Goal: Task Accomplishment & Management: Complete application form

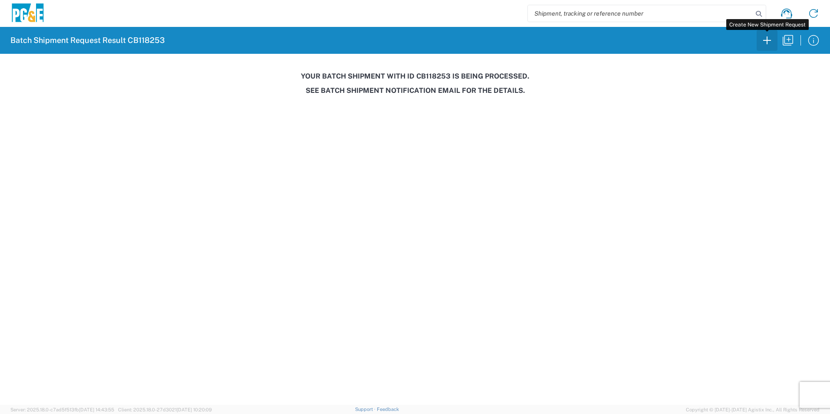
click at [766, 47] on icon "button" at bounding box center [767, 40] width 14 height 14
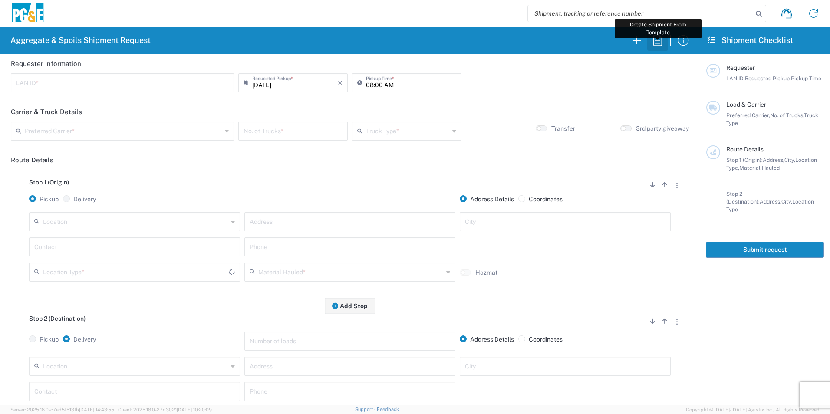
click at [655, 40] on icon "button" at bounding box center [658, 40] width 14 height 14
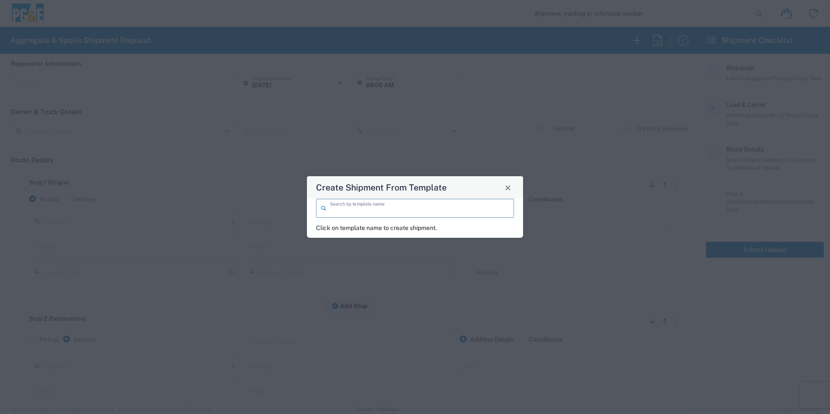
click at [377, 210] on input "search" at bounding box center [419, 207] width 179 height 15
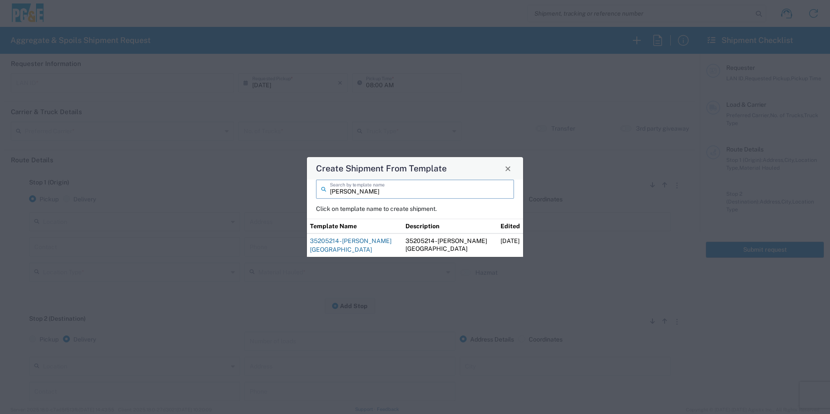
type input "alfredo"
click at [335, 241] on link "35205214 - Alfredo Union City" at bounding box center [351, 245] width 82 height 16
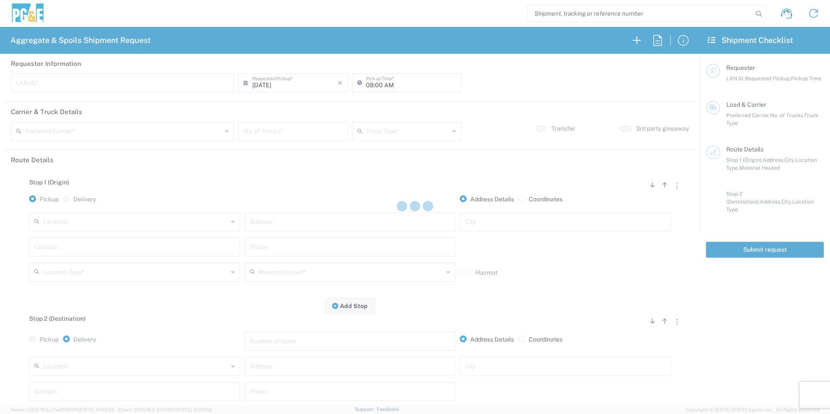
type input "RXIN"
type input "101 Trucking"
type input "20 Yard Dump Truck"
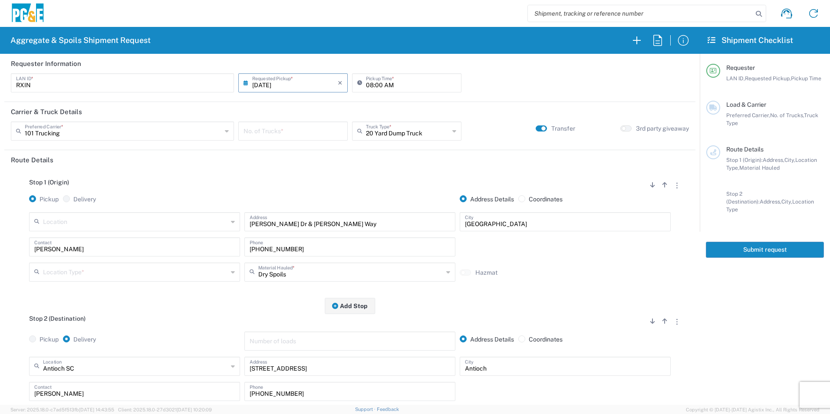
click at [291, 131] on input "number" at bounding box center [293, 130] width 99 height 15
type input "6"
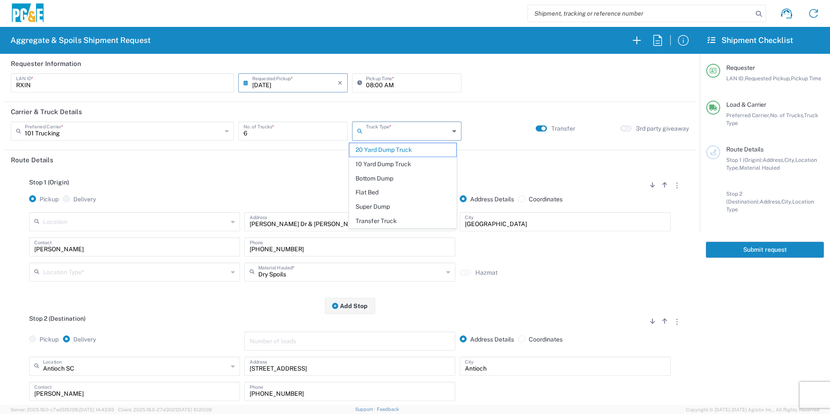
click at [381, 137] on input "text" at bounding box center [407, 130] width 83 height 15
click at [368, 208] on span "Super Dump" at bounding box center [402, 206] width 106 height 13
type input "Super Dump"
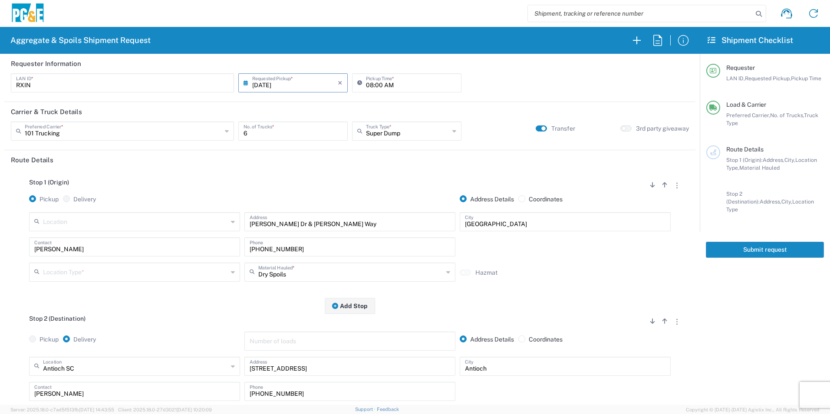
click at [84, 272] on input "text" at bounding box center [135, 271] width 185 height 15
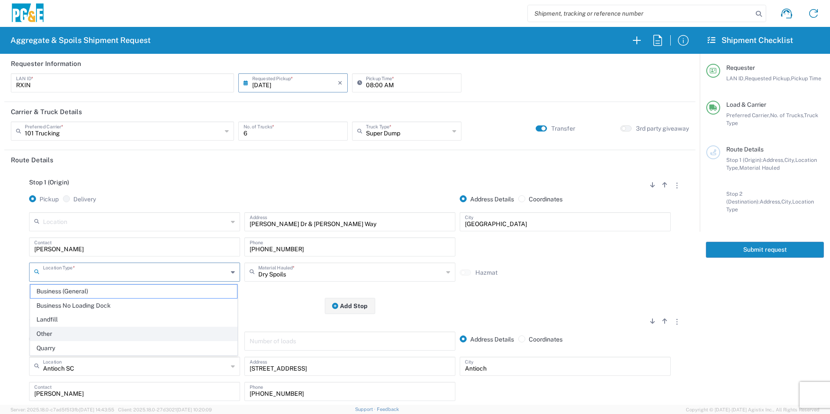
click at [63, 332] on span "Other" at bounding box center [133, 333] width 207 height 13
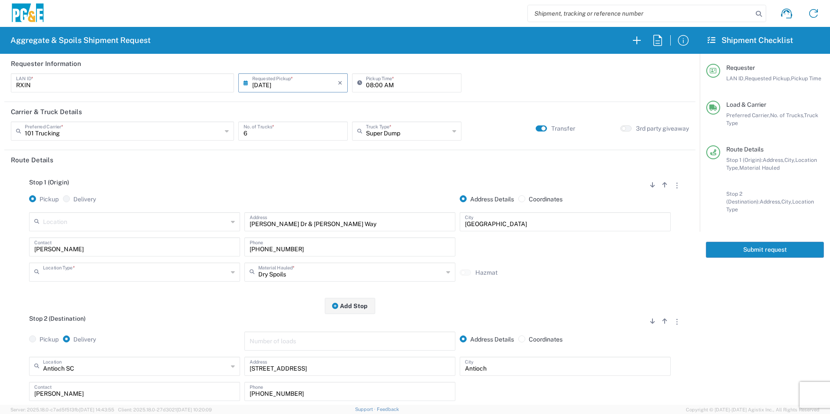
type input "Other"
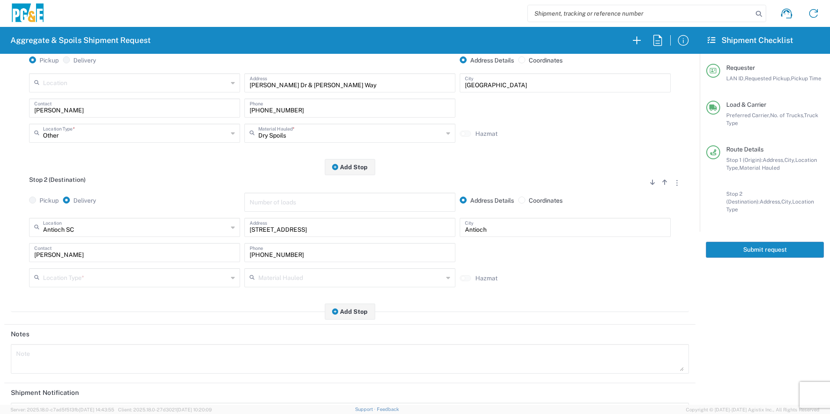
scroll to position [174, 0]
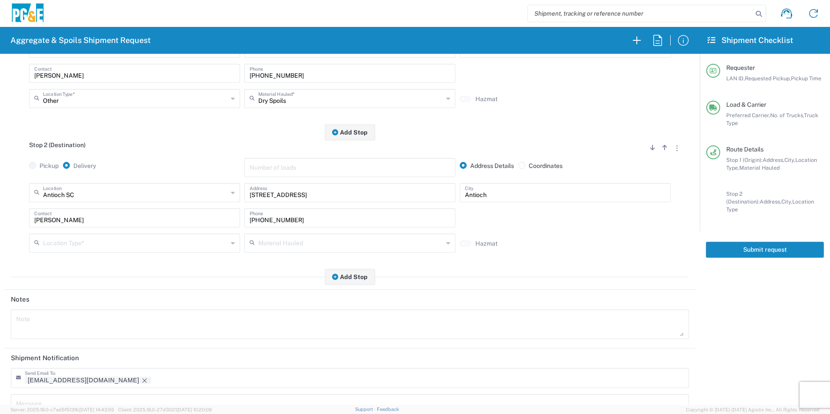
click at [74, 239] on input "text" at bounding box center [135, 242] width 185 height 15
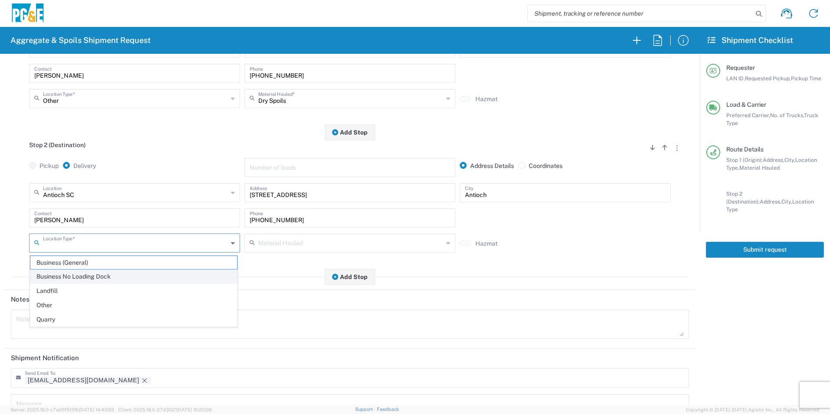
click at [77, 278] on span "Business No Loading Dock" at bounding box center [133, 276] width 207 height 13
type input "Business No Loading Dock"
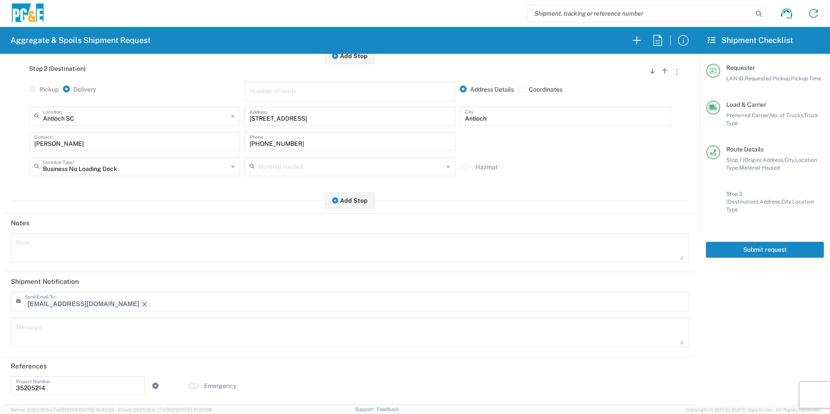
scroll to position [251, 0]
click at [141, 303] on icon "Remove tag" at bounding box center [144, 304] width 7 height 7
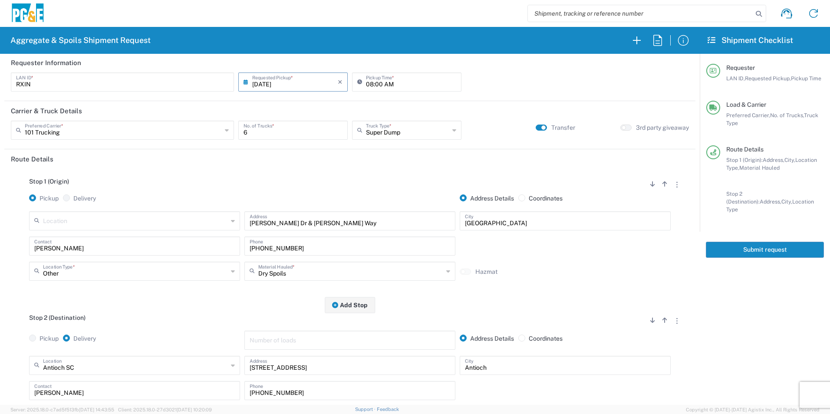
scroll to position [0, 0]
click at [765, 242] on button "Submit request" at bounding box center [765, 250] width 118 height 16
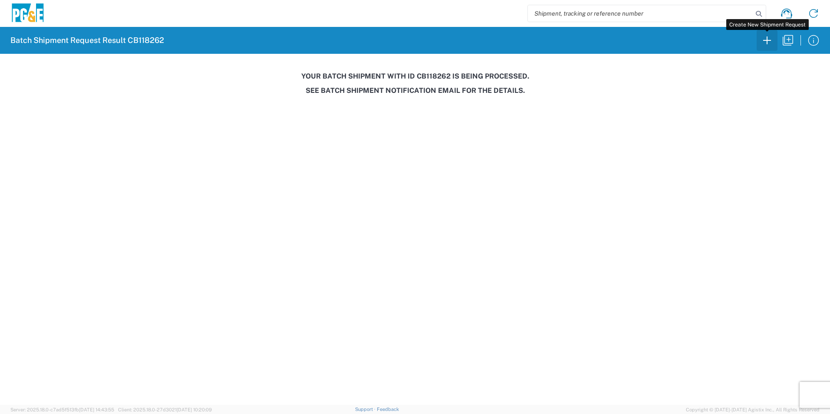
click at [768, 45] on icon "button" at bounding box center [767, 40] width 14 height 14
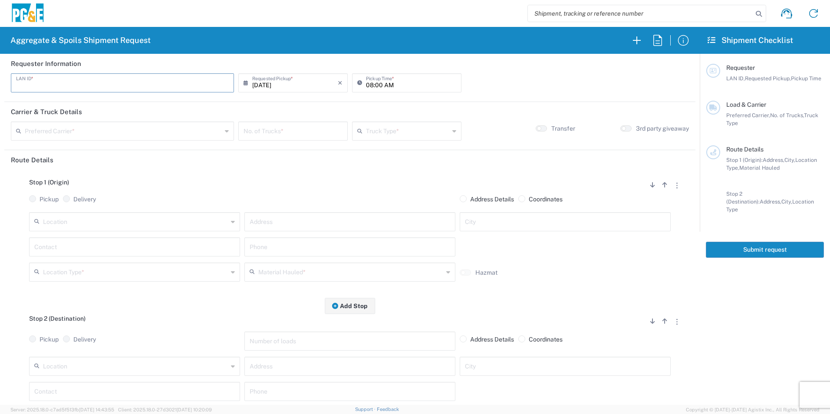
click at [82, 86] on input "text" at bounding box center [122, 82] width 213 height 15
type input "J4AB"
click at [371, 84] on input "08:00 AM" at bounding box center [411, 82] width 90 height 15
type input "06:00 AM"
click at [129, 132] on input "text" at bounding box center [123, 130] width 197 height 15
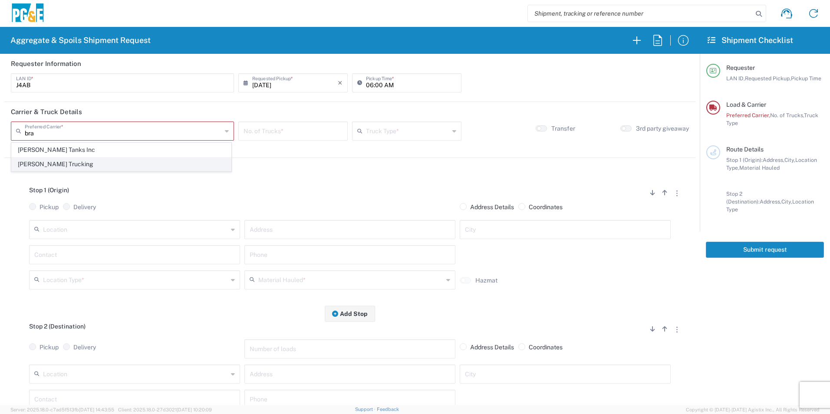
click at [79, 166] on span "[PERSON_NAME] Trucking" at bounding box center [121, 164] width 219 height 13
type input "[PERSON_NAME] Trucking"
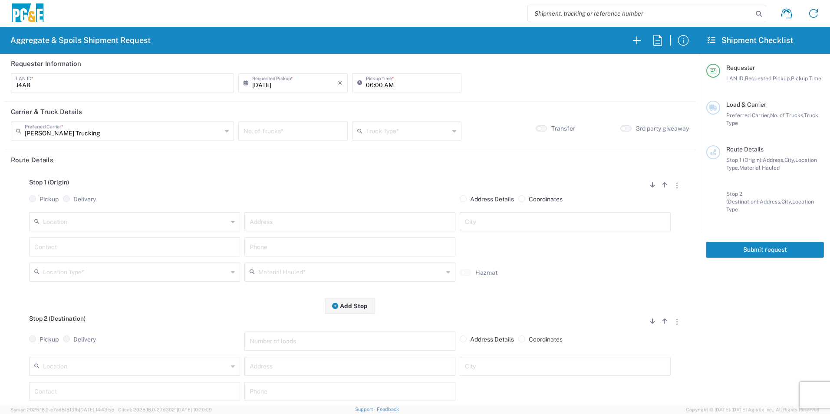
click at [266, 127] on input "number" at bounding box center [293, 130] width 99 height 15
type input "6"
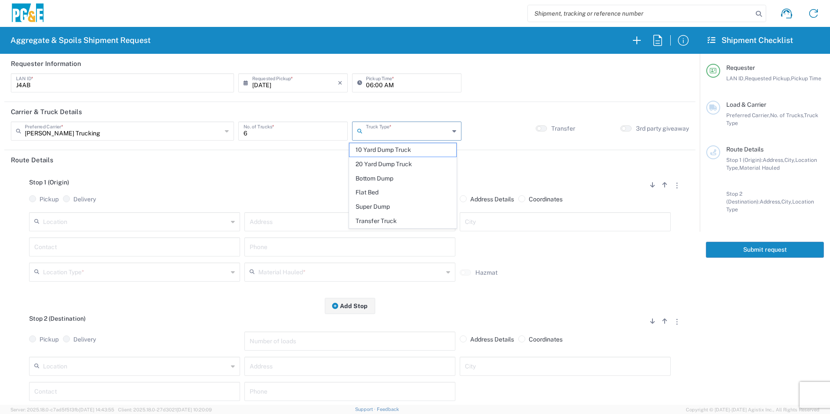
click at [373, 126] on input "text" at bounding box center [407, 130] width 83 height 15
click at [369, 203] on span "Super Dump" at bounding box center [402, 206] width 106 height 13
type input "Super Dump"
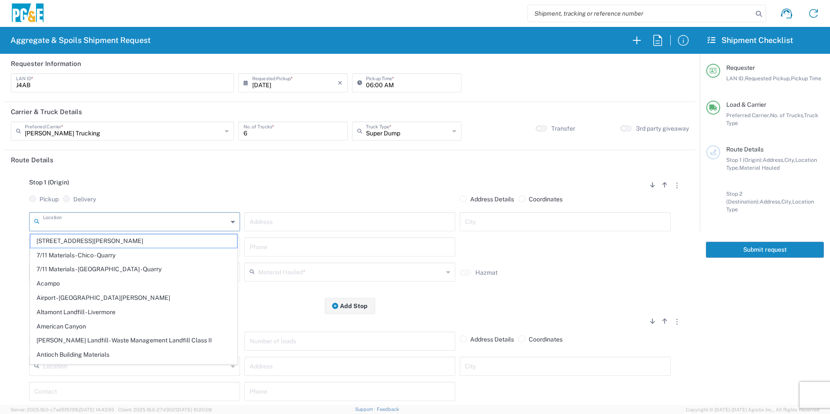
click at [112, 227] on input "text" at bounding box center [135, 221] width 185 height 15
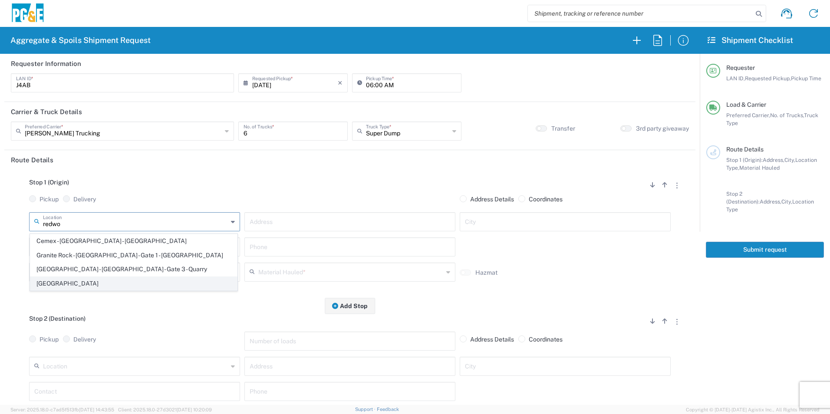
click at [76, 281] on span "[GEOGRAPHIC_DATA]" at bounding box center [133, 283] width 207 height 13
type input "[GEOGRAPHIC_DATA]"
type input "10 Seaport Blvd"
type input "Redwood City"
type input "Business No Loading Dock"
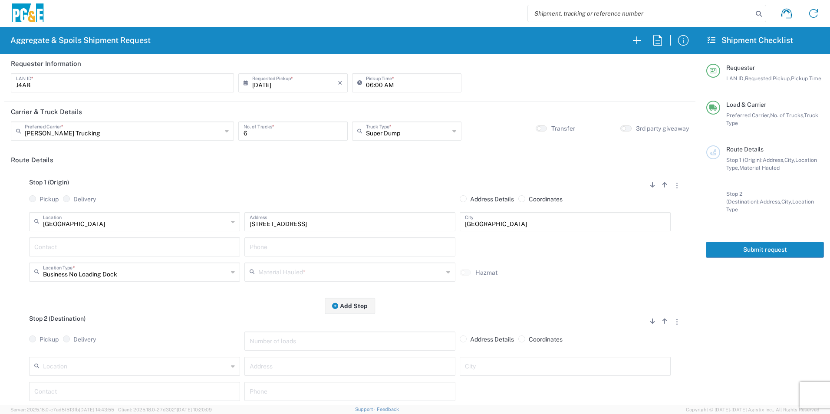
click at [77, 250] on input "text" at bounding box center [134, 246] width 201 height 15
type input "k"
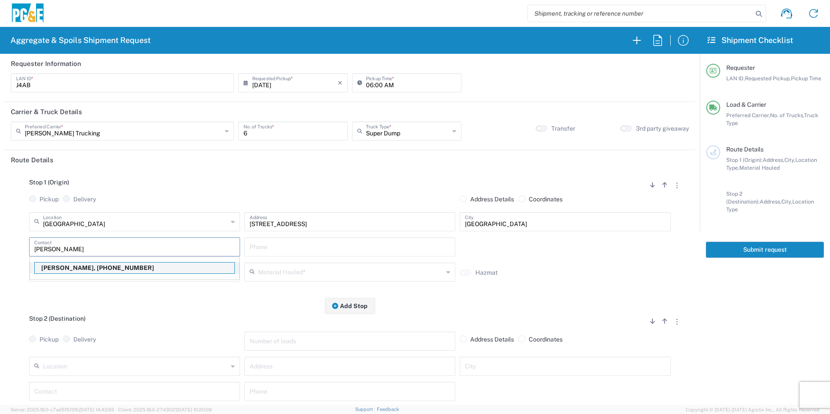
click at [143, 264] on p "James Aton, 619-889-2915" at bounding box center [135, 268] width 200 height 11
type input "James Aton"
type input "619-889-2915"
click at [290, 278] on input "text" at bounding box center [350, 271] width 185 height 15
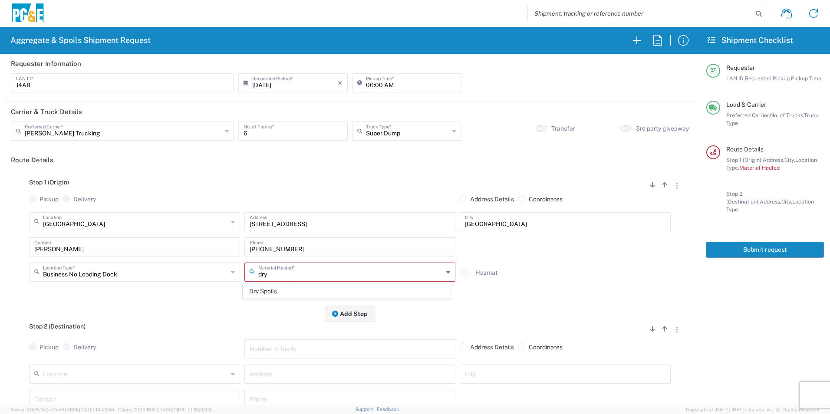
drag, startPoint x: 280, startPoint y: 291, endPoint x: 225, endPoint y: 320, distance: 61.2
click at [279, 291] on span "Dry Spoils" at bounding box center [346, 291] width 207 height 13
type input "Dry Spoils"
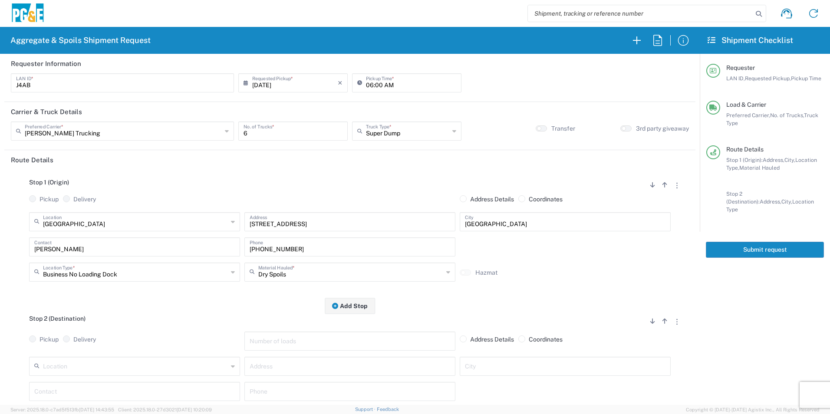
click at [159, 363] on input "text" at bounding box center [135, 365] width 185 height 15
click at [169, 350] on span "[PERSON_NAME][GEOGRAPHIC_DATA] - Landfill Class II - Milpitas" at bounding box center [133, 349] width 207 height 13
type input "[PERSON_NAME][GEOGRAPHIC_DATA] - Landfill Class II - Milpitas"
type input "1601 Dixon Landing Rd"
type input "Milpitas"
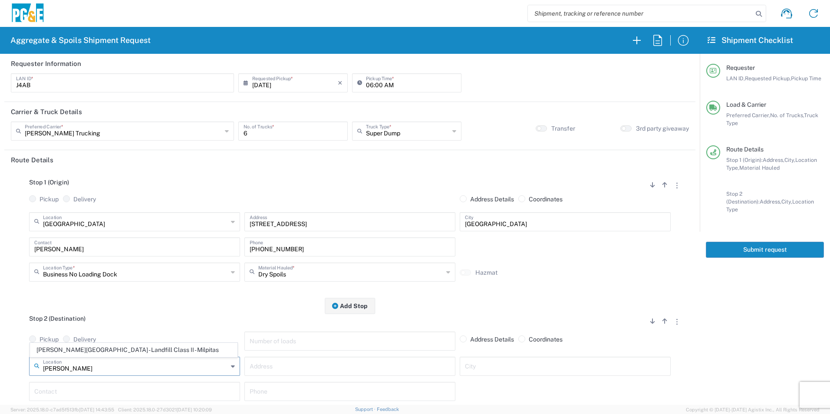
type input "Landfill"
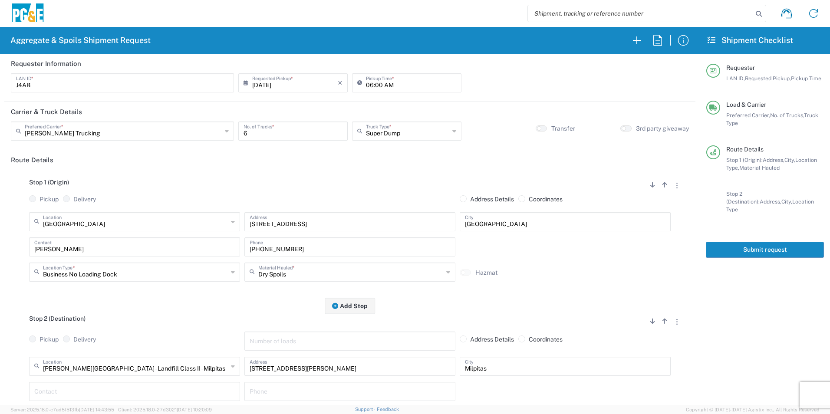
scroll to position [43, 0]
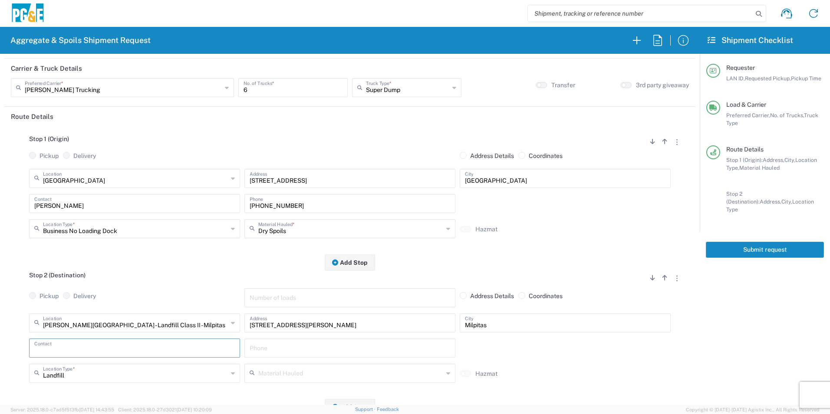
click at [90, 349] on input "text" at bounding box center [134, 347] width 201 height 15
click at [76, 368] on p "James Aton, 619-889-2915" at bounding box center [135, 369] width 200 height 11
type input "James Aton"
type input "619-889-2915"
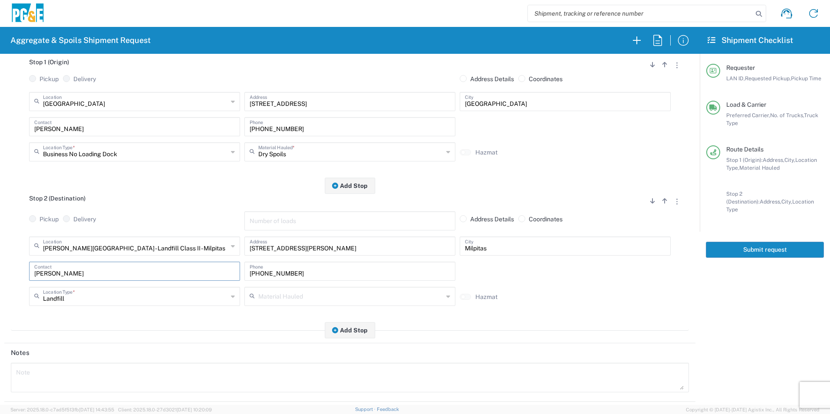
scroll to position [0, 0]
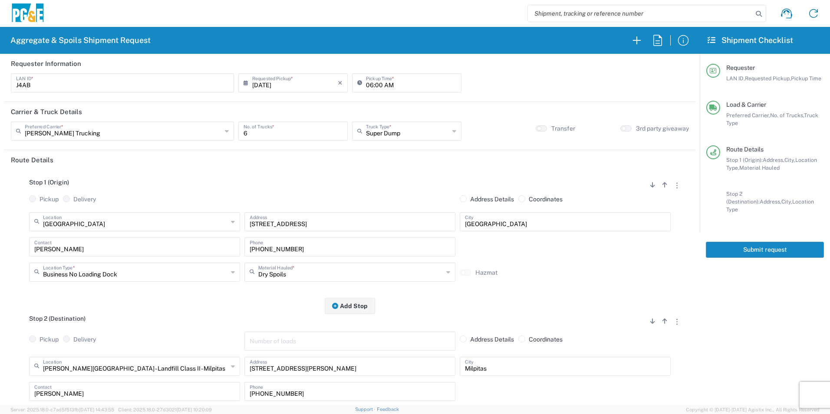
click at [736, 244] on button "Submit request" at bounding box center [765, 250] width 118 height 16
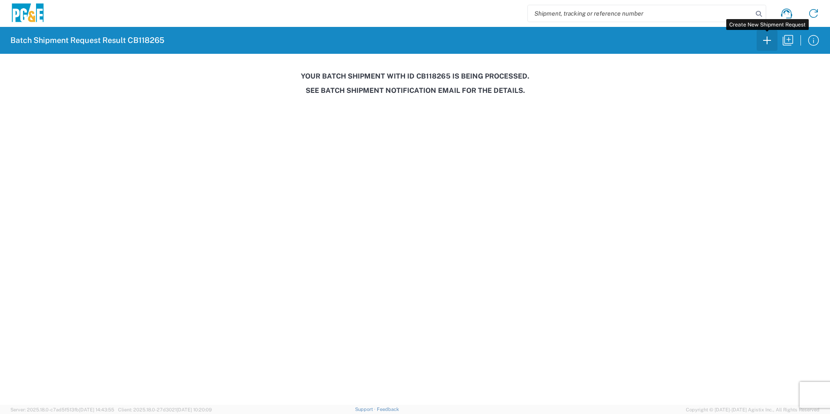
click at [767, 42] on icon "button" at bounding box center [767, 40] width 14 height 14
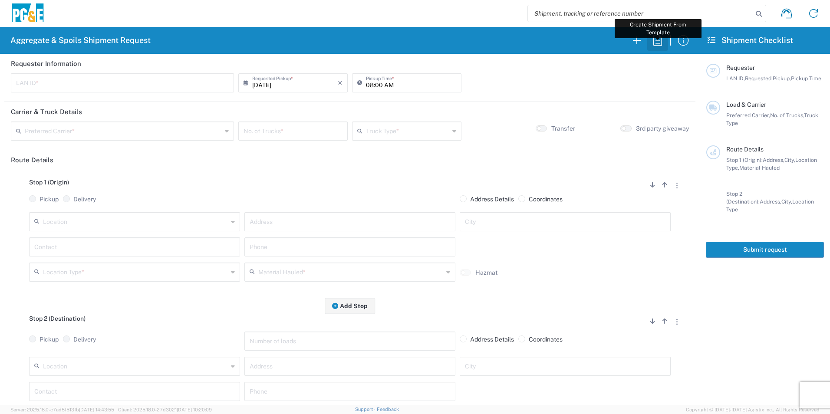
click at [660, 43] on icon "button" at bounding box center [658, 40] width 14 height 14
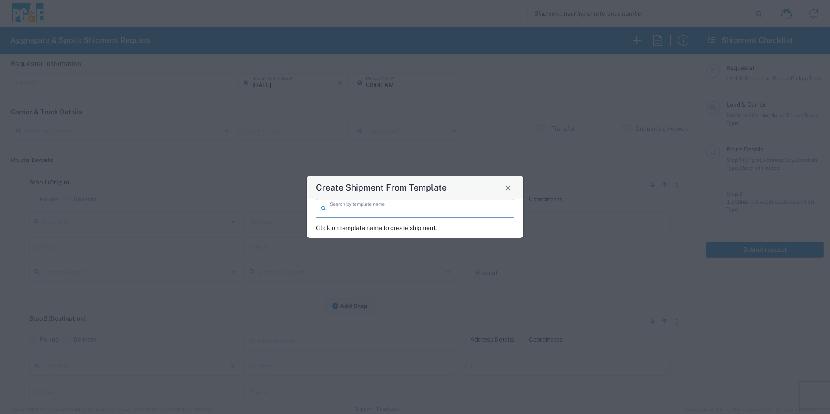
click at [467, 206] on input "search" at bounding box center [419, 207] width 179 height 15
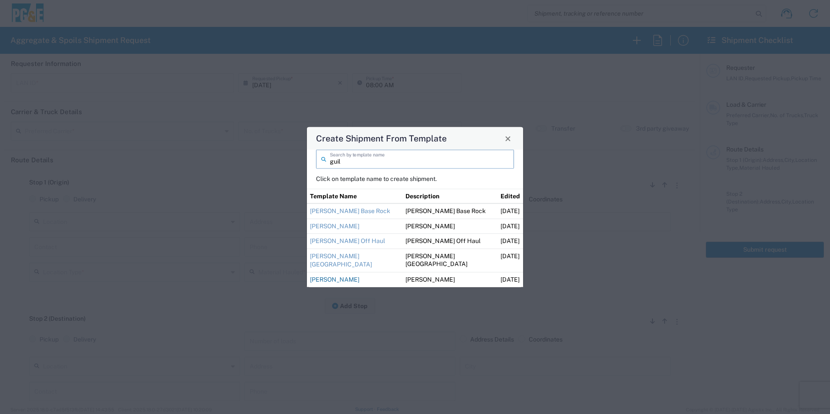
type input "guil"
click at [339, 280] on link "Guillermo Sand" at bounding box center [334, 279] width 49 height 7
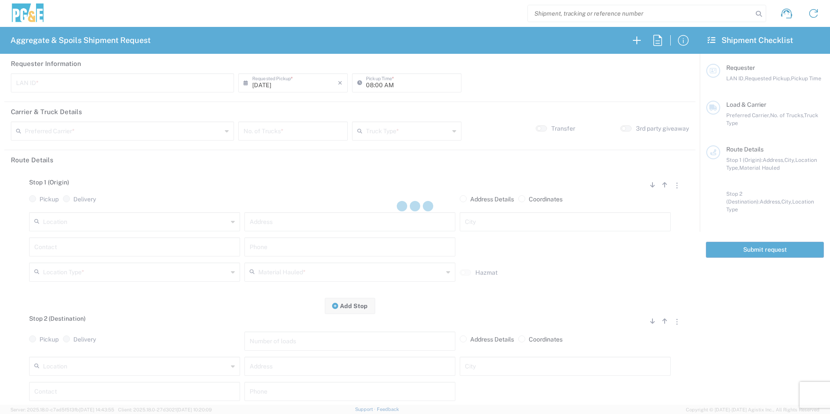
type input "M2DS"
type input "06:00 AM"
type input "[PERSON_NAME] Trucking"
type input "Super Dump"
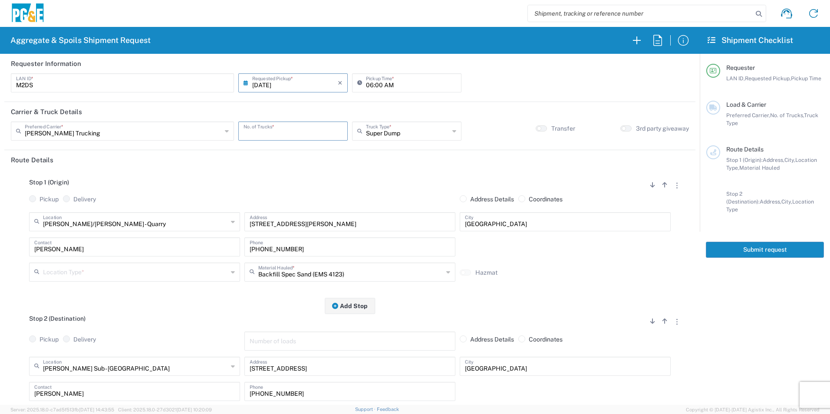
click at [299, 134] on input "number" at bounding box center [293, 130] width 99 height 15
type input "1"
click at [119, 266] on input "text" at bounding box center [135, 271] width 185 height 15
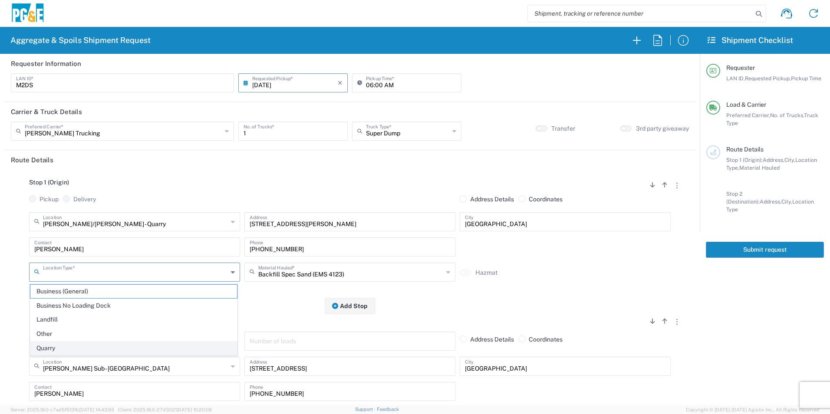
click at [55, 349] on span "Quarry" at bounding box center [133, 348] width 207 height 13
type input "Quarry"
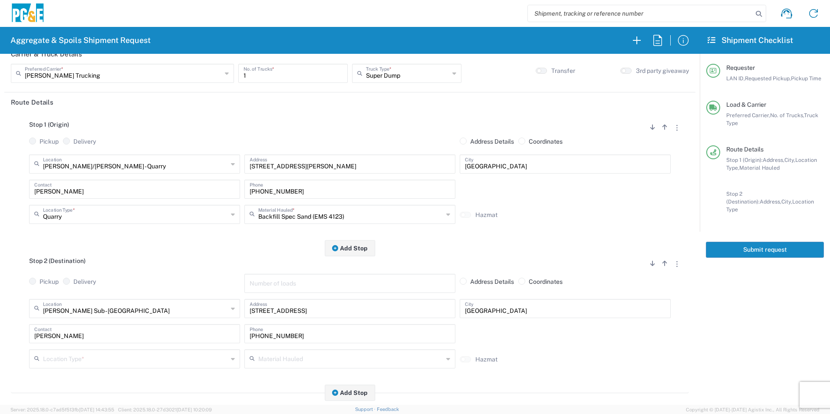
scroll to position [174, 0]
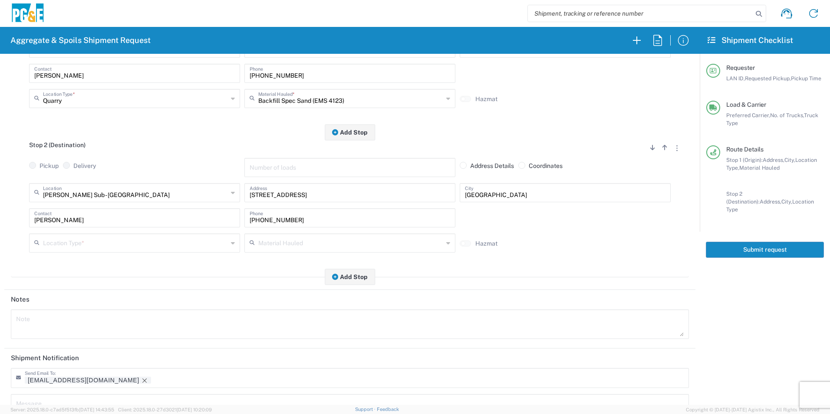
click at [78, 239] on input "text" at bounding box center [135, 242] width 185 height 15
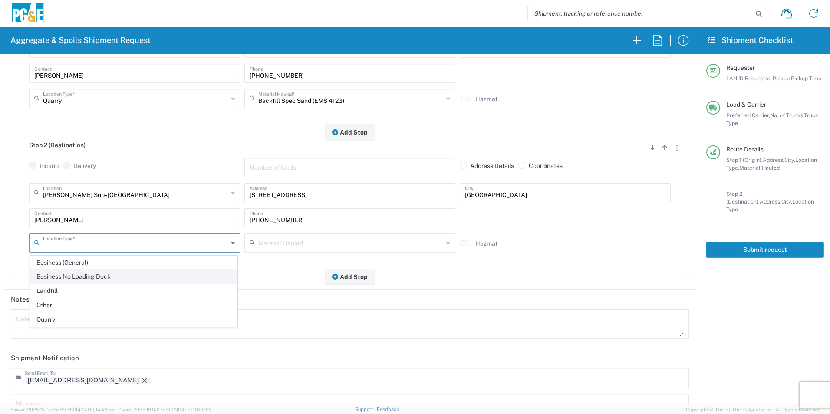
click at [73, 275] on span "Business No Loading Dock" at bounding box center [133, 276] width 207 height 13
type input "Business No Loading Dock"
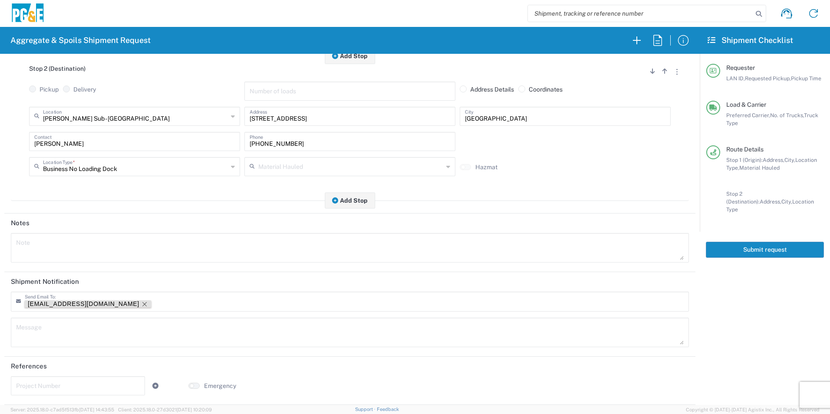
click at [141, 301] on icon "Remove tag" at bounding box center [144, 304] width 7 height 7
drag, startPoint x: 739, startPoint y: 242, endPoint x: 701, endPoint y: 250, distance: 38.6
click at [739, 242] on button "Submit request" at bounding box center [765, 250] width 118 height 16
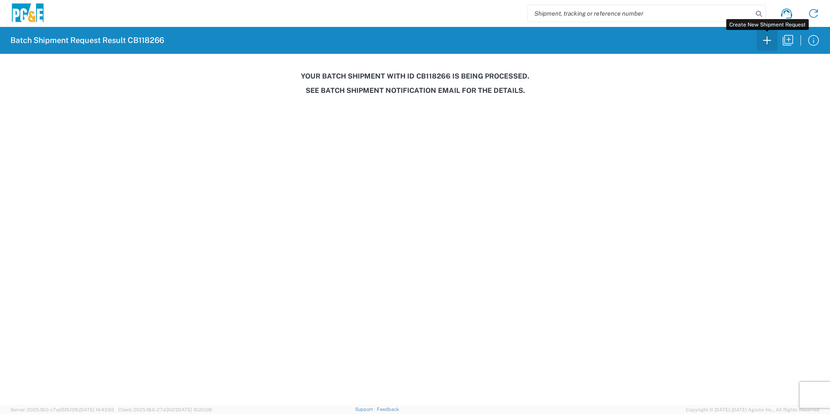
click at [767, 38] on icon "button" at bounding box center [767, 40] width 14 height 14
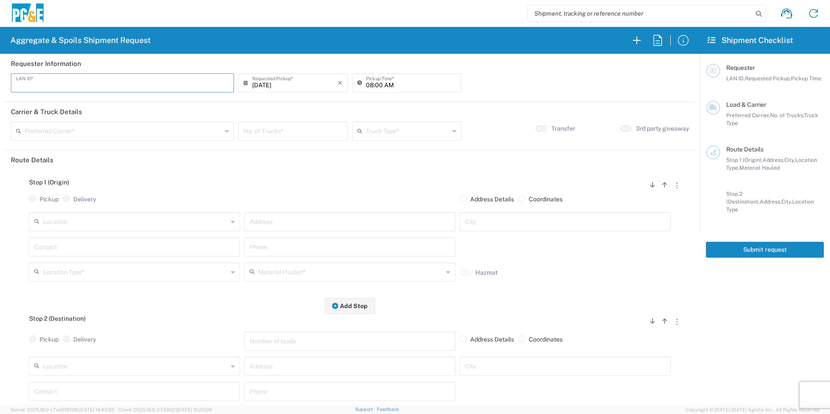
click at [78, 80] on input "text" at bounding box center [122, 82] width 213 height 15
type input "AMHG"
click at [370, 82] on input "08:00 AM" at bounding box center [411, 82] width 90 height 15
type input "06:00 AM"
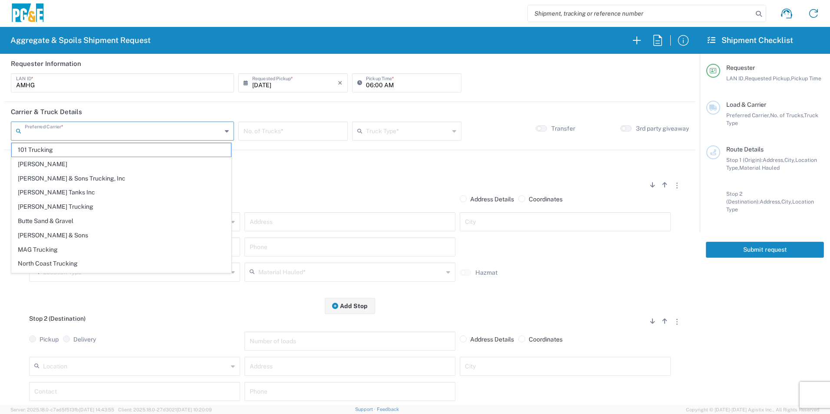
click at [122, 132] on input "text" at bounding box center [123, 130] width 197 height 15
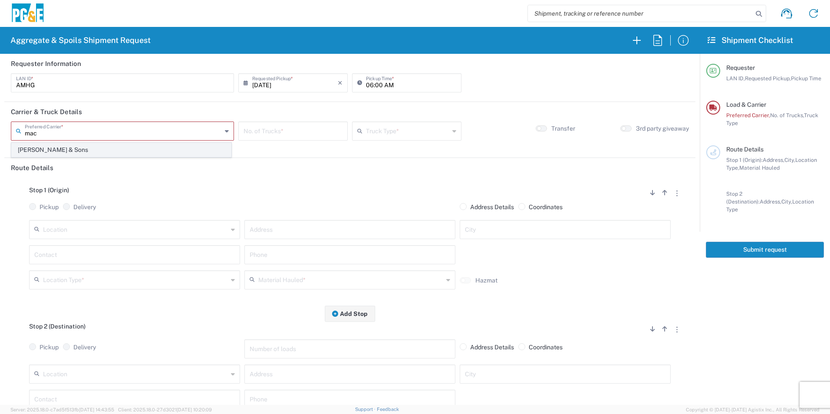
click at [82, 148] on span "[PERSON_NAME] & Sons" at bounding box center [121, 149] width 219 height 13
type input "[PERSON_NAME] & Sons"
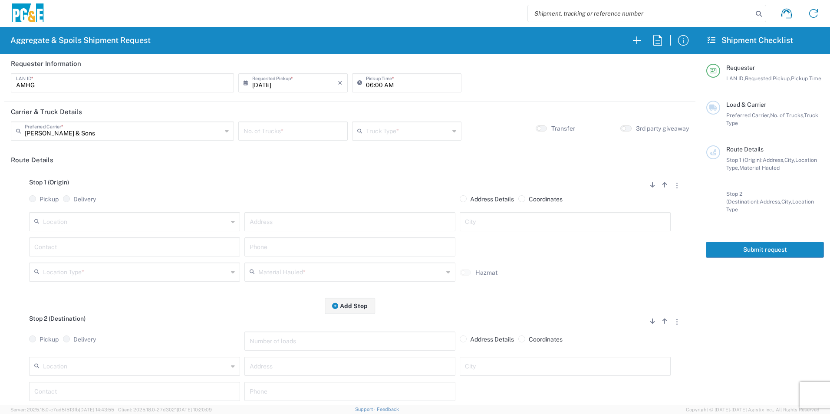
drag, startPoint x: 297, startPoint y: 131, endPoint x: 310, endPoint y: 134, distance: 12.4
click at [297, 131] on input "number" at bounding box center [293, 130] width 99 height 15
type input "1"
click at [427, 130] on input "text" at bounding box center [407, 130] width 83 height 15
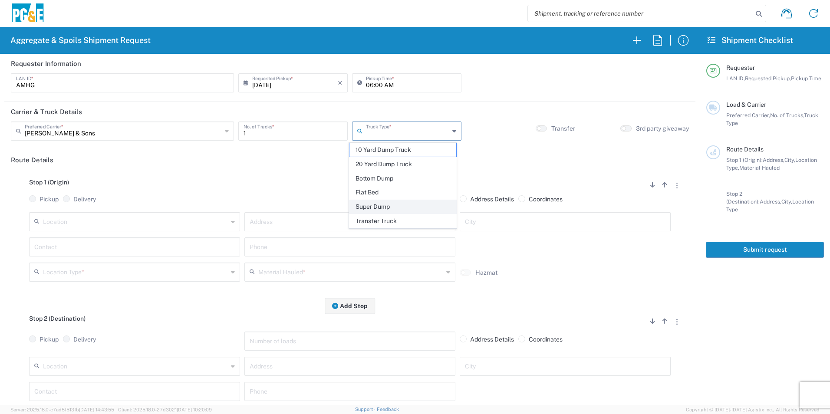
click at [382, 207] on span "Super Dump" at bounding box center [402, 206] width 106 height 13
type input "Super Dump"
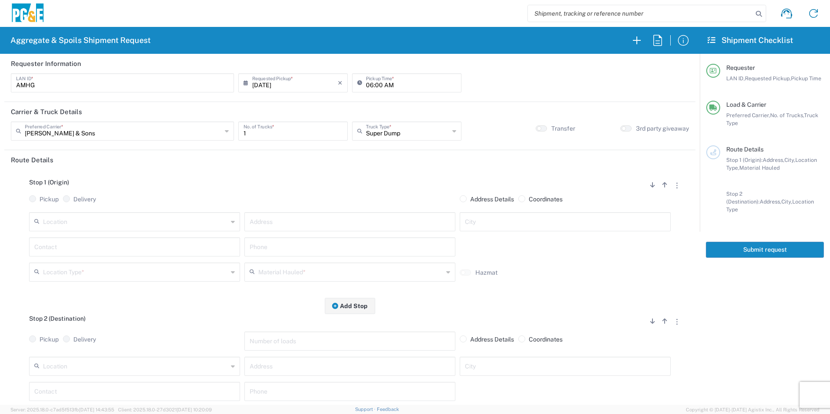
click at [104, 223] on input "text" at bounding box center [135, 221] width 185 height 15
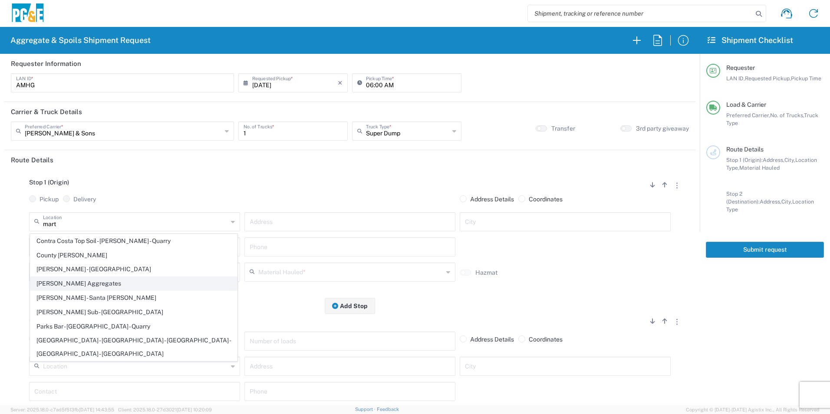
click at [116, 281] on span "[PERSON_NAME] Aggregates" at bounding box center [133, 283] width 207 height 13
type input "[PERSON_NAME] Aggregates"
type input "12523 North, CA-59"
type input "Merced"
type input "Quarry"
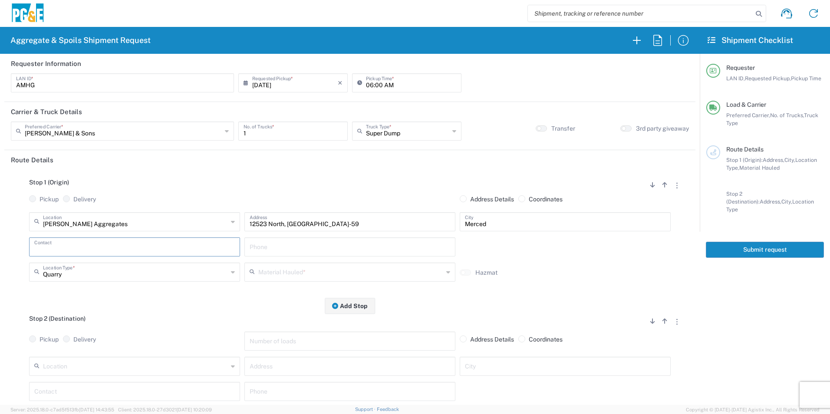
click at [79, 248] on input "text" at bounding box center [134, 246] width 201 height 15
click at [72, 269] on p "Al Hernandez, 925-984-5916" at bounding box center [135, 268] width 200 height 11
type input "Al Hernandez"
type input "925-984-5916"
click at [322, 274] on input "text" at bounding box center [350, 271] width 185 height 15
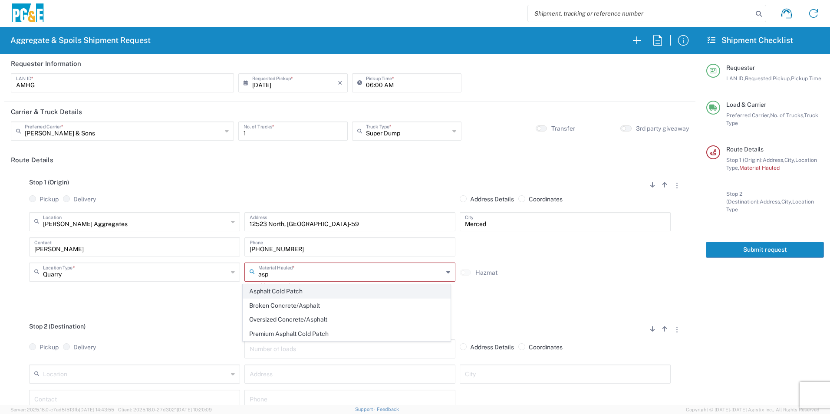
click at [310, 288] on span "Asphalt Cold Patch" at bounding box center [346, 291] width 207 height 13
type input "Asphalt Cold Patch"
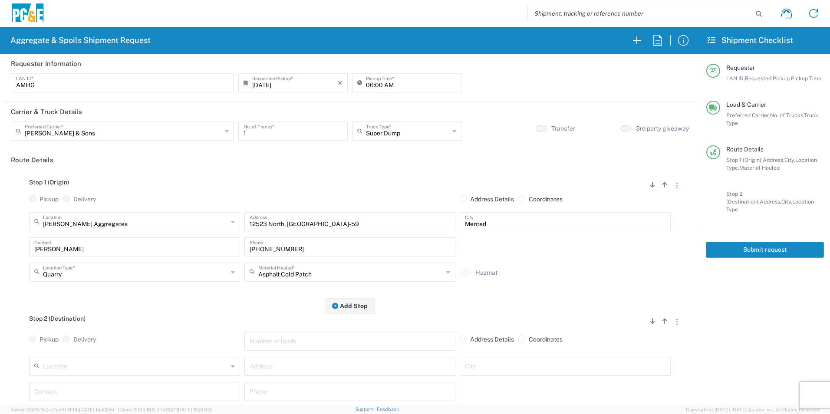
click at [81, 367] on input "text" at bounding box center [135, 365] width 185 height 15
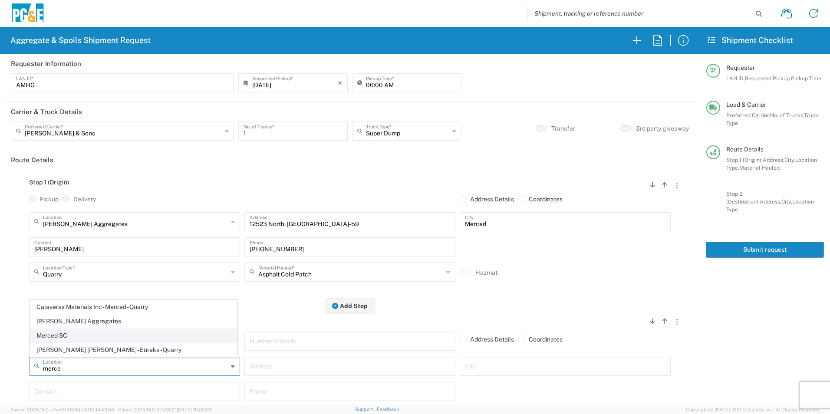
click at [78, 333] on span "Merced SC" at bounding box center [133, 335] width 207 height 13
type input "Merced SC"
type input "4165 E Childs Ave"
type input "Merced"
type input "Business No Loading Dock"
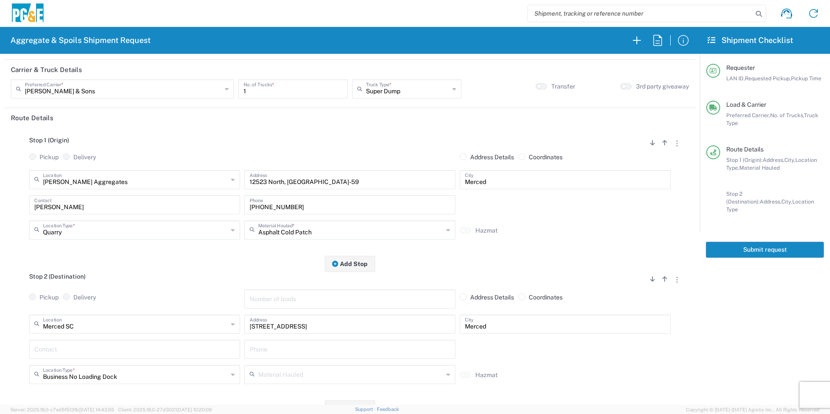
scroll to position [130, 0]
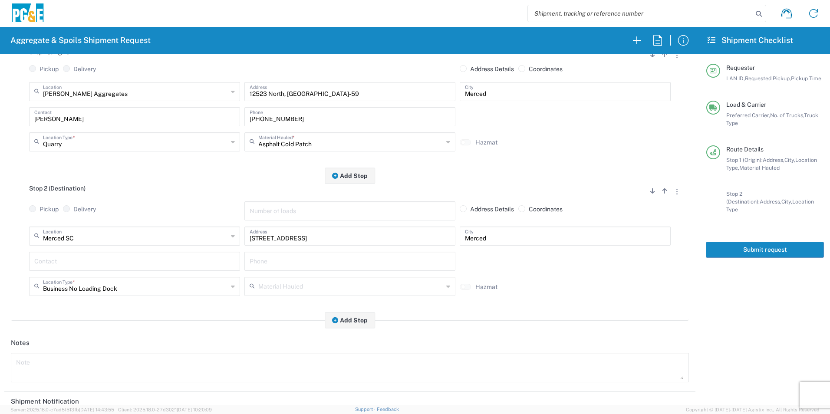
click at [68, 264] on input "text" at bounding box center [134, 260] width 201 height 15
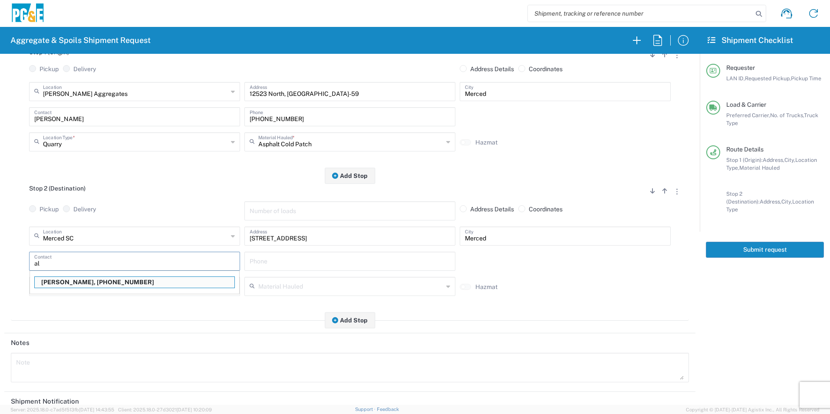
drag, startPoint x: 76, startPoint y: 282, endPoint x: 74, endPoint y: 295, distance: 13.2
click at [76, 282] on p "Al Hernandez, 925-984-5916" at bounding box center [135, 282] width 200 height 11
type input "Al Hernandez"
type input "925-984-5916"
click at [46, 358] on textarea at bounding box center [350, 368] width 668 height 24
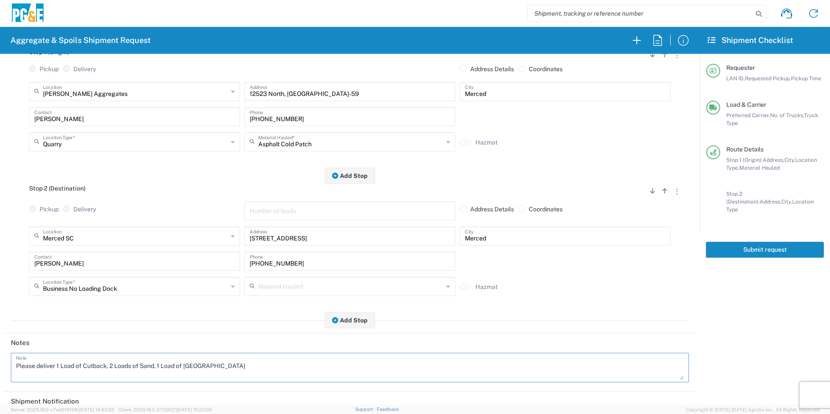
type textarea "Please deliver 1 Load of Cutback, 2 Loads of Sand, 1 Load of Base Rock"
drag, startPoint x: 274, startPoint y: 361, endPoint x: -2, endPoint y: 324, distance: 278.1
click at [0, 324] on html "Aggregate & Spoils Shipment Request Requester Information AMHG LAN ID * 09/10/2…" at bounding box center [415, 207] width 830 height 414
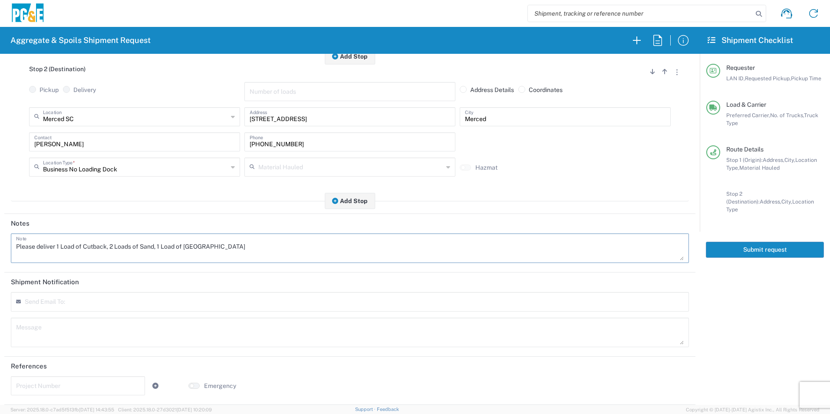
click at [101, 324] on textarea at bounding box center [350, 332] width 668 height 24
paste textarea "Please deliver 1 Load of Cutback, 2 Loads of Sand, 1 Load of Base Rock"
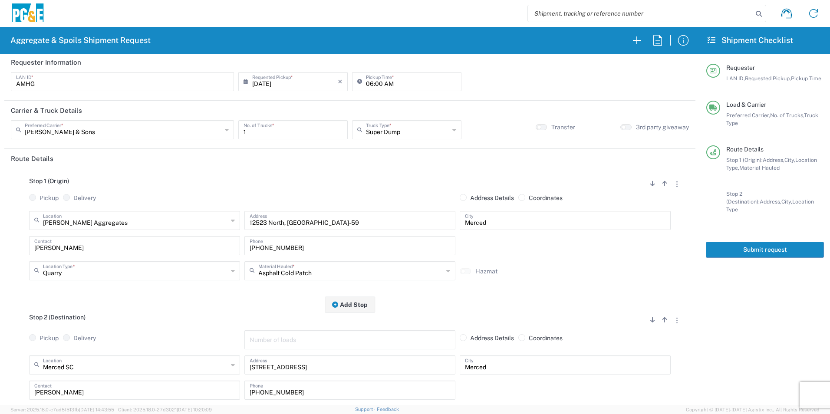
scroll to position [0, 0]
type textarea "Please deliver 1 Load of Cutback, 2 Loads of Sand, 1 Load of Base Rock"
click at [763, 242] on button "Submit request" at bounding box center [765, 250] width 118 height 16
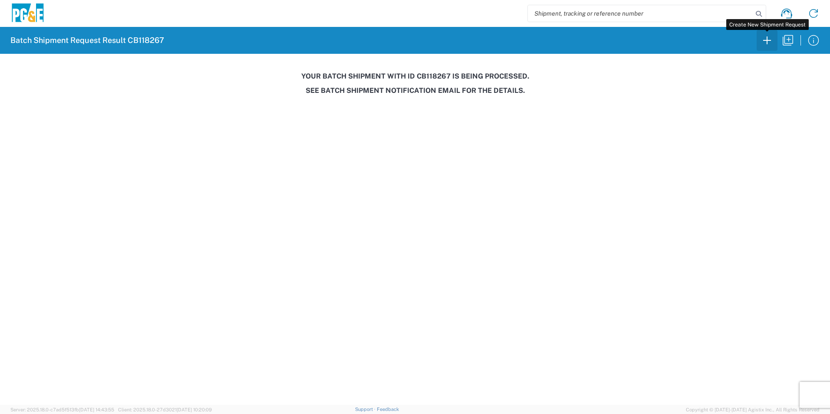
click at [772, 38] on icon "button" at bounding box center [767, 40] width 14 height 14
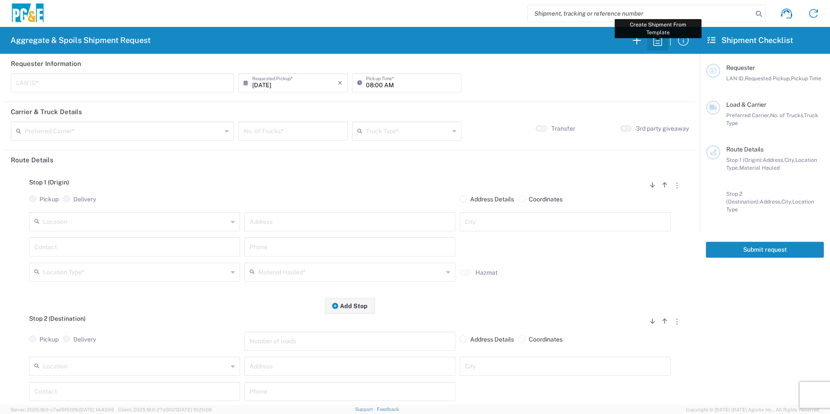
click at [657, 37] on icon "button" at bounding box center [658, 40] width 14 height 14
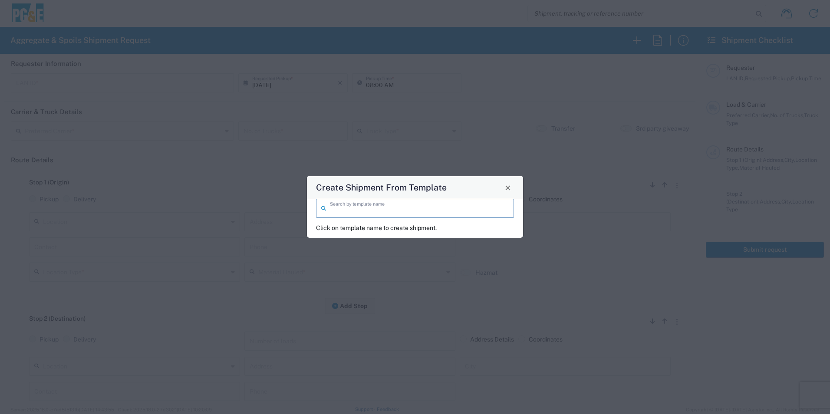
click at [369, 209] on input "search" at bounding box center [419, 207] width 179 height 15
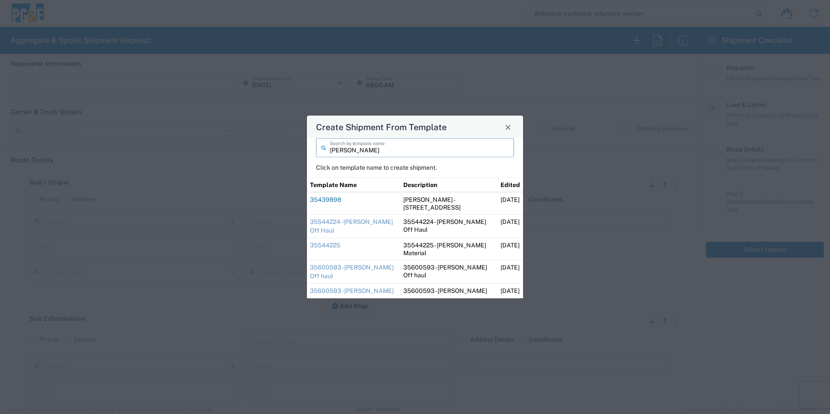
type input "dave"
click at [323, 200] on link "35439898" at bounding box center [325, 199] width 31 height 7
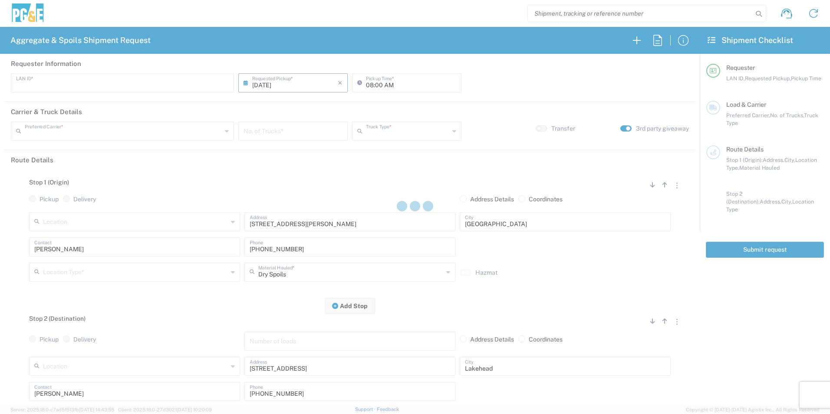
type input "DGMP"
type input "03:15 AM"
type input "[PERSON_NAME] & Sons Trucking, Inc"
type input "Super Dump"
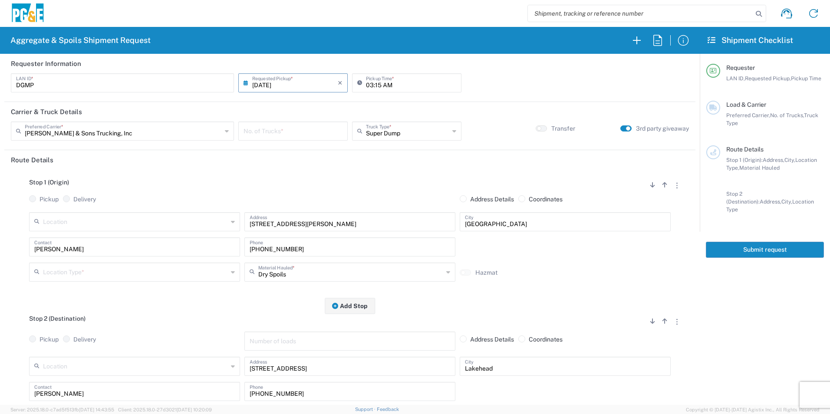
click at [367, 81] on input "03:15 AM" at bounding box center [411, 82] width 90 height 15
type input "04:15 AM"
click at [308, 126] on input "number" at bounding box center [293, 130] width 99 height 15
type input "3"
click at [44, 269] on input "text" at bounding box center [135, 271] width 185 height 15
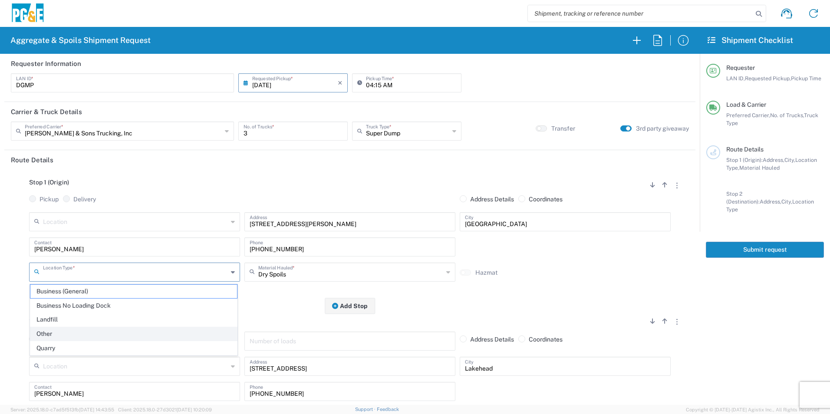
click at [39, 337] on span "Other" at bounding box center [133, 333] width 207 height 13
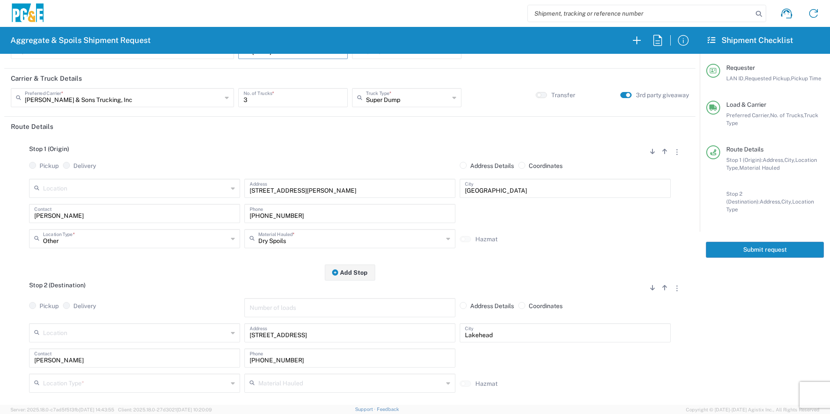
scroll to position [130, 0]
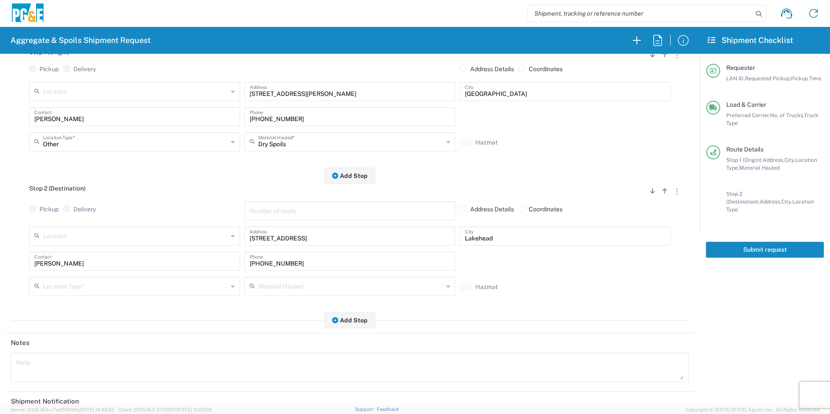
click at [79, 139] on input "Other" at bounding box center [135, 141] width 185 height 15
click at [83, 174] on span "Business (General)" at bounding box center [133, 175] width 207 height 13
type input "Business (General)"
click at [92, 282] on input "text" at bounding box center [135, 285] width 185 height 15
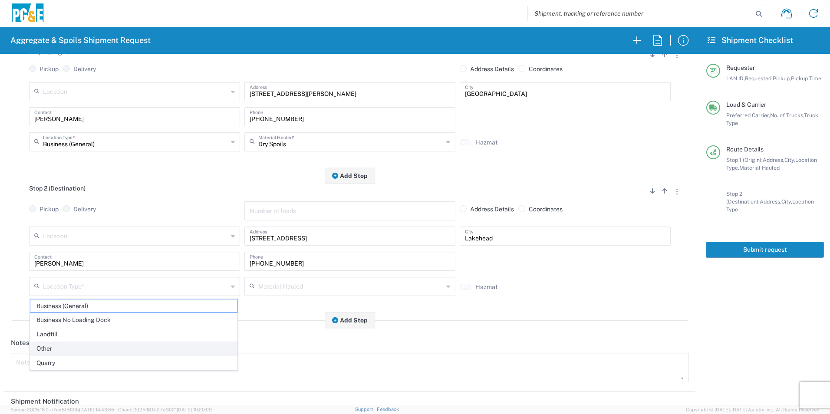
click at [62, 346] on span "Other" at bounding box center [133, 348] width 207 height 13
type input "Other"
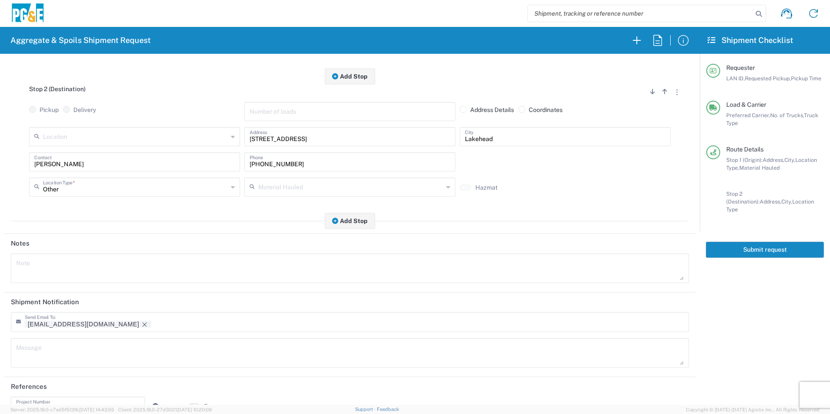
scroll to position [251, 0]
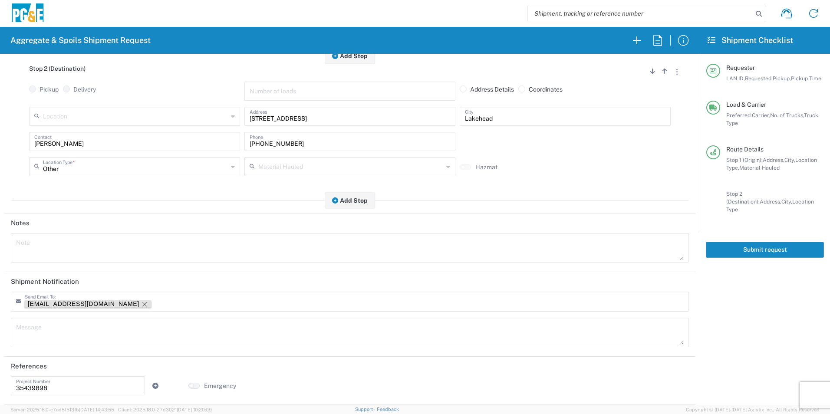
click at [141, 306] on icon "Remove tag" at bounding box center [144, 304] width 7 height 7
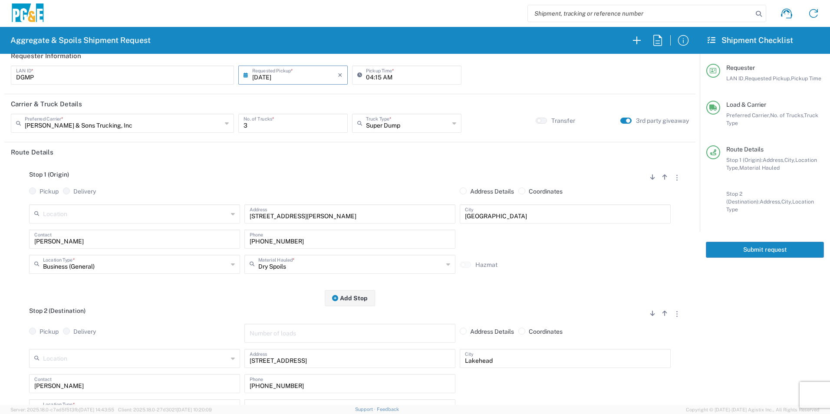
scroll to position [0, 0]
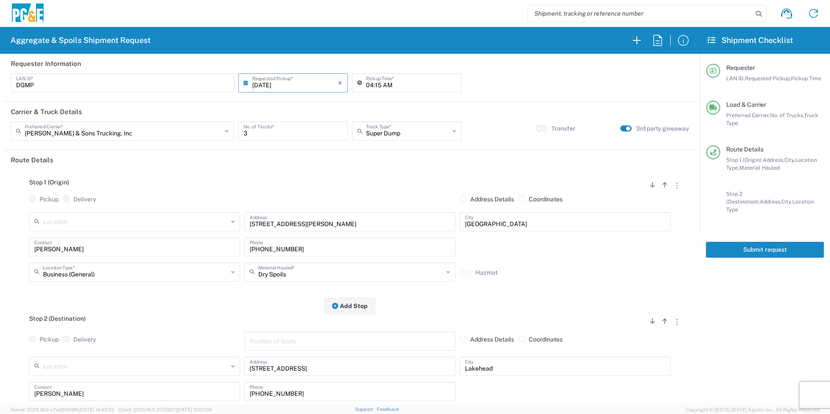
click at [794, 244] on button "Submit request" at bounding box center [765, 250] width 118 height 16
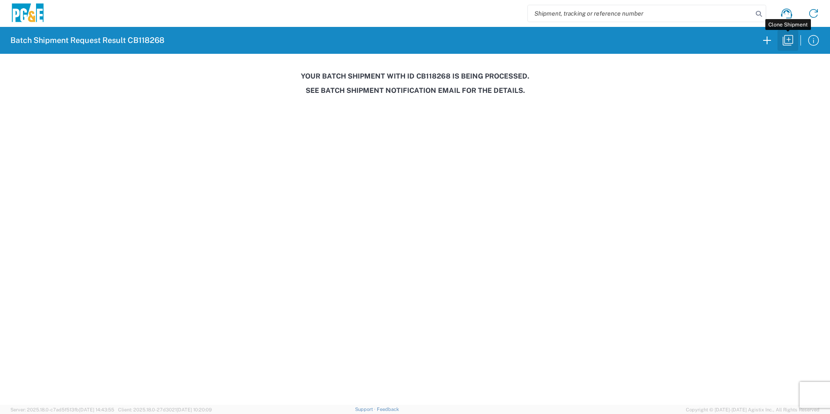
click at [792, 39] on icon "button" at bounding box center [788, 40] width 14 height 14
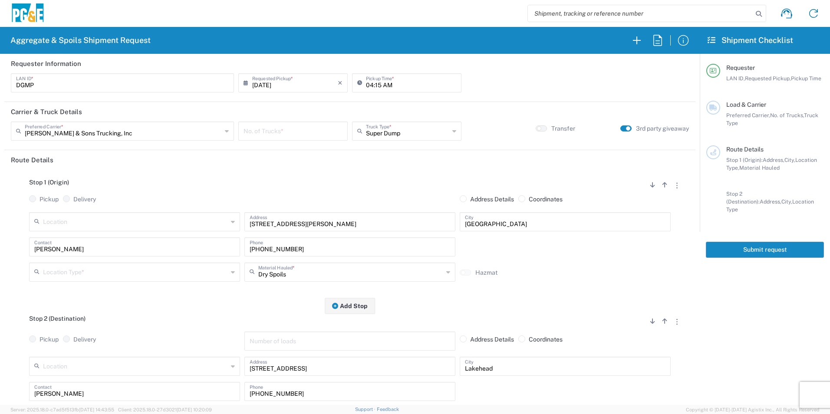
click at [272, 85] on input "[DATE]" at bounding box center [295, 82] width 86 height 15
click at [305, 136] on span "11" at bounding box center [305, 137] width 13 height 12
type input "09/11/2025"
click at [297, 128] on input "number" at bounding box center [293, 130] width 99 height 15
type input "3"
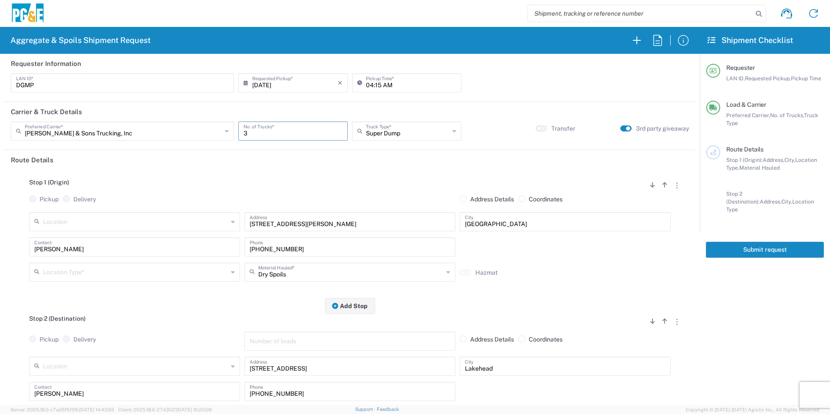
click at [65, 276] on input "text" at bounding box center [135, 271] width 185 height 15
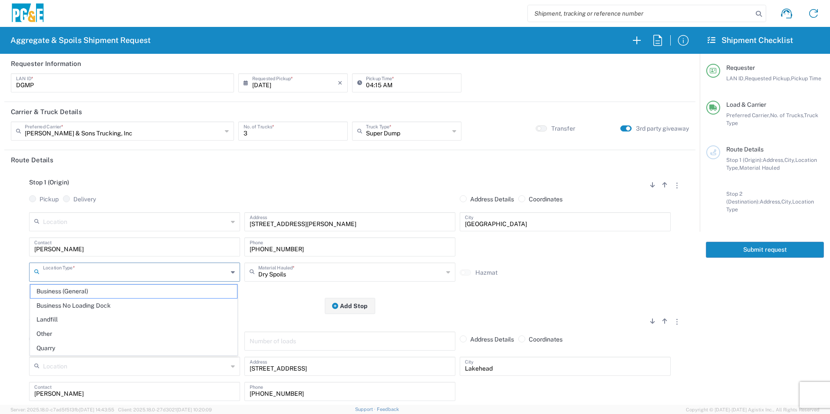
click at [59, 292] on span "Business (General)" at bounding box center [133, 291] width 207 height 13
type input "Business (General)"
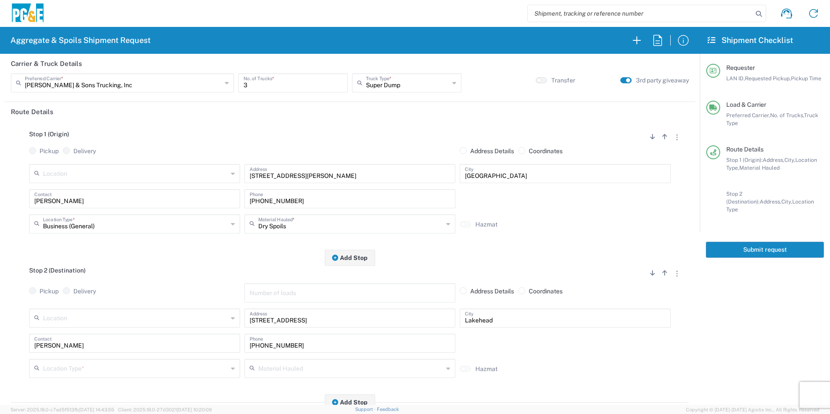
scroll to position [130, 0]
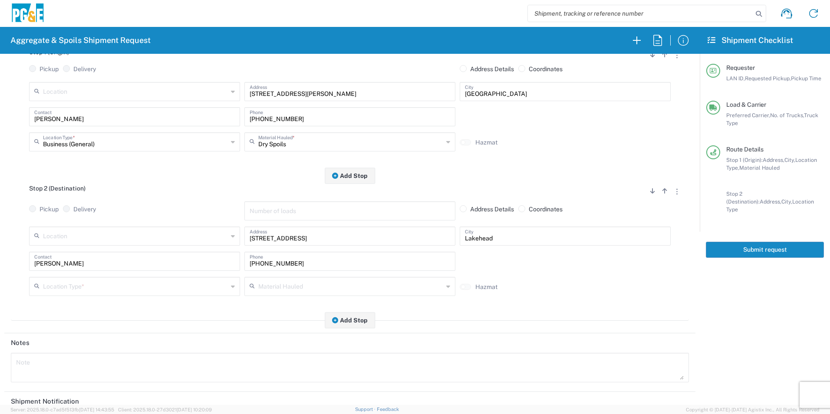
click at [88, 289] on input "text" at bounding box center [135, 285] width 185 height 15
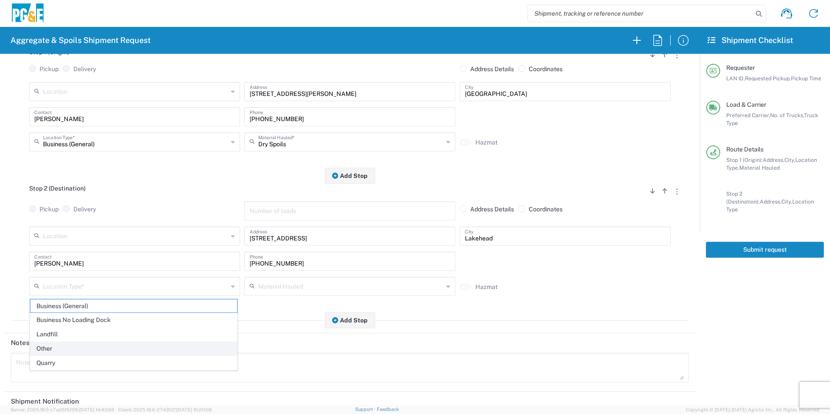
click at [61, 348] on span "Other" at bounding box center [133, 348] width 207 height 13
type input "Other"
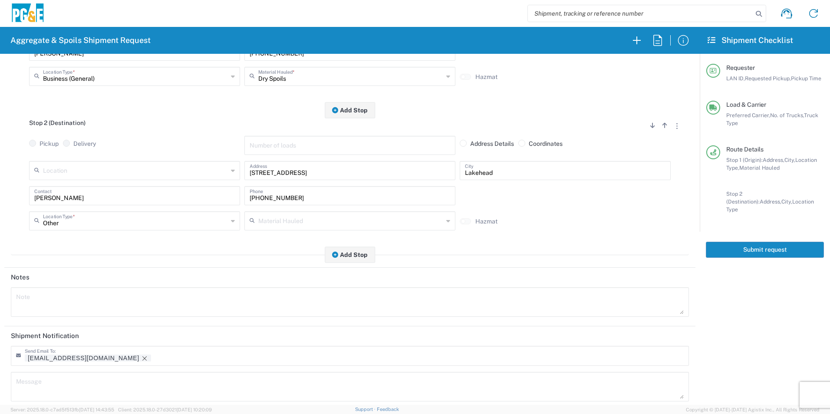
scroll to position [251, 0]
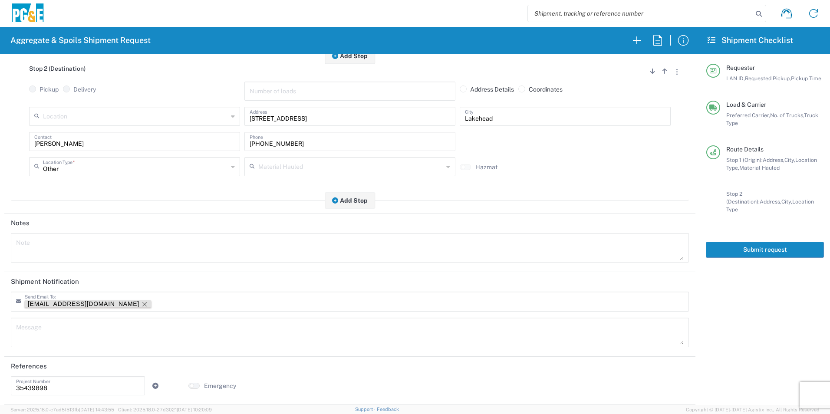
click at [141, 303] on icon "Remove tag" at bounding box center [144, 304] width 7 height 7
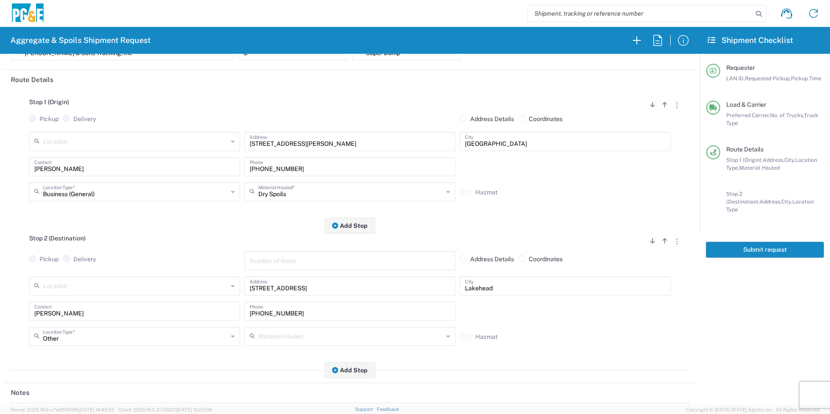
scroll to position [0, 0]
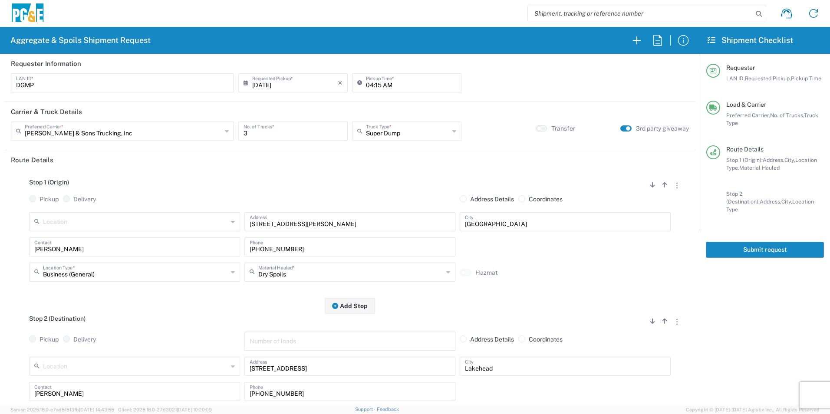
click at [807, 242] on button "Submit request" at bounding box center [765, 250] width 118 height 16
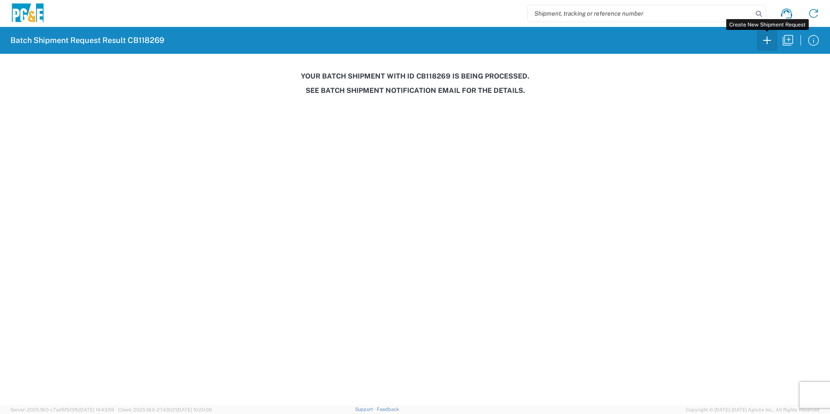
click at [766, 40] on icon "button" at bounding box center [767, 40] width 14 height 14
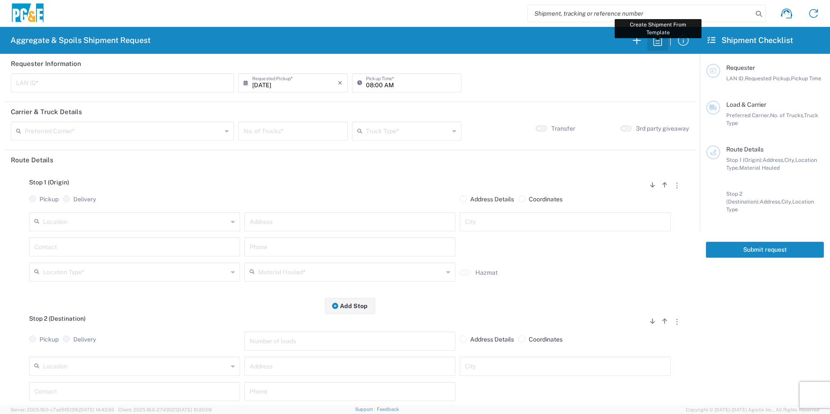
click at [662, 40] on icon "button" at bounding box center [658, 40] width 14 height 14
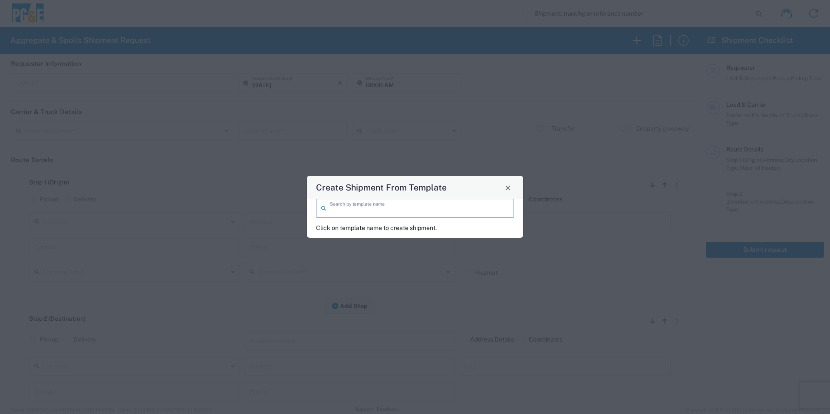
click at [425, 203] on input "search" at bounding box center [419, 207] width 179 height 15
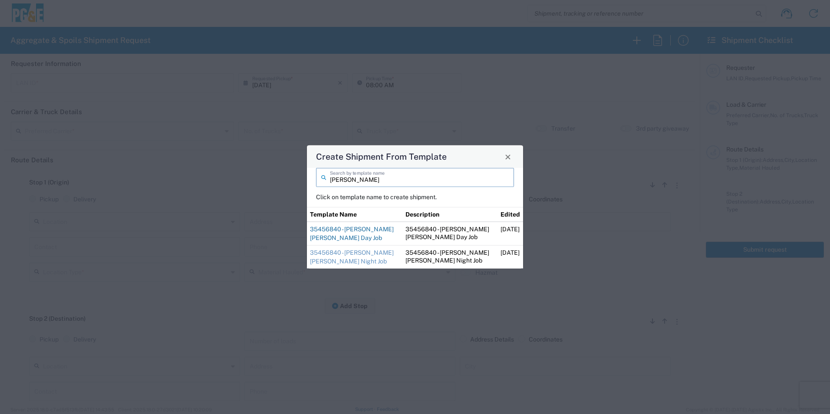
type input "jim"
click at [328, 230] on link "35456840 - Jim San Rafael Day Job" at bounding box center [352, 234] width 84 height 16
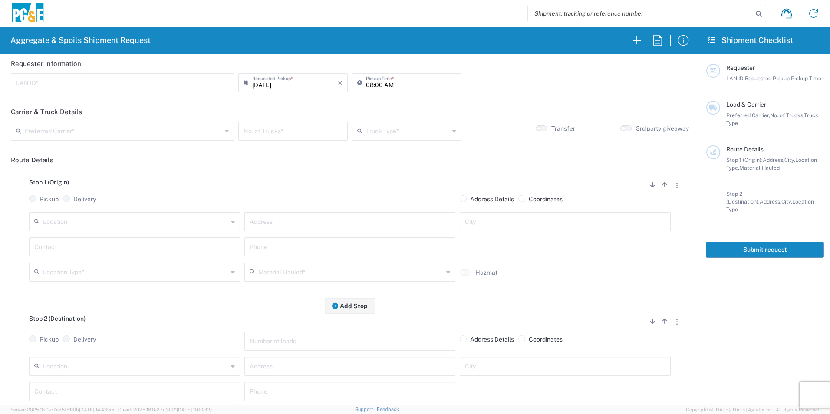
type input "CUSC"
type input "08:30 AM"
type input "[PERSON_NAME] Trucking"
type input "Super Dump"
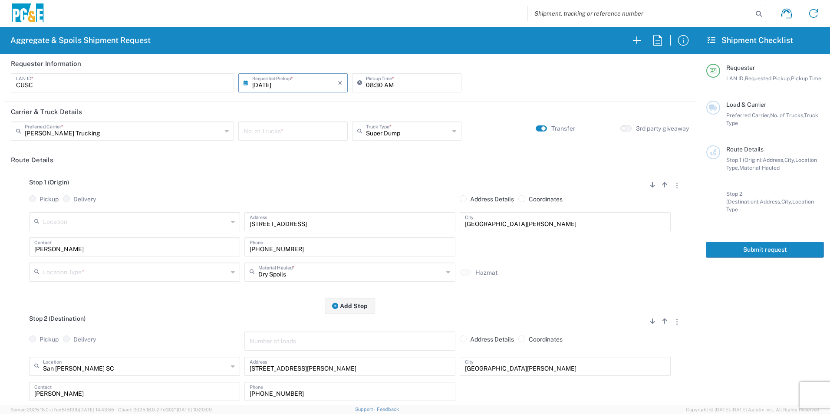
click at [316, 135] on input "number" at bounding box center [293, 130] width 99 height 15
type input "3"
click at [51, 273] on input "text" at bounding box center [135, 271] width 185 height 15
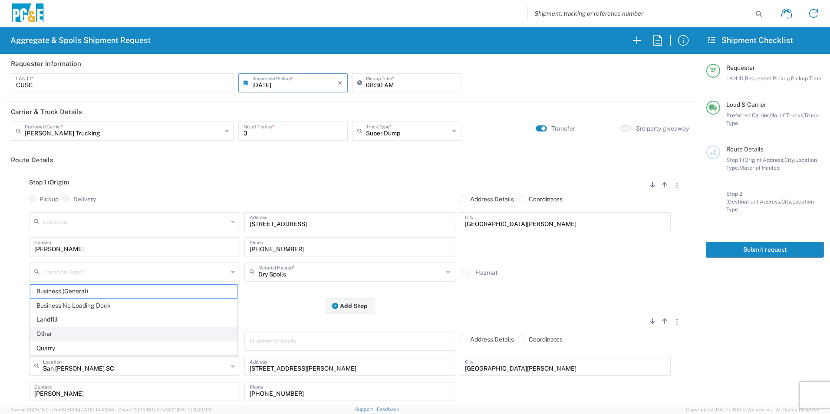
click at [52, 334] on span "Other" at bounding box center [133, 333] width 207 height 13
type input "Other"
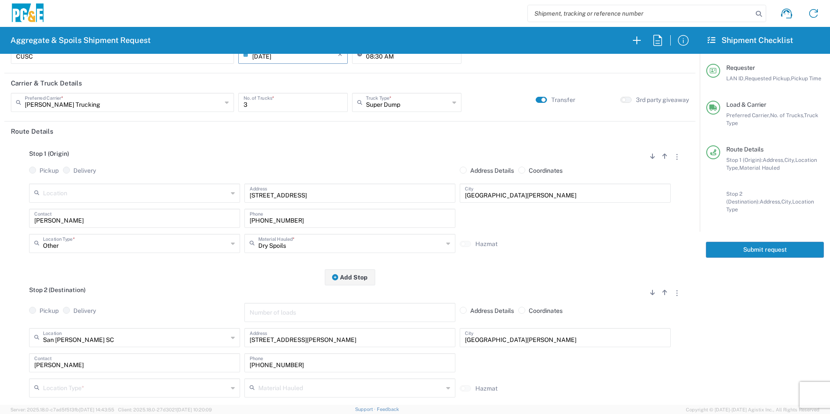
scroll to position [43, 0]
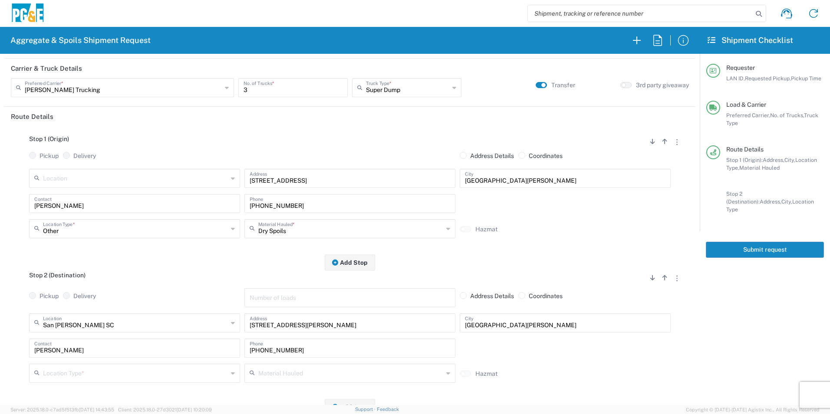
click at [68, 376] on input "text" at bounding box center [135, 372] width 185 height 15
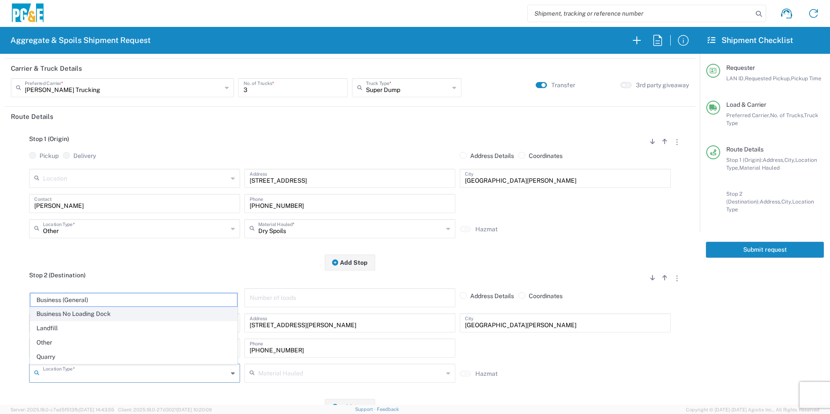
click at [70, 313] on span "Business No Loading Dock" at bounding box center [133, 313] width 207 height 13
type input "Business No Loading Dock"
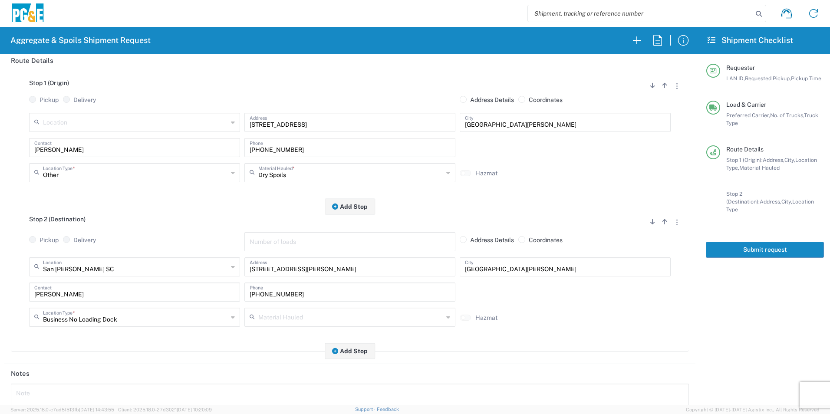
scroll to position [217, 0]
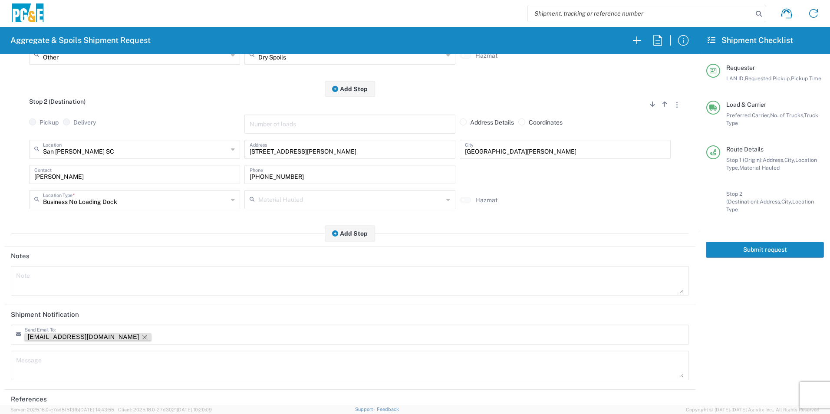
click at [141, 337] on icon "Remove tag" at bounding box center [144, 337] width 7 height 7
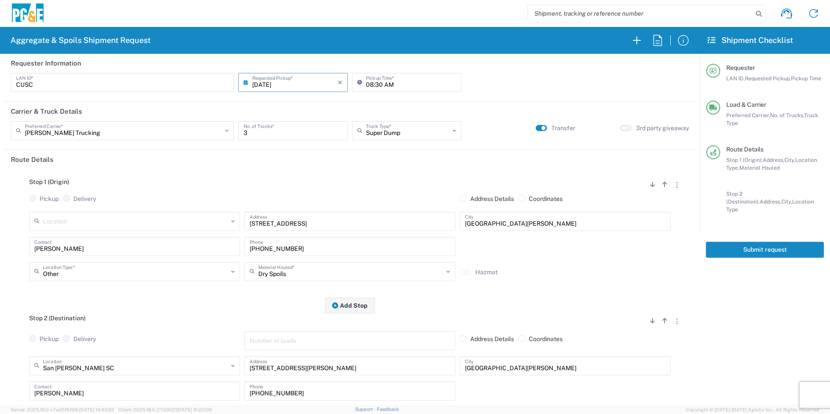
scroll to position [0, 0]
click at [716, 243] on button "Submit request" at bounding box center [765, 250] width 118 height 16
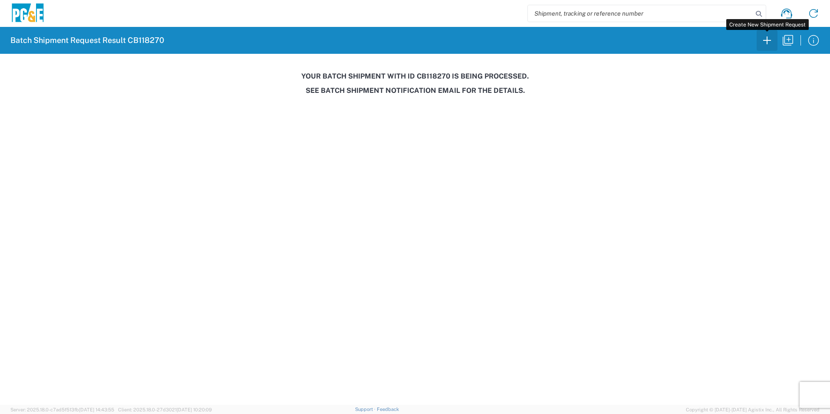
click at [767, 39] on icon "button" at bounding box center [767, 40] width 8 height 8
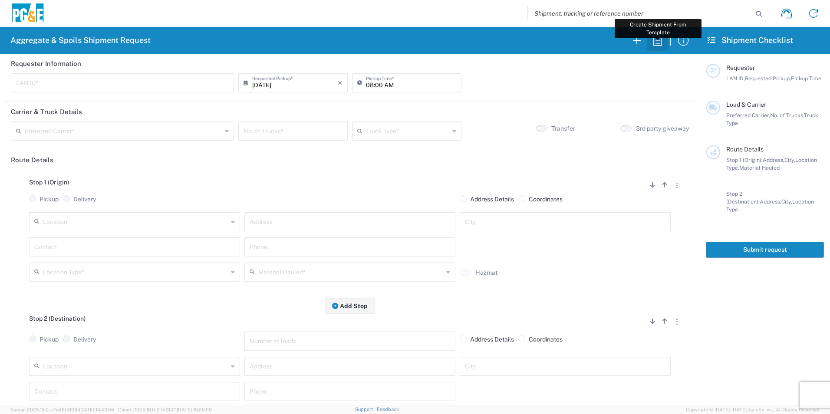
click at [656, 41] on icon "button" at bounding box center [658, 40] width 14 height 14
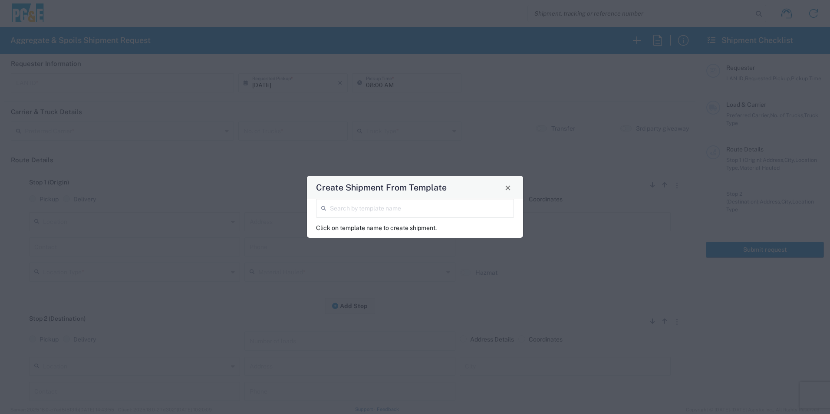
click at [442, 208] on input "search" at bounding box center [419, 207] width 179 height 15
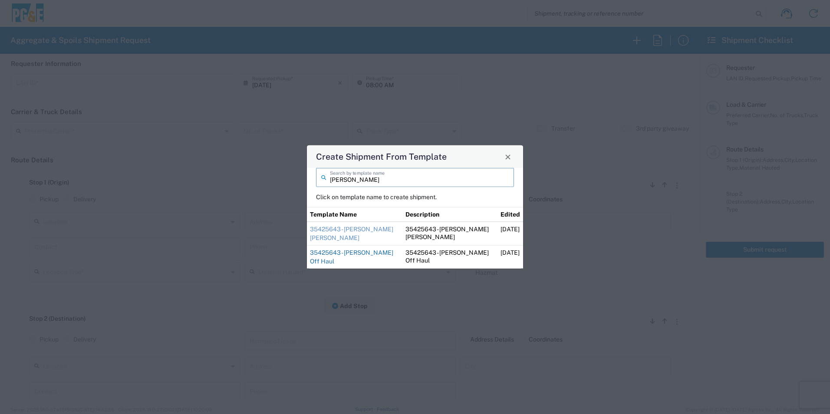
type input "sean"
click at [318, 256] on link "35425643 - Sean Angwin Off Haul" at bounding box center [351, 257] width 83 height 16
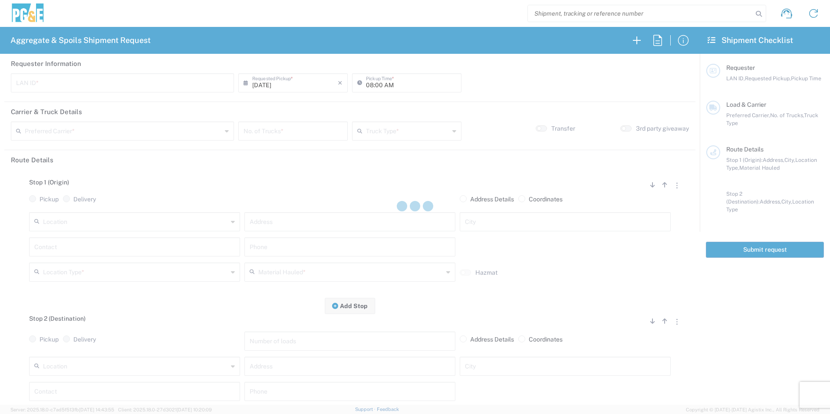
type input "CSGA"
type input "07:00 AM"
type input "[PERSON_NAME] Trucking"
type input "10 Yard Dump Truck"
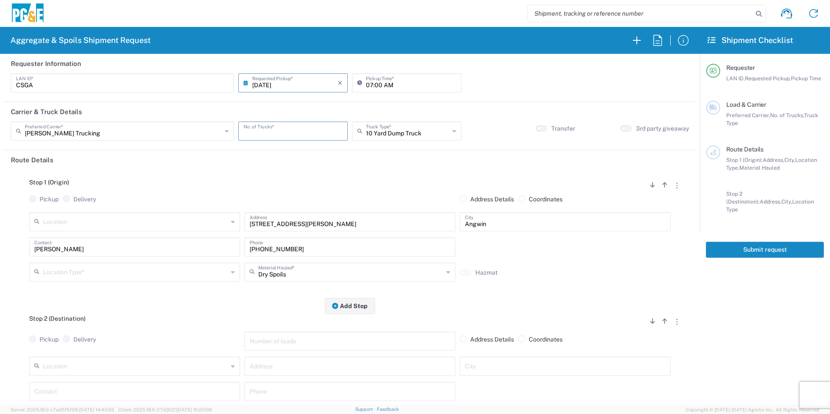
click at [313, 129] on input "number" at bounding box center [293, 130] width 99 height 15
type input "3"
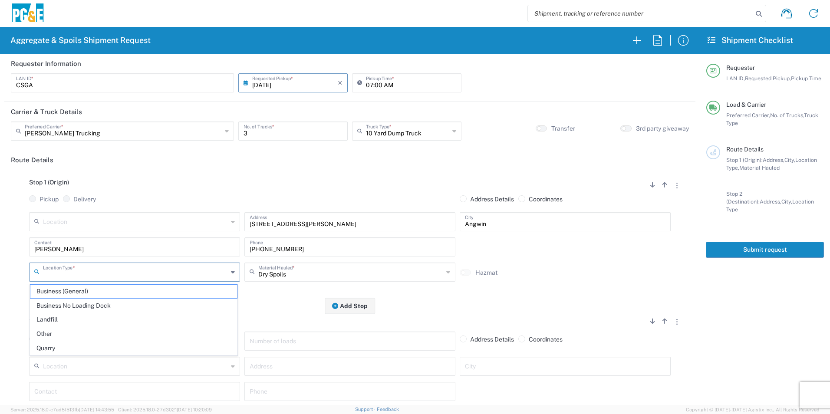
click at [99, 271] on input "text" at bounding box center [135, 271] width 185 height 15
click at [61, 333] on span "Other" at bounding box center [133, 333] width 207 height 13
type input "Other"
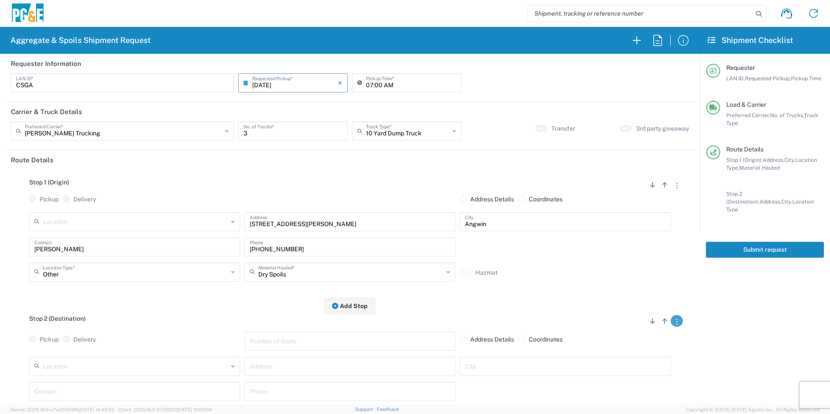
click at [671, 324] on button "button" at bounding box center [677, 321] width 12 height 12
click at [625, 375] on link "Remove Stop" at bounding box center [636, 375] width 46 height 7
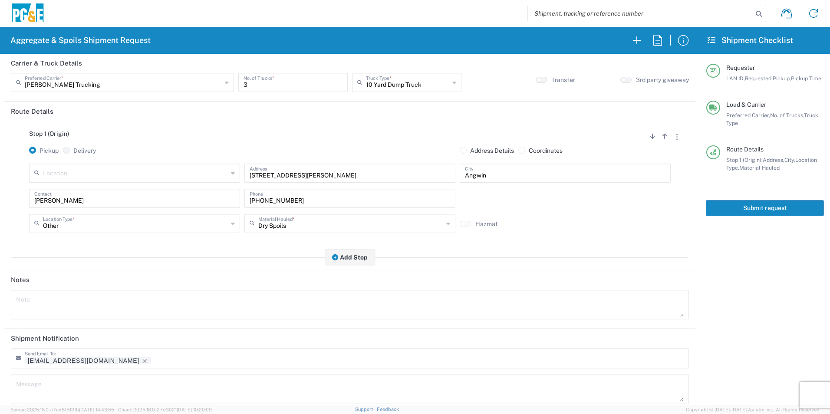
scroll to position [106, 0]
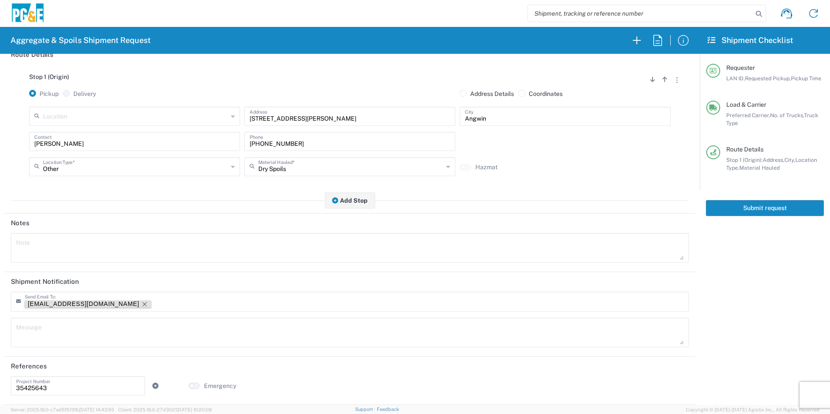
click at [141, 303] on icon "Remove tag" at bounding box center [144, 304] width 7 height 7
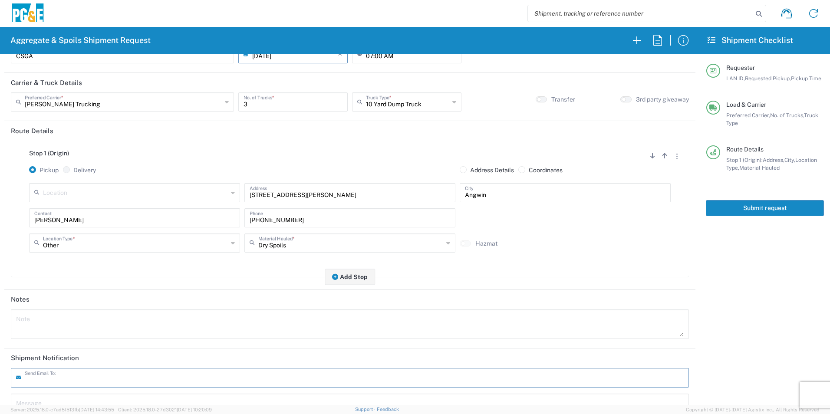
scroll to position [0, 0]
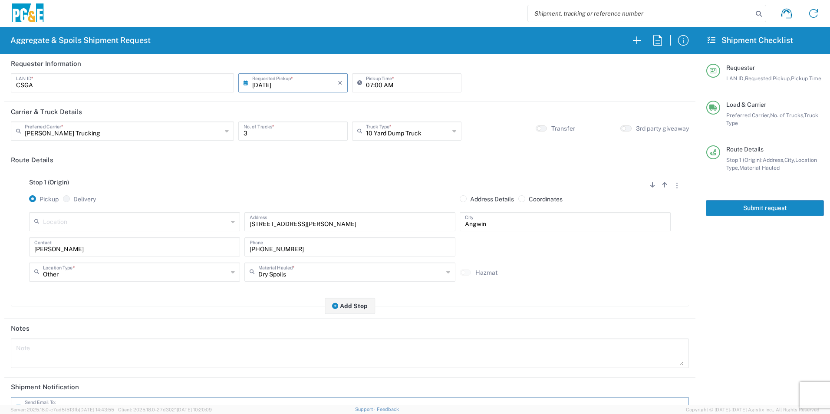
click at [772, 210] on button "Submit request" at bounding box center [765, 208] width 118 height 16
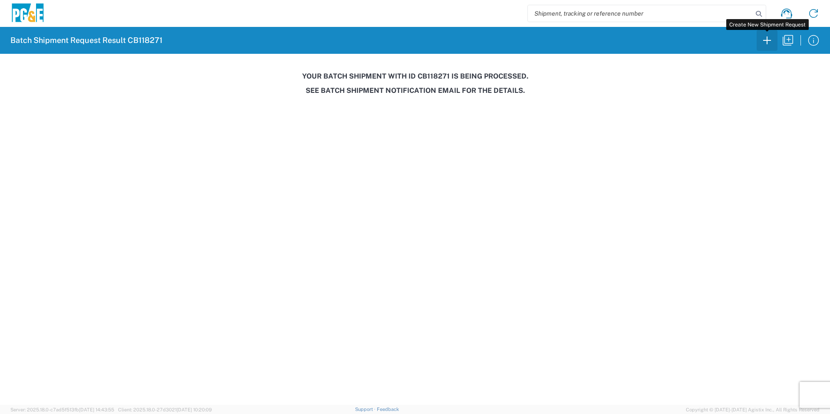
click at [762, 40] on icon "button" at bounding box center [767, 40] width 14 height 14
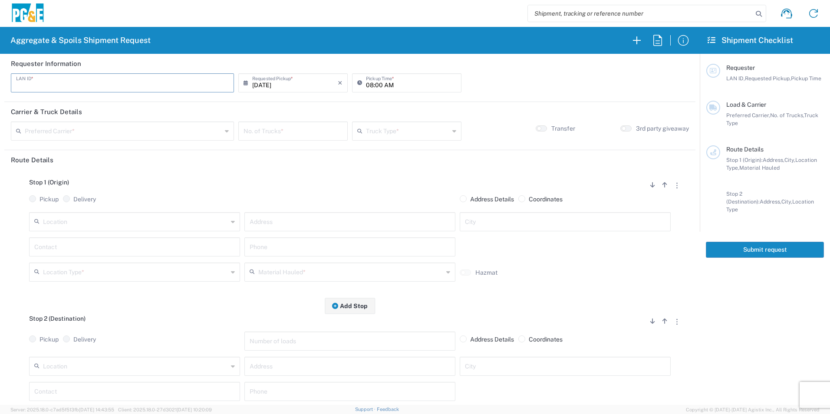
click at [161, 83] on input "text" at bounding box center [122, 82] width 213 height 15
click at [153, 79] on input "text" at bounding box center [122, 82] width 213 height 15
type input "MWA9"
click at [367, 83] on input "08:00 AM" at bounding box center [411, 82] width 90 height 15
type input "08:00 AM"
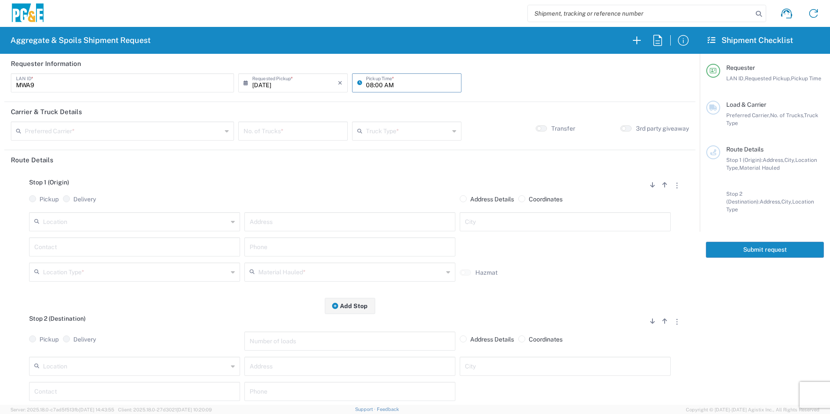
click at [121, 125] on input "text" at bounding box center [123, 130] width 197 height 15
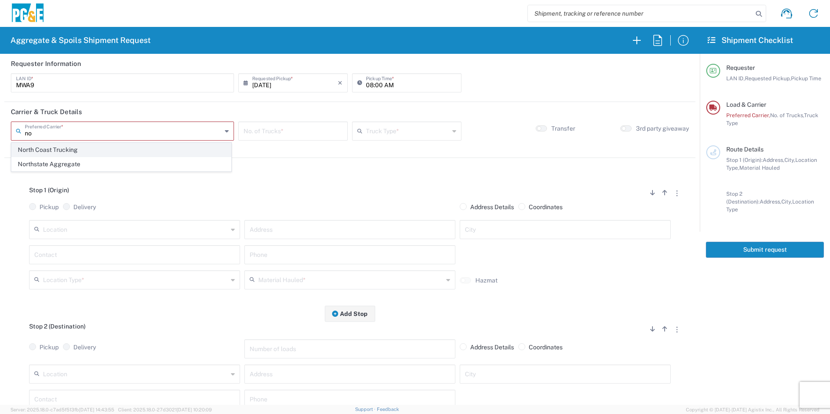
click at [62, 144] on span "North Coast Trucking" at bounding box center [121, 149] width 219 height 13
type input "North Coast Trucking"
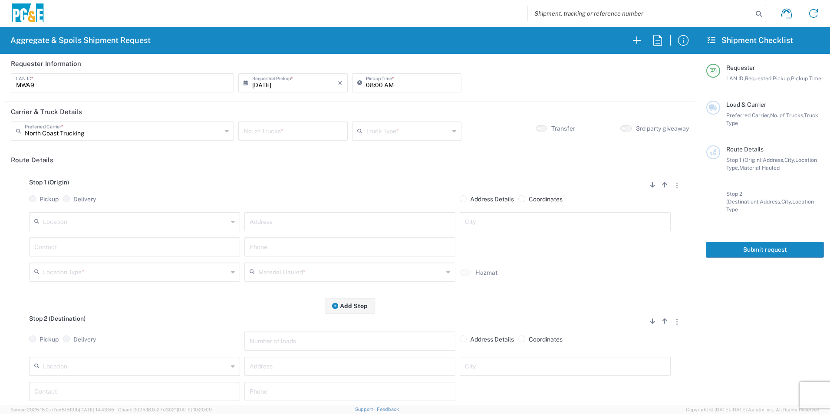
click at [289, 131] on input "number" at bounding box center [293, 130] width 99 height 15
type input "1"
click at [399, 127] on input "text" at bounding box center [407, 130] width 83 height 15
drag, startPoint x: 366, startPoint y: 207, endPoint x: 269, endPoint y: 213, distance: 96.5
click at [365, 207] on span "Super Dump" at bounding box center [402, 206] width 106 height 13
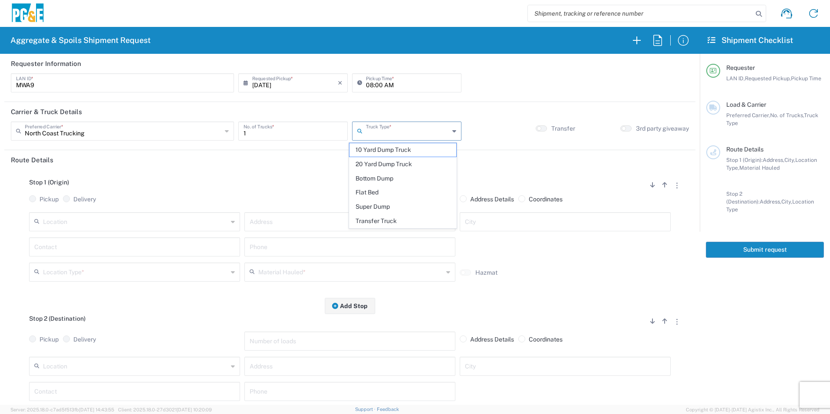
type input "Super Dump"
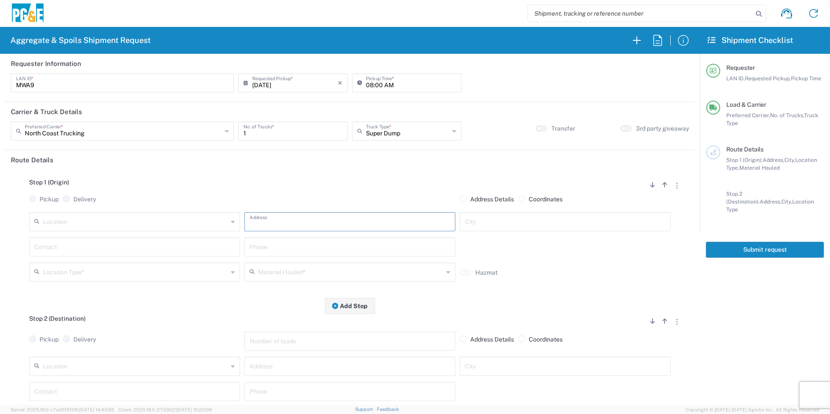
click at [337, 215] on input "text" at bounding box center [350, 221] width 201 height 15
paste input "499 Sunrise Ave"
type input "499 Sunrise Ave"
type input "Madera"
drag, startPoint x: 181, startPoint y: 254, endPoint x: 183, endPoint y: 246, distance: 8.5
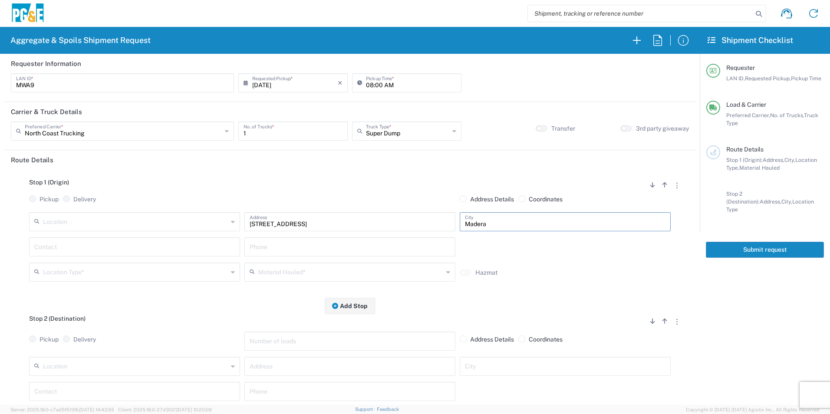
click at [181, 253] on div "Contact" at bounding box center [134, 246] width 211 height 19
type input "[PERSON_NAME]"
click at [266, 241] on input "text" at bounding box center [350, 246] width 201 height 15
paste input "[PHONE_NUMBER]"
type input "[PHONE_NUMBER]"
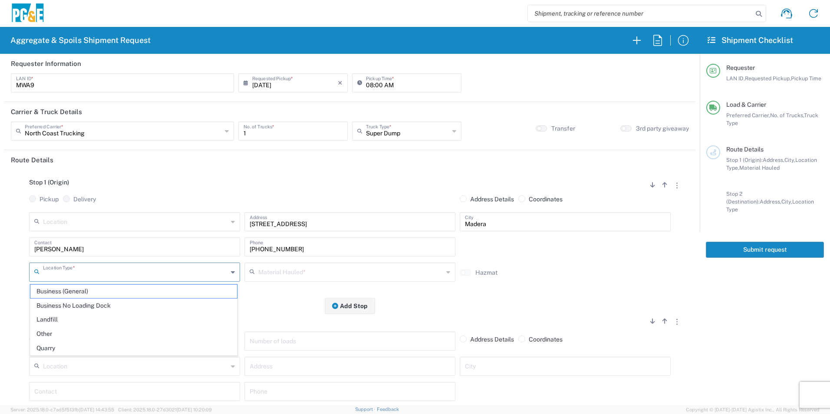
click at [96, 270] on input "text" at bounding box center [135, 271] width 185 height 15
click at [53, 332] on span "Other" at bounding box center [133, 333] width 207 height 13
type input "Other"
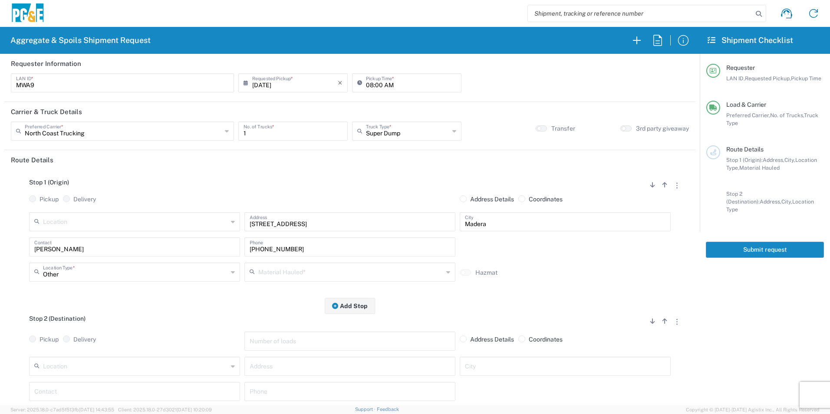
click at [284, 270] on input "text" at bounding box center [350, 271] width 185 height 15
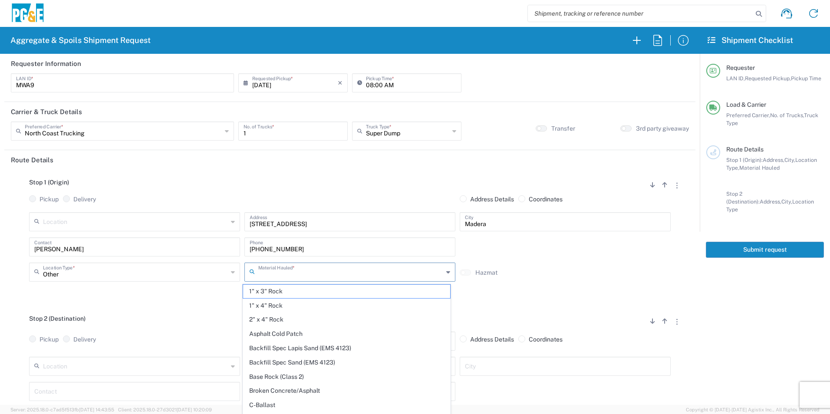
click at [297, 269] on input "text" at bounding box center [350, 271] width 185 height 15
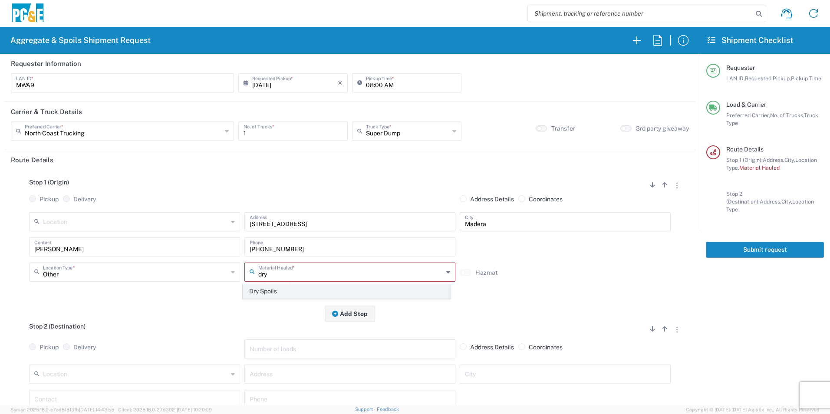
click at [276, 290] on span "Dry Spoils" at bounding box center [346, 291] width 207 height 13
type input "Dry Spoils"
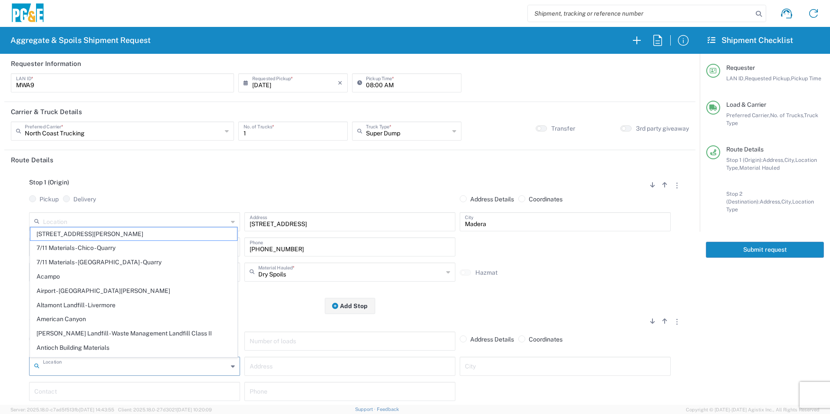
click at [152, 363] on input "text" at bounding box center [135, 365] width 185 height 15
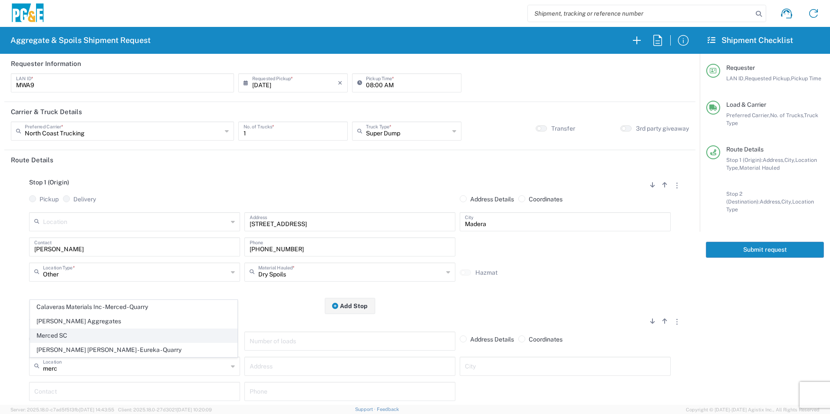
click at [110, 333] on span "Merced SC" at bounding box center [133, 335] width 207 height 13
type input "Merced SC"
type input "4165 E Childs Ave"
type input "Merced"
type input "Business No Loading Dock"
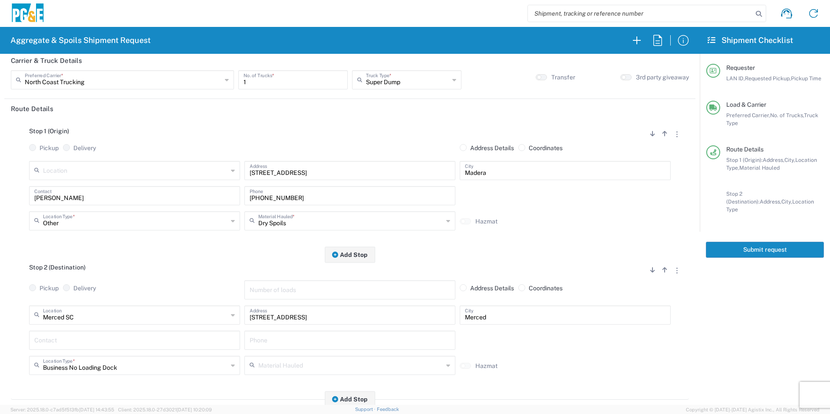
scroll to position [130, 0]
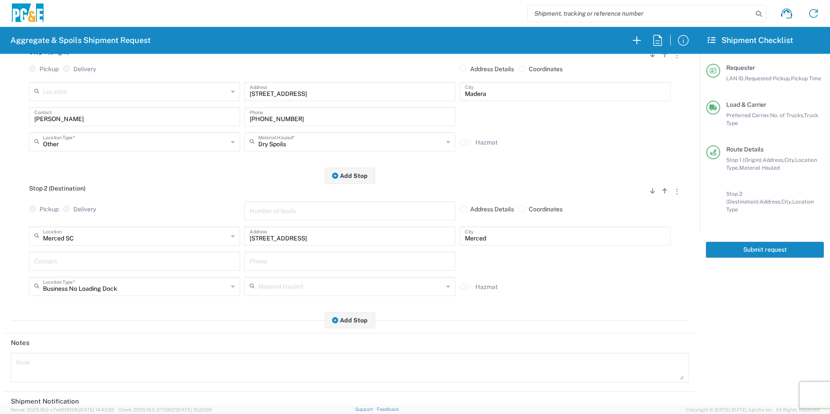
click at [71, 259] on input "text" at bounding box center [134, 260] width 201 height 15
type input "[PERSON_NAME]"
drag, startPoint x: 309, startPoint y: 118, endPoint x: 200, endPoint y: 115, distance: 108.6
click at [202, 118] on div "Mitch Contact 209-353-5091 Phone" at bounding box center [350, 119] width 646 height 25
click at [261, 260] on input "text" at bounding box center [350, 260] width 201 height 15
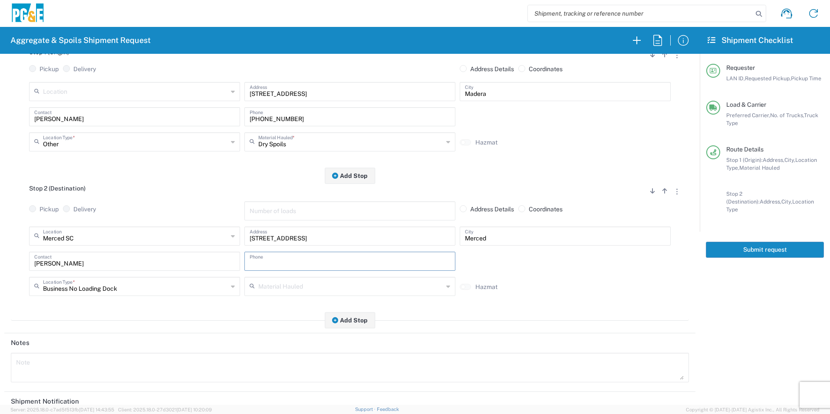
paste input "[PHONE_NUMBER]"
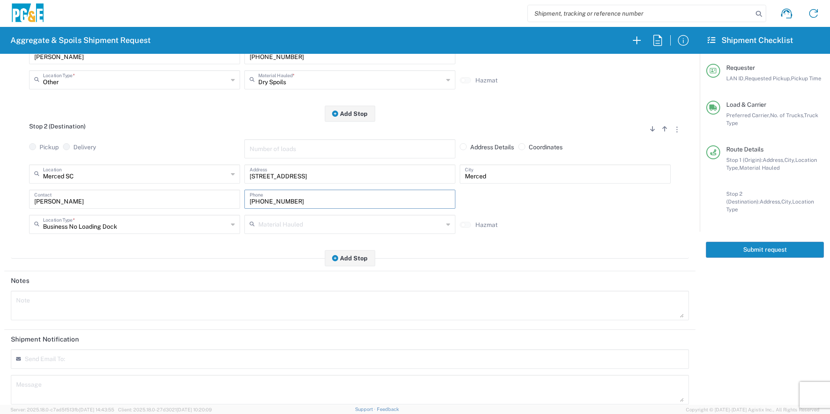
scroll to position [250, 0]
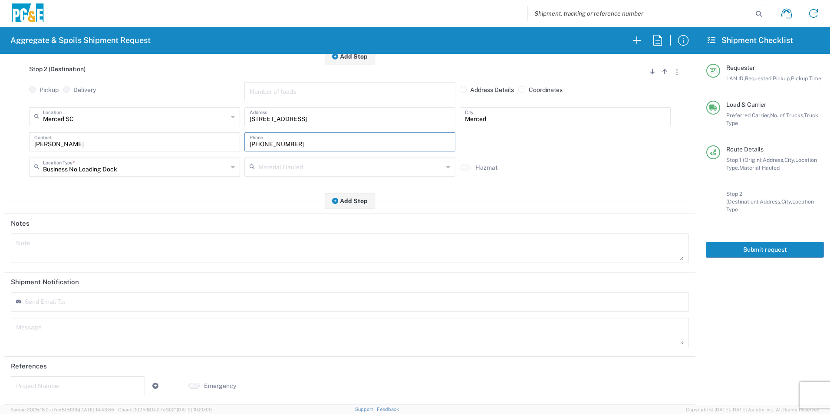
type input "[PHONE_NUMBER]"
click at [70, 389] on input "text" at bounding box center [78, 385] width 124 height 15
paste input "35224769"
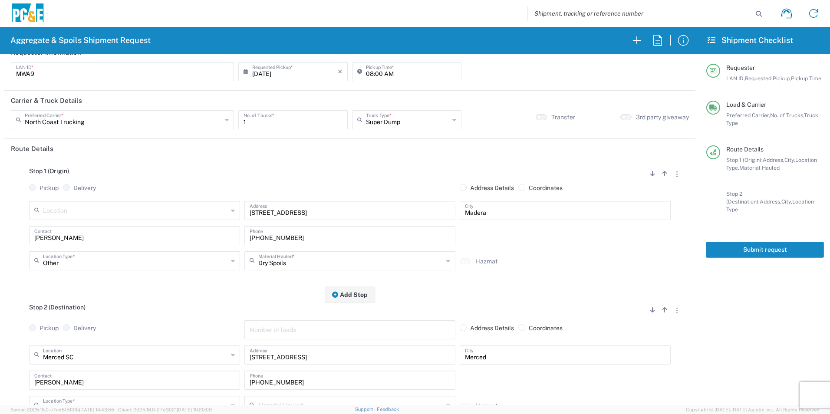
scroll to position [0, 0]
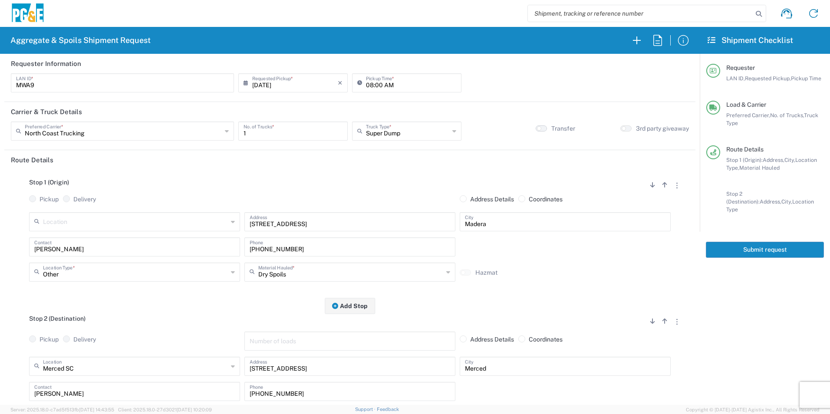
type input "35224769"
click at [537, 128] on small "button" at bounding box center [539, 128] width 4 height 4
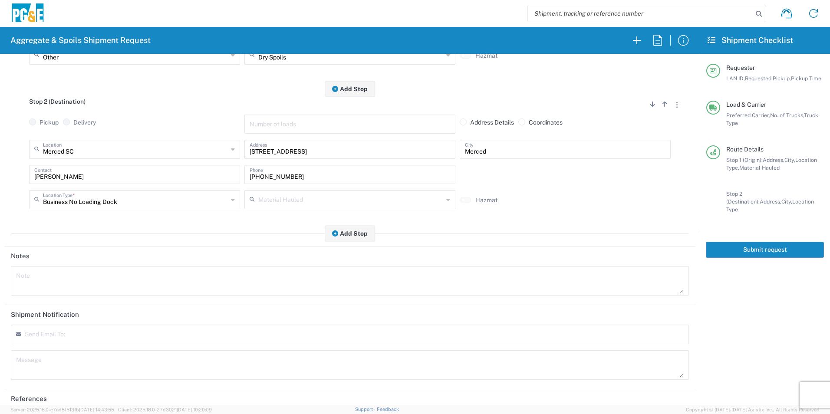
scroll to position [250, 0]
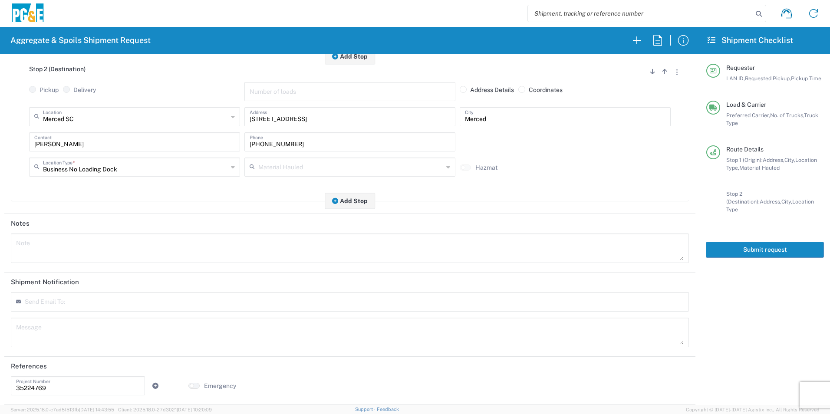
drag, startPoint x: 774, startPoint y: 243, endPoint x: 780, endPoint y: 253, distance: 11.5
click at [774, 243] on button "Submit request" at bounding box center [765, 250] width 118 height 16
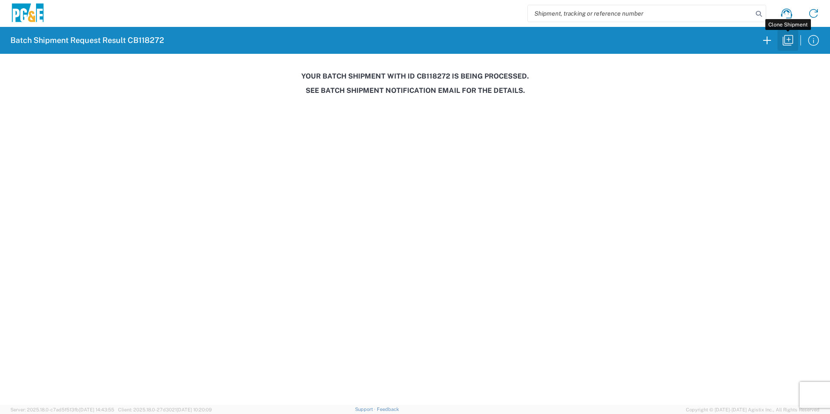
click at [790, 45] on icon "button" at bounding box center [788, 40] width 14 height 14
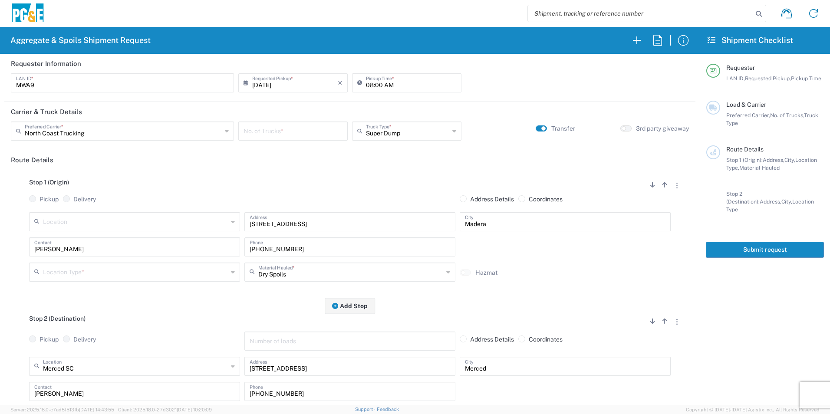
click at [367, 84] on input "08:00 AM" at bounding box center [411, 82] width 90 height 15
type input "07:00 AM"
click at [245, 130] on input "number" at bounding box center [293, 130] width 99 height 15
type input "1"
drag, startPoint x: 336, startPoint y: 309, endPoint x: 341, endPoint y: 306, distance: 5.8
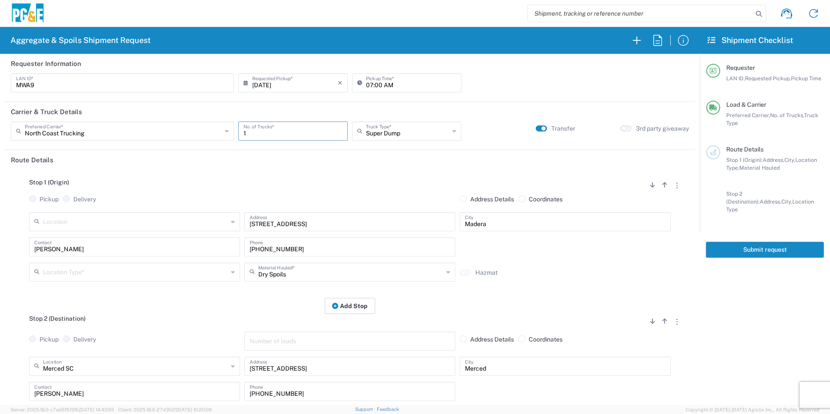
click at [336, 309] on button "Add Stop" at bounding box center [350, 306] width 50 height 16
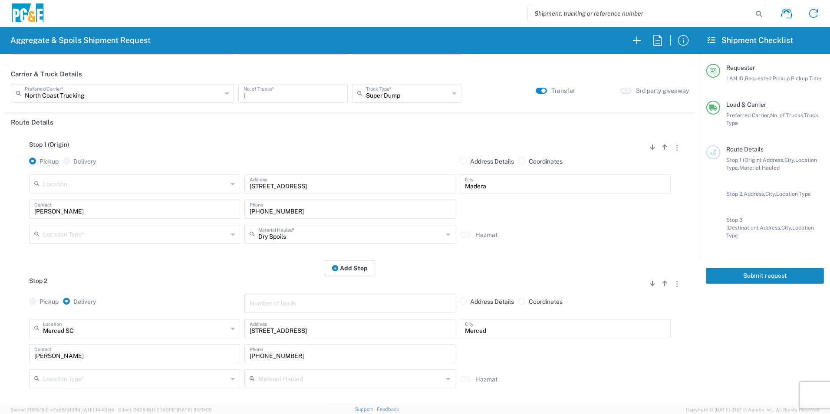
scroll to position [130, 0]
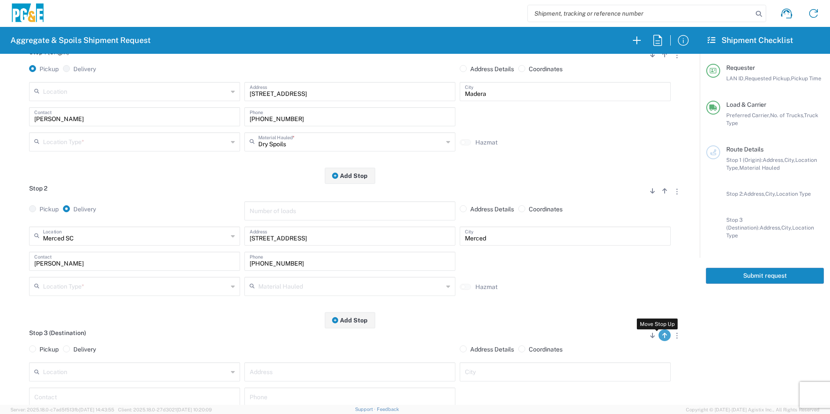
click at [660, 338] on button "button" at bounding box center [665, 336] width 12 height 12
radio input "false"
radio input "true"
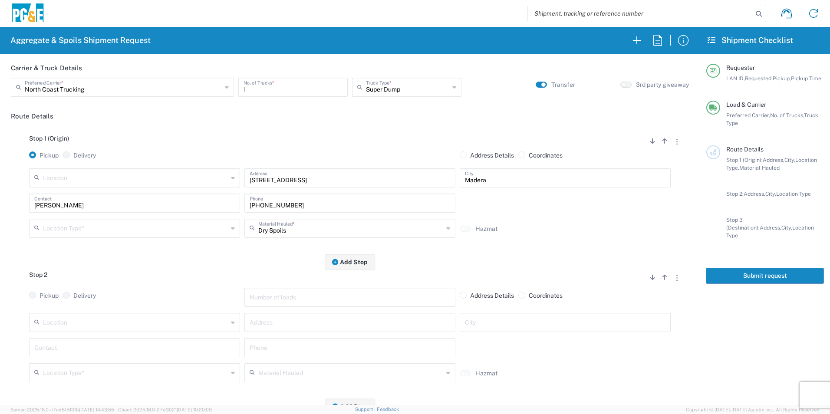
scroll to position [43, 0]
click at [662, 278] on icon "button" at bounding box center [664, 278] width 5 height 6
radio input "false"
radio input "true"
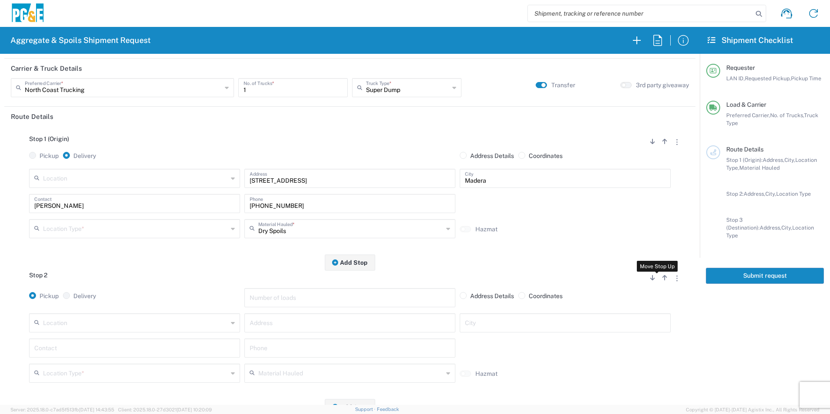
radio input "false"
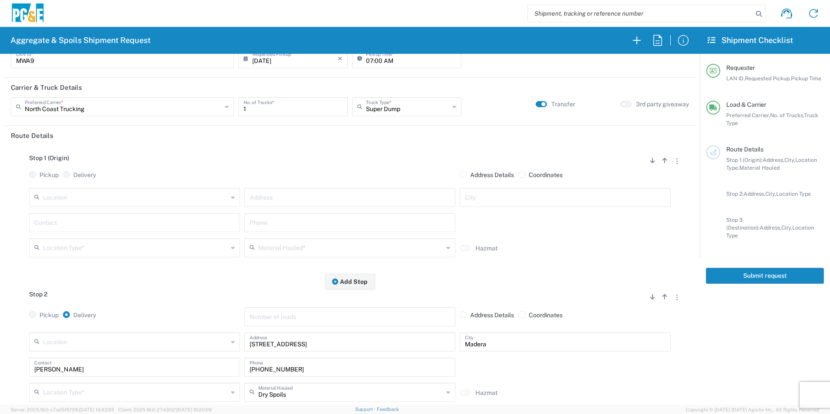
scroll to position [0, 0]
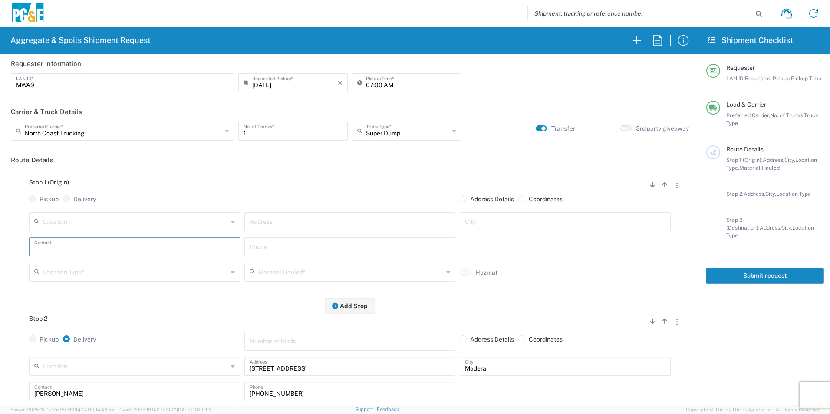
click at [128, 251] on input "text" at bounding box center [134, 246] width 201 height 15
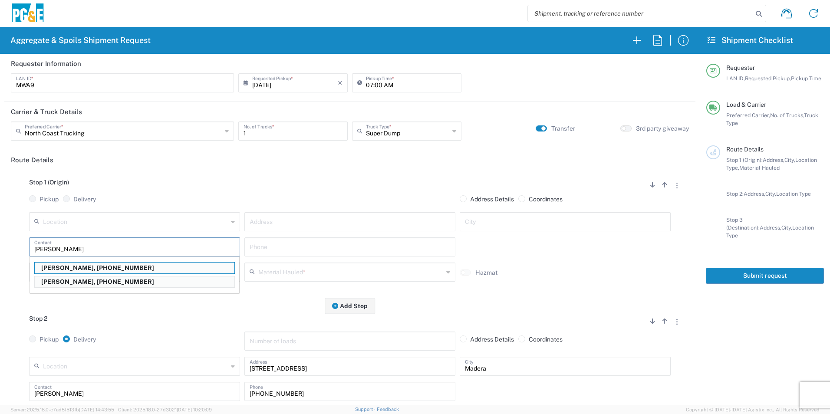
type input "[PERSON_NAME]"
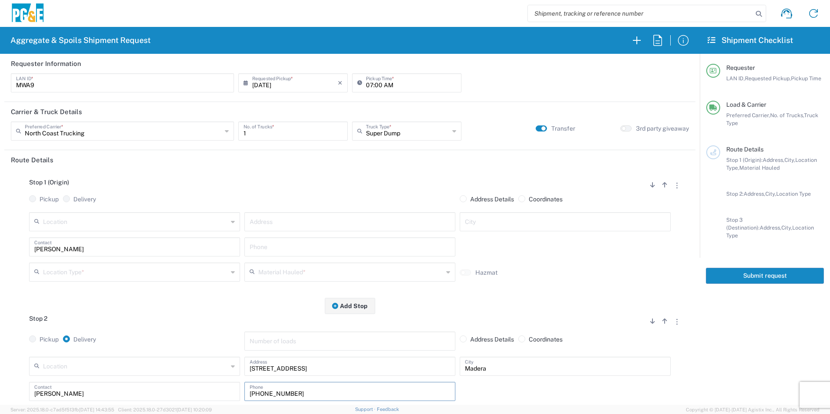
drag, startPoint x: 306, startPoint y: 392, endPoint x: 105, endPoint y: 373, distance: 202.7
click at [108, 373] on div "Location 17300 East Jahant Rd - Quarry 7/11 Materials - Chico - Quarry 7/11 Mat…" at bounding box center [350, 395] width 678 height 76
click at [268, 247] on input "text" at bounding box center [350, 246] width 201 height 15
paste input "[PHONE_NUMBER]"
type input "[PHONE_NUMBER]"
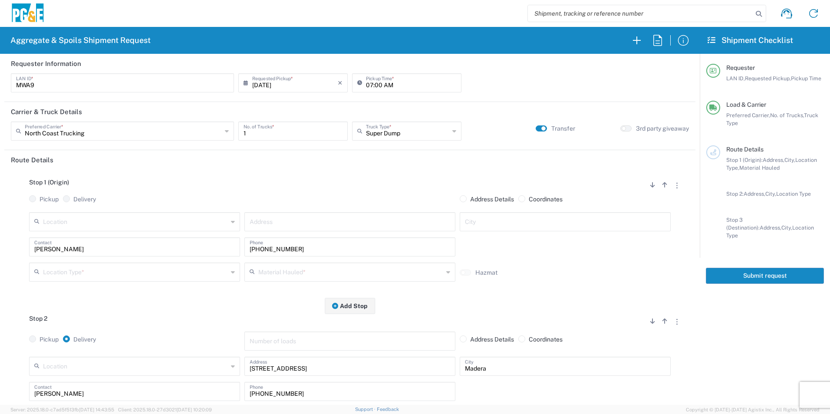
click at [351, 220] on input "text" at bounding box center [350, 221] width 201 height 15
type input "[STREET_ADDRESS][PERSON_NAME]"
type input "Turlock"
click at [153, 265] on input "text" at bounding box center [135, 271] width 185 height 15
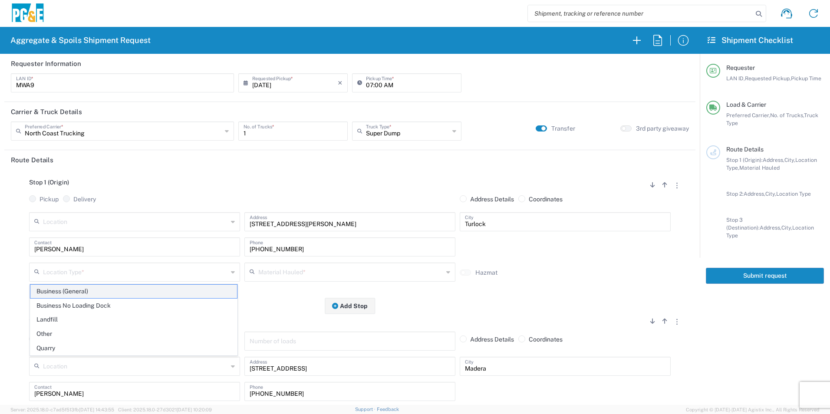
click at [82, 289] on span "Business (General)" at bounding box center [133, 291] width 207 height 13
type input "Business (General)"
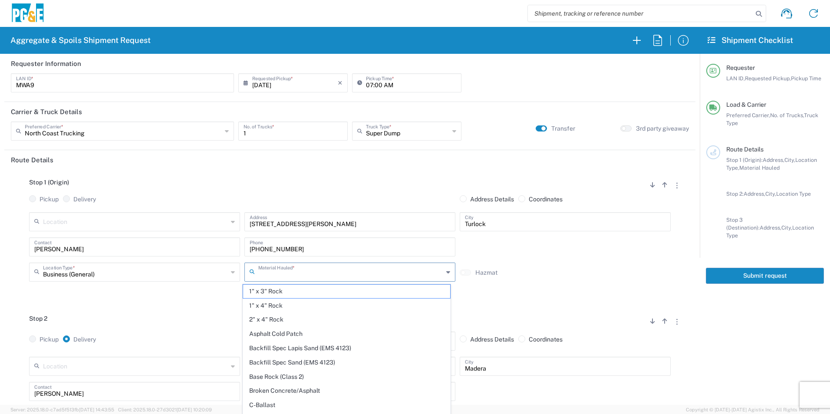
click at [297, 275] on input "text" at bounding box center [350, 271] width 185 height 15
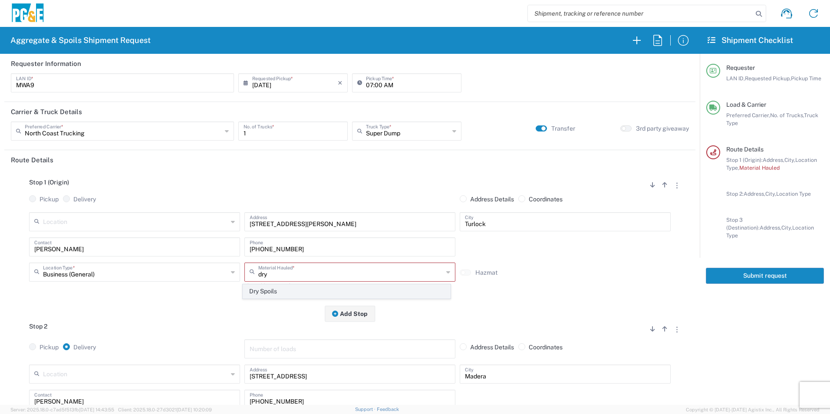
click at [307, 291] on span "Dry Spoils" at bounding box center [346, 291] width 207 height 13
type input "Dry Spoils"
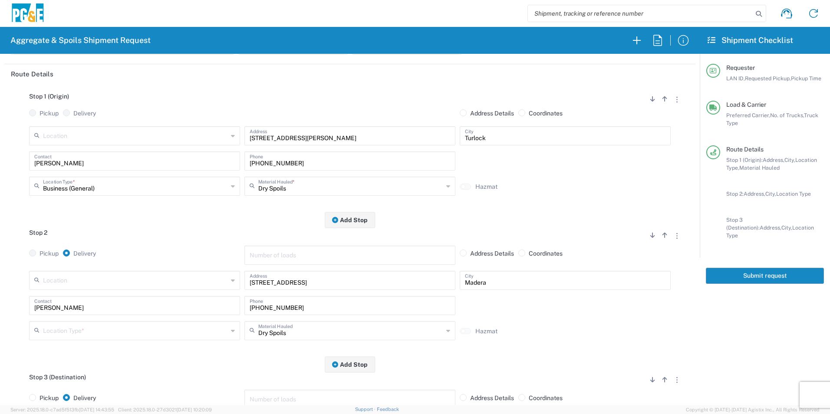
scroll to position [87, 0]
click at [100, 335] on input "text" at bounding box center [135, 329] width 185 height 15
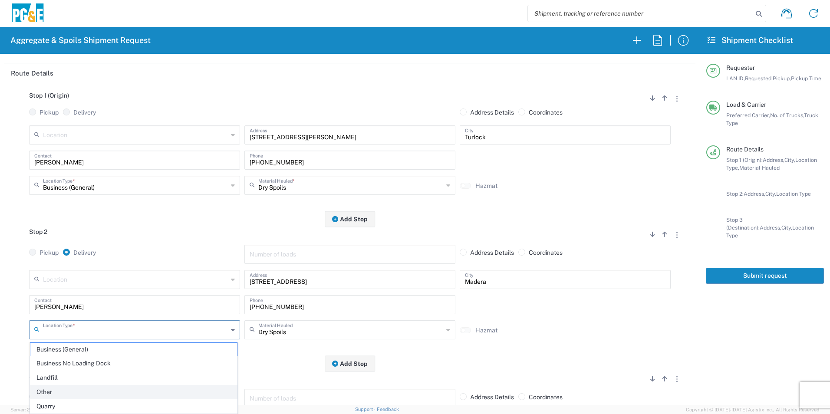
click at [59, 389] on span "Other" at bounding box center [133, 392] width 207 height 13
type input "Other"
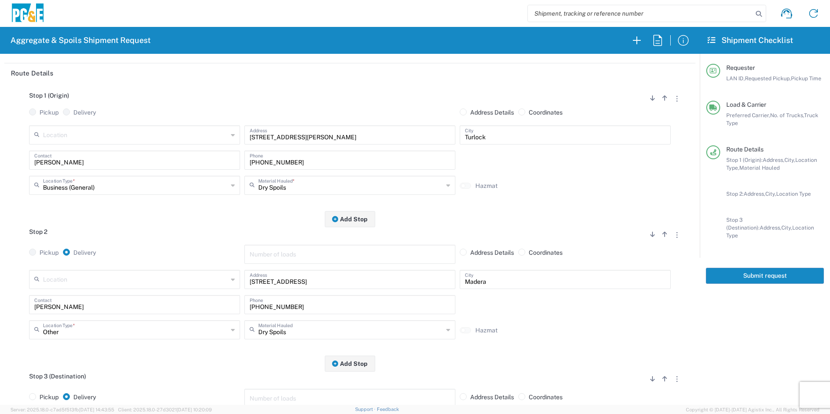
scroll to position [260, 0]
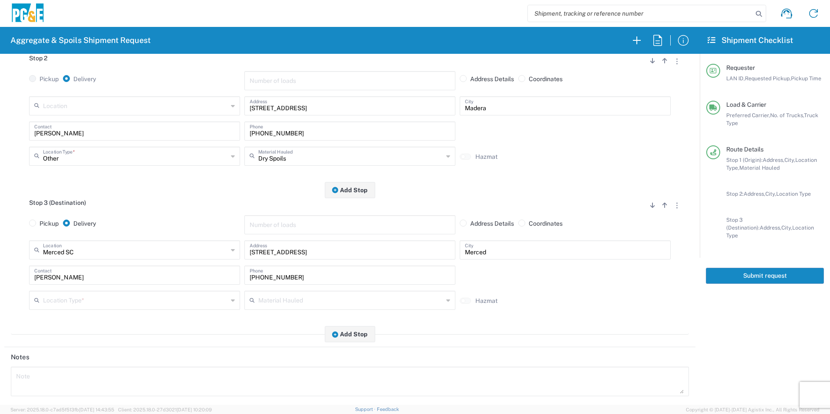
click at [108, 299] on input "text" at bounding box center [135, 299] width 185 height 15
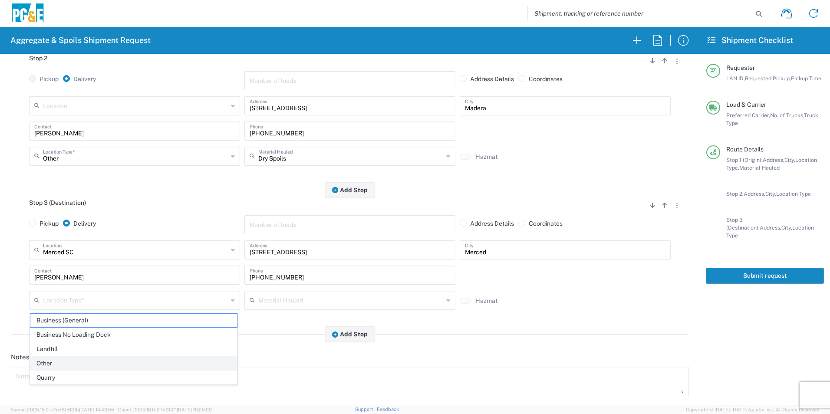
click at [60, 364] on span "Other" at bounding box center [133, 363] width 207 height 13
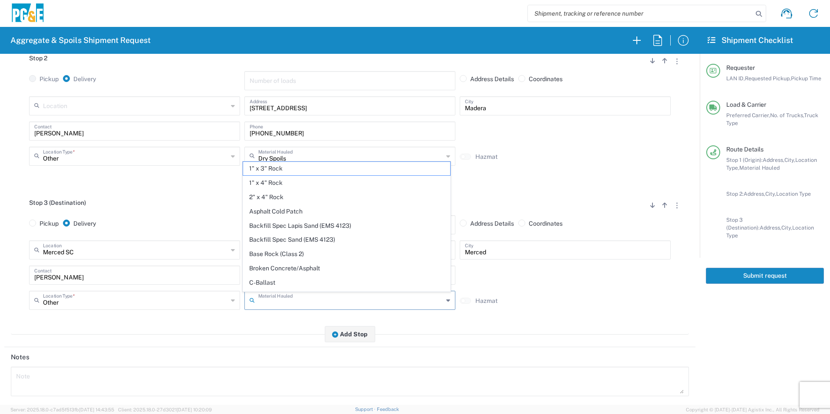
click at [318, 297] on input "text" at bounding box center [350, 299] width 185 height 15
click at [109, 297] on input "Other" at bounding box center [135, 299] width 185 height 15
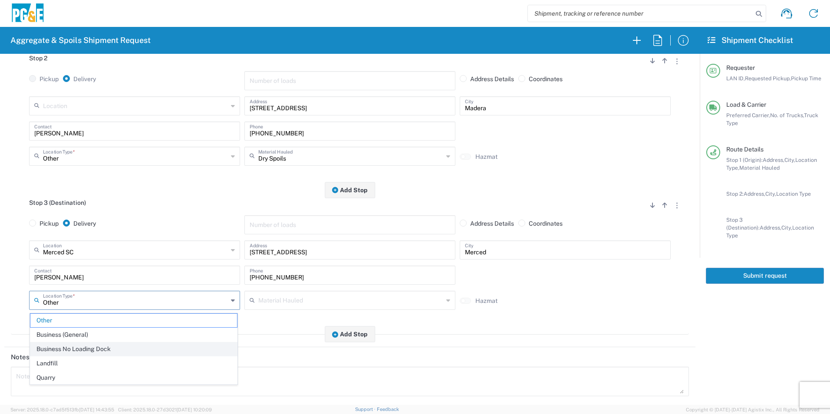
click at [82, 352] on span "Business No Loading Dock" at bounding box center [133, 349] width 207 height 13
type input "Business No Loading Dock"
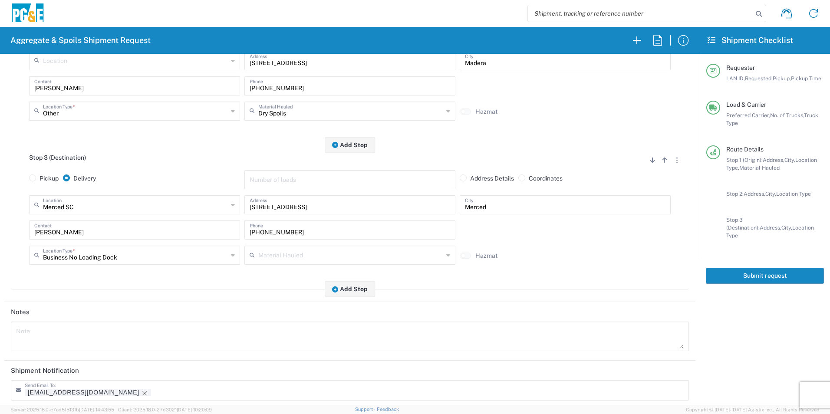
scroll to position [347, 0]
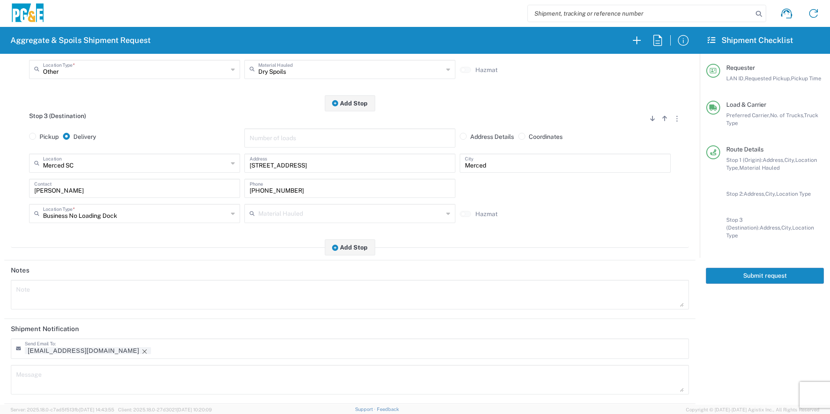
click at [73, 290] on textarea at bounding box center [350, 295] width 668 height 24
drag, startPoint x: 122, startPoint y: 296, endPoint x: -2, endPoint y: 275, distance: 125.5
click at [0, 275] on html "Aggregate & Spoils Shipment Request Requester Information MWA9 LAN ID * 09/10/2…" at bounding box center [415, 207] width 830 height 414
type textarea "Start time at jobsite, 8:00am"
click at [71, 383] on textarea at bounding box center [350, 380] width 668 height 24
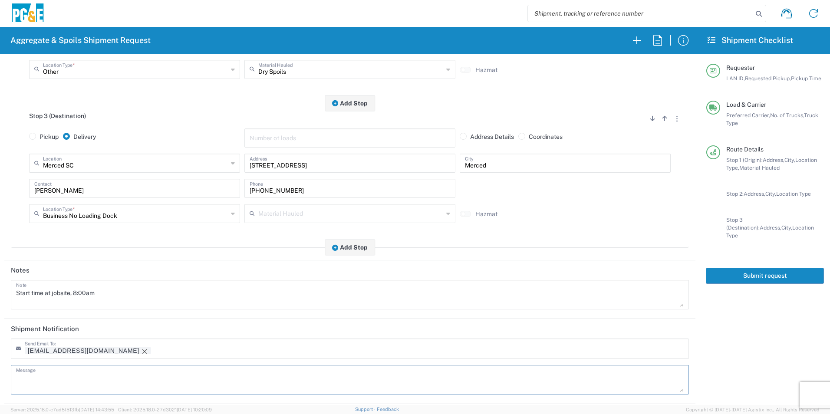
paste textarea "Start time at jobsite, 8:00am"
type textarea "Start time at jobsite, 8:00am"
click at [142, 352] on icon "Remove tag" at bounding box center [144, 351] width 4 height 4
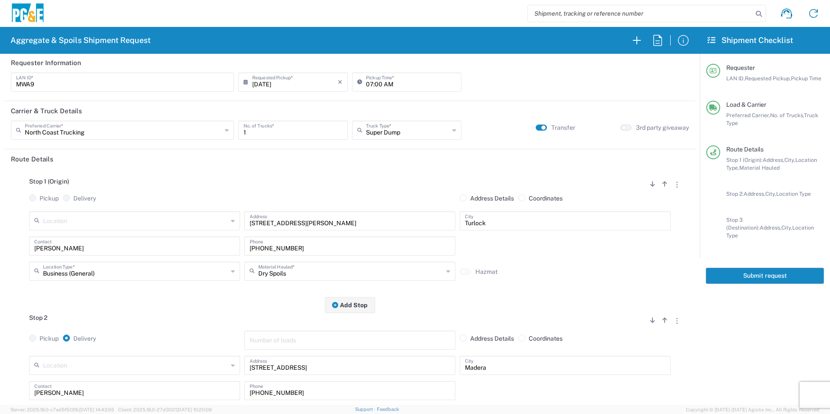
scroll to position [0, 0]
click at [102, 132] on input "text" at bounding box center [123, 130] width 197 height 15
click at [85, 151] on span "[PERSON_NAME] & Sons" at bounding box center [121, 149] width 219 height 13
type input "[PERSON_NAME] & Sons"
click at [751, 268] on button "Submit request" at bounding box center [765, 276] width 118 height 16
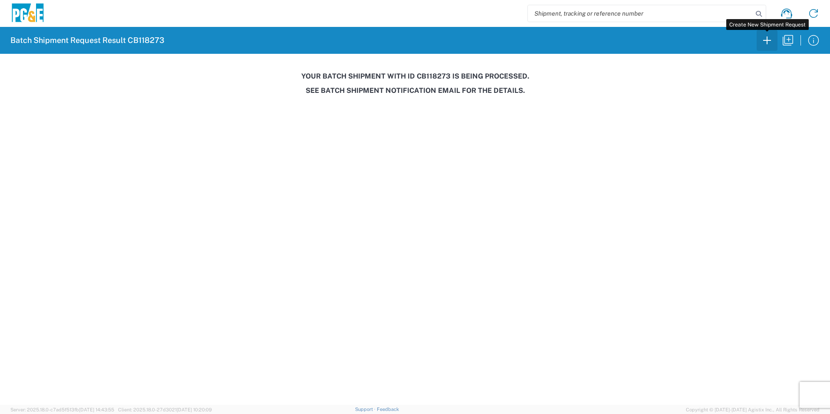
click at [765, 40] on icon "button" at bounding box center [767, 40] width 8 height 8
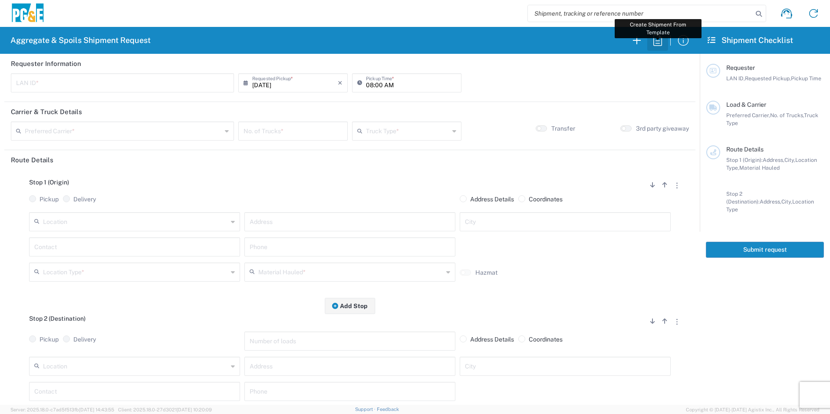
click at [660, 40] on icon "button" at bounding box center [658, 40] width 14 height 14
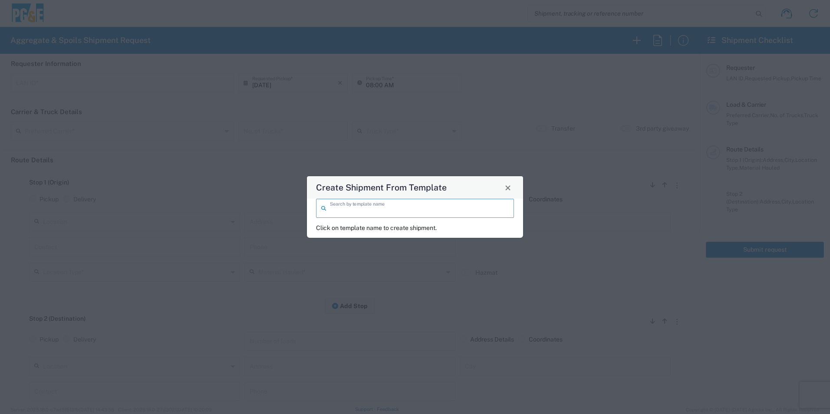
click at [360, 208] on input "search" at bounding box center [419, 207] width 179 height 15
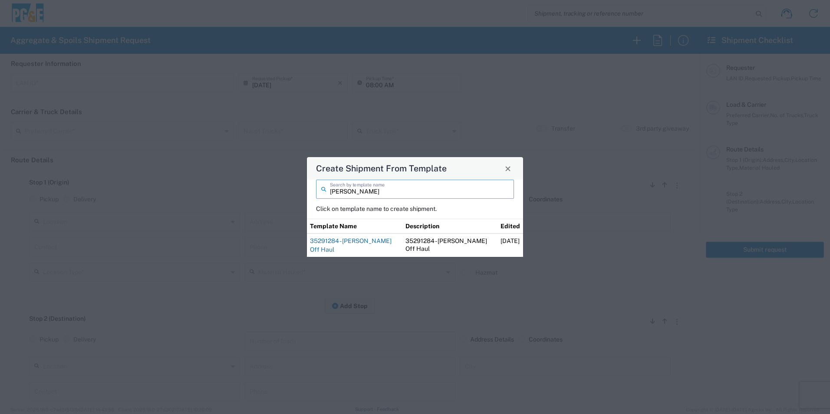
type input "blake"
click at [367, 247] on link "35291284 - Blake Off Haul" at bounding box center [351, 245] width 82 height 16
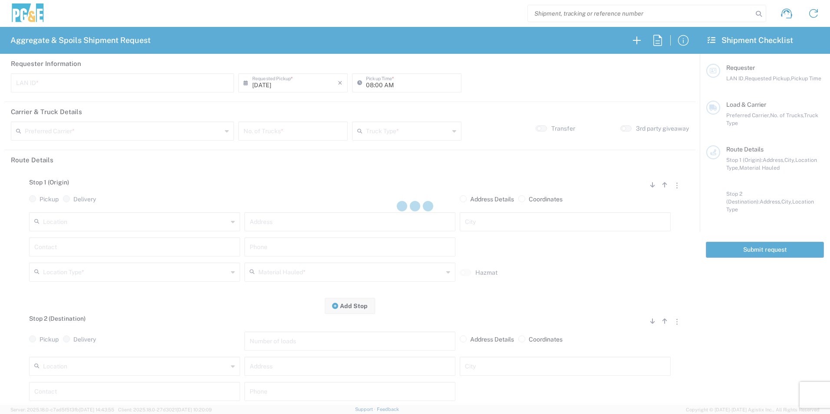
type input "MBLA"
type input "09:00 AM"
type input "North Coast Trucking"
type input "Super Dump"
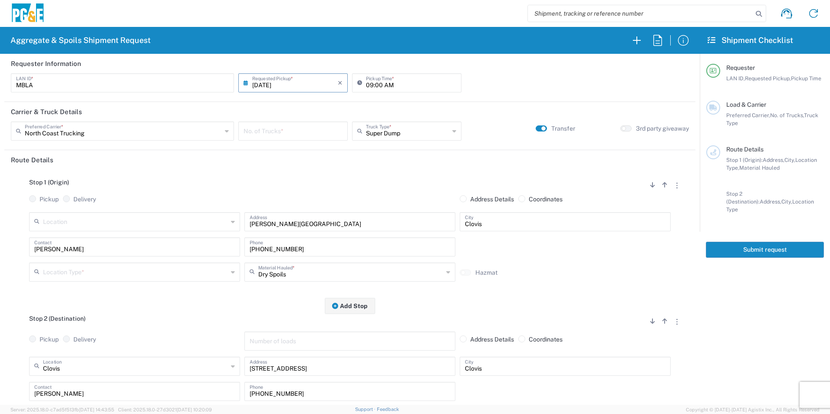
click at [269, 132] on input "number" at bounding box center [293, 130] width 99 height 15
type input "1"
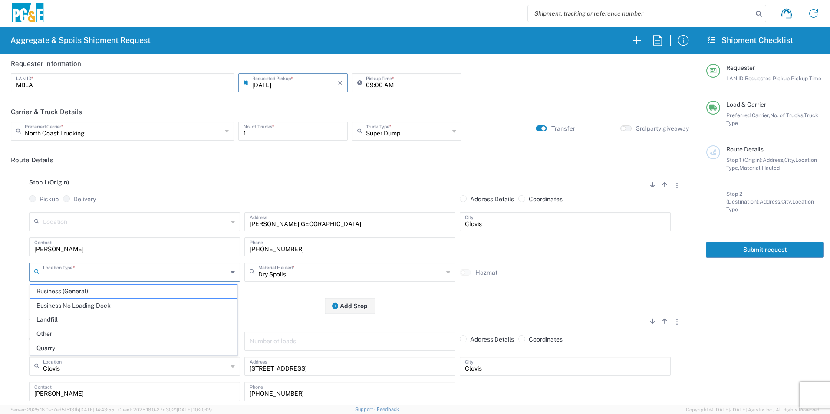
click at [104, 270] on input "text" at bounding box center [135, 271] width 185 height 15
click at [60, 333] on span "Other" at bounding box center [133, 333] width 207 height 13
type input "Other"
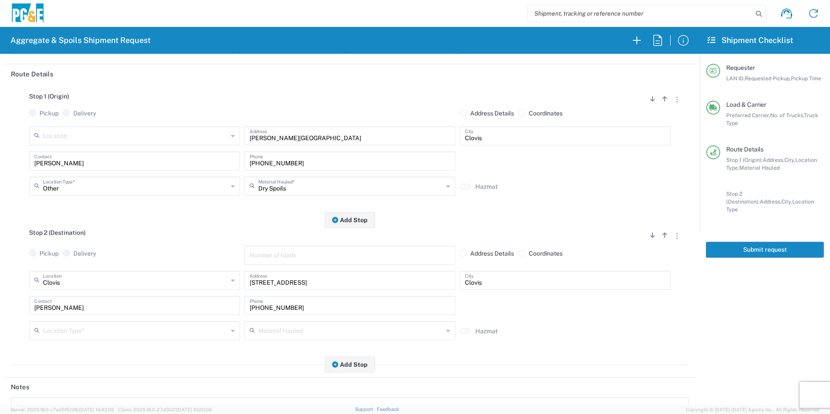
scroll to position [87, 0]
click at [68, 329] on input "text" at bounding box center [135, 329] width 185 height 15
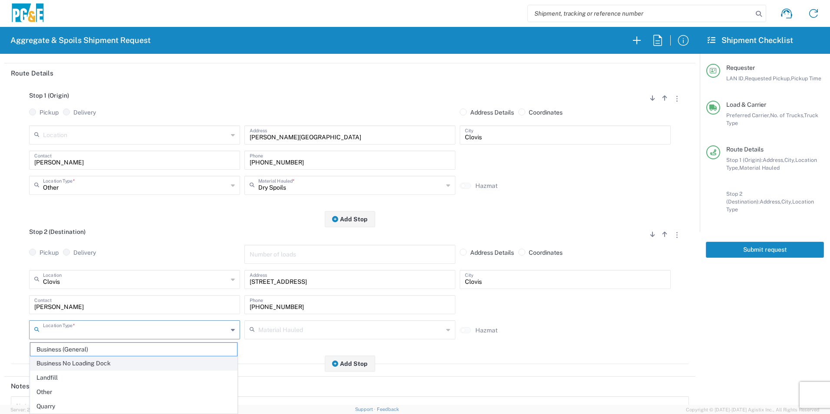
click at [73, 361] on span "Business No Loading Dock" at bounding box center [133, 363] width 207 height 13
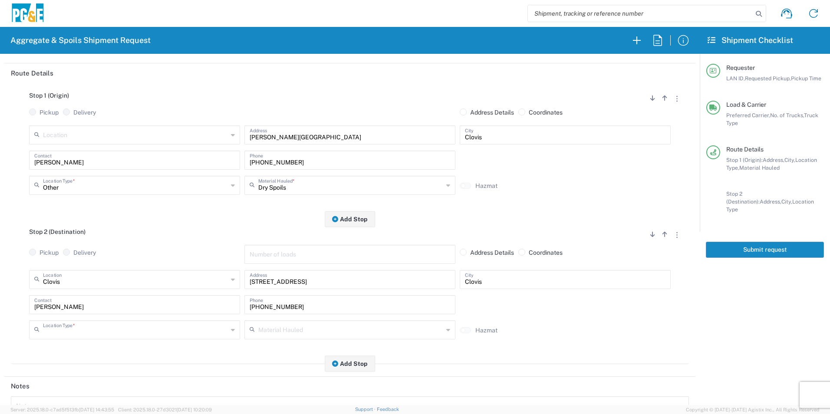
type input "Business No Loading Dock"
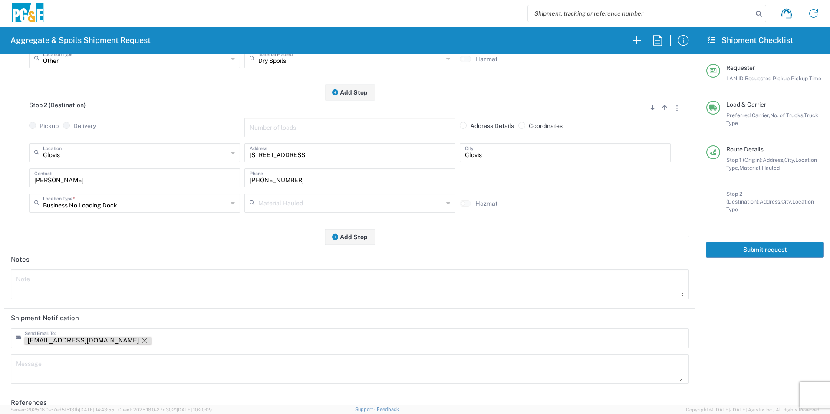
scroll to position [217, 0]
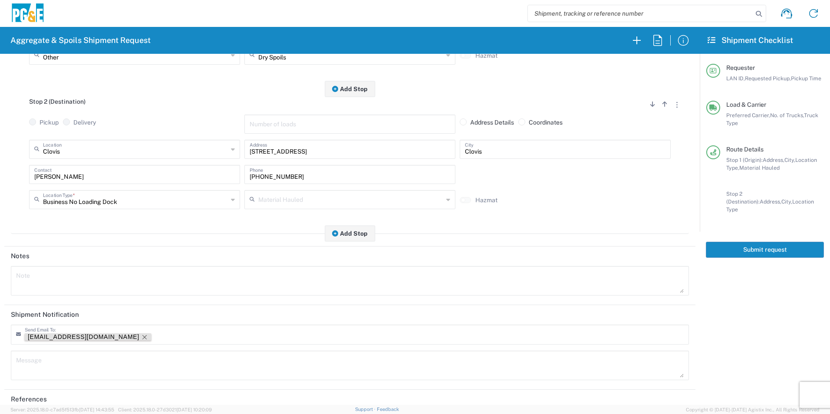
click at [141, 335] on icon "Remove tag" at bounding box center [144, 337] width 7 height 7
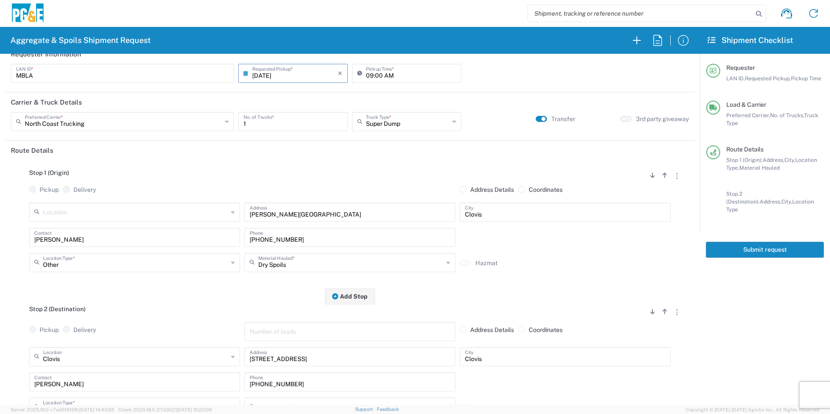
scroll to position [0, 0]
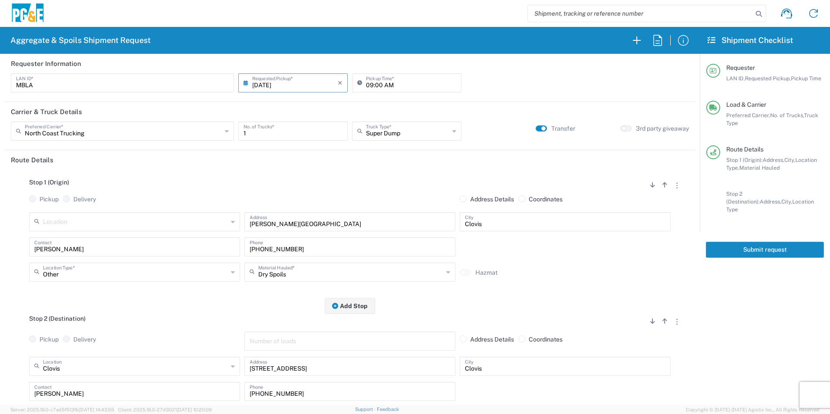
click at [720, 242] on button "Submit request" at bounding box center [765, 250] width 118 height 16
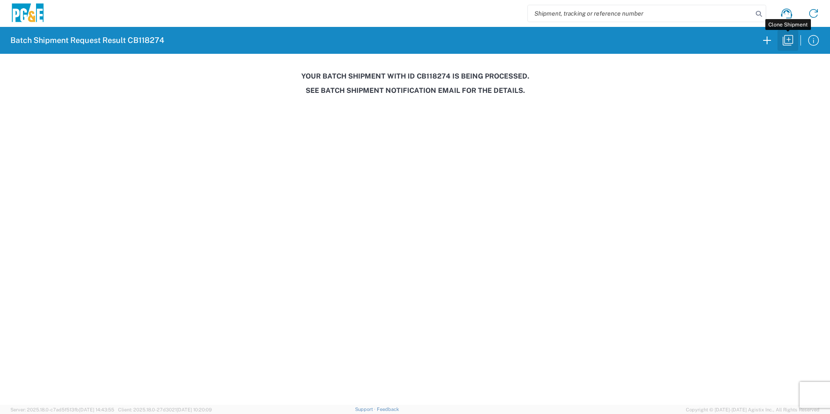
click at [788, 41] on icon "button" at bounding box center [788, 40] width 14 height 14
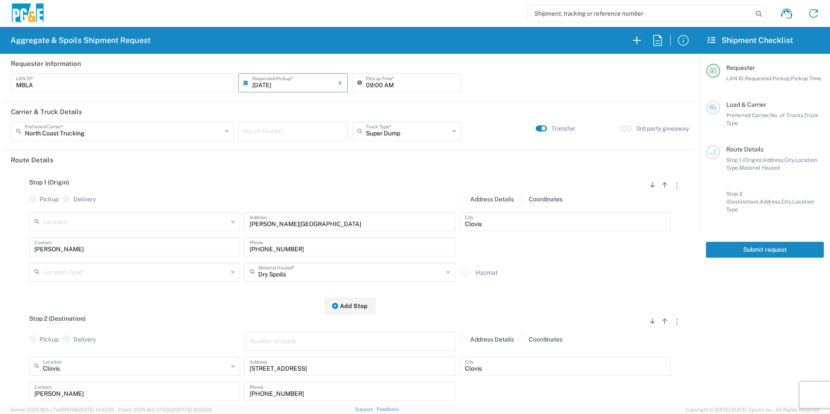
click at [267, 85] on input "[DATE]" at bounding box center [295, 82] width 86 height 15
click at [303, 136] on span "11" at bounding box center [305, 137] width 13 height 12
type input "09/11/2025"
click at [282, 131] on input "number" at bounding box center [293, 130] width 99 height 15
type input "1"
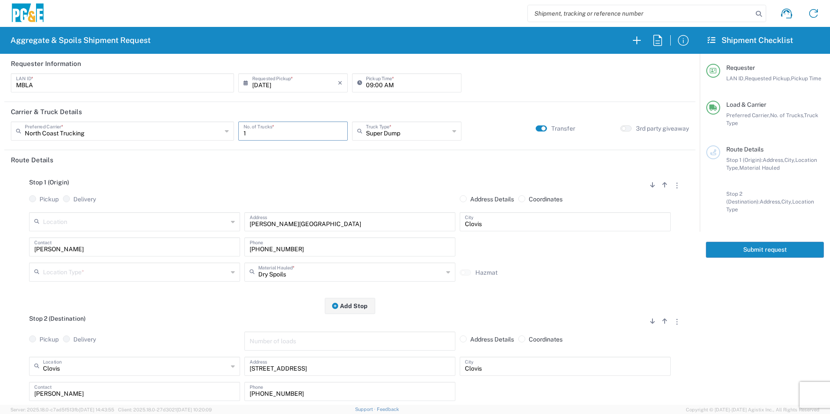
click at [72, 271] on input "text" at bounding box center [135, 271] width 185 height 15
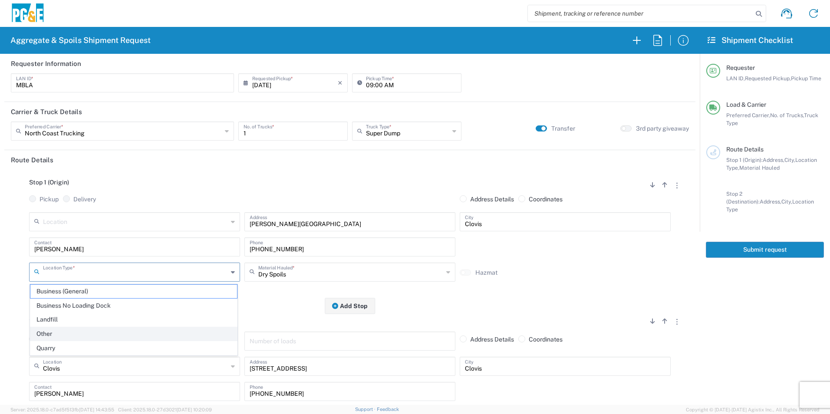
click at [65, 331] on span "Other" at bounding box center [133, 333] width 207 height 13
type input "Other"
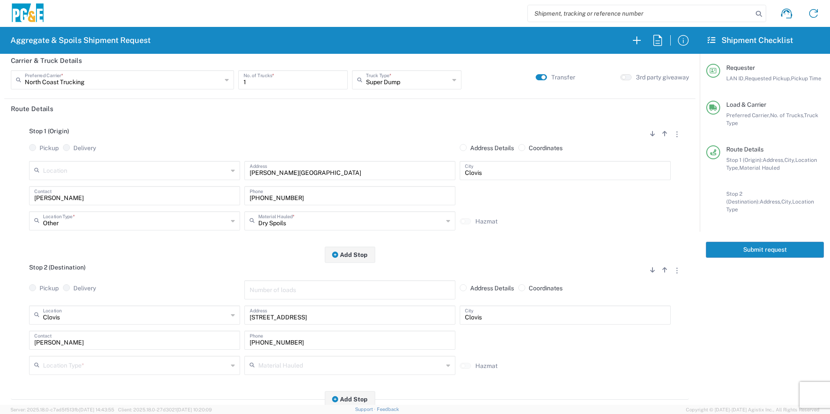
scroll to position [130, 0]
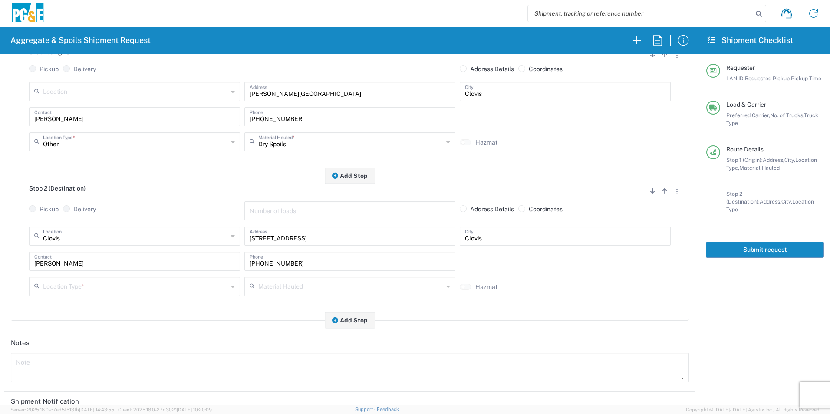
click at [80, 283] on input "text" at bounding box center [135, 285] width 185 height 15
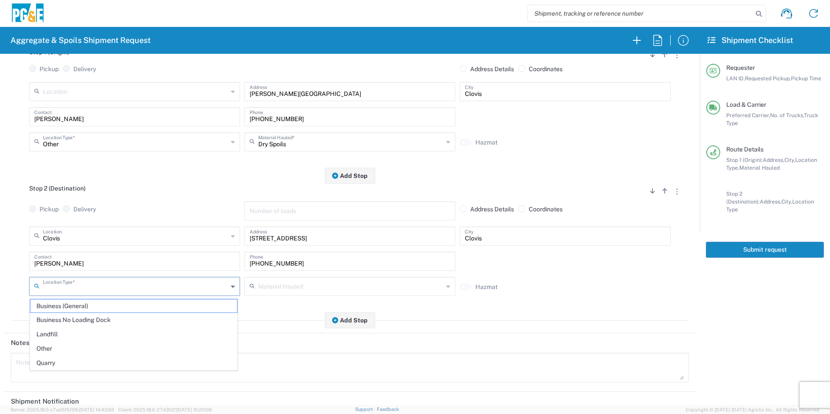
click at [60, 321] on span "Business No Loading Dock" at bounding box center [133, 319] width 207 height 13
type input "Business No Loading Dock"
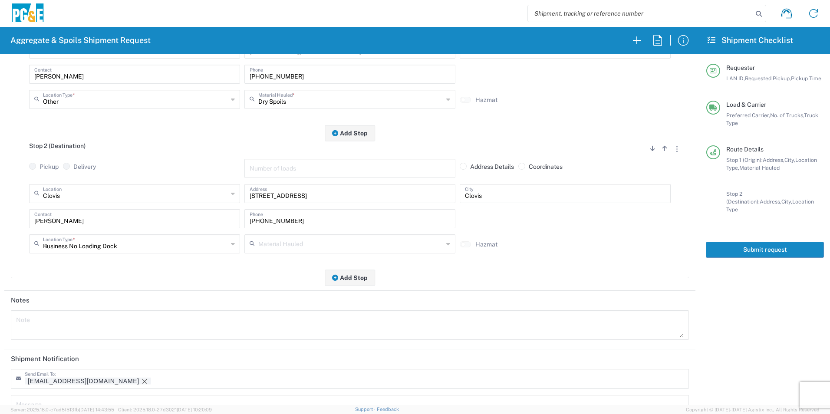
scroll to position [251, 0]
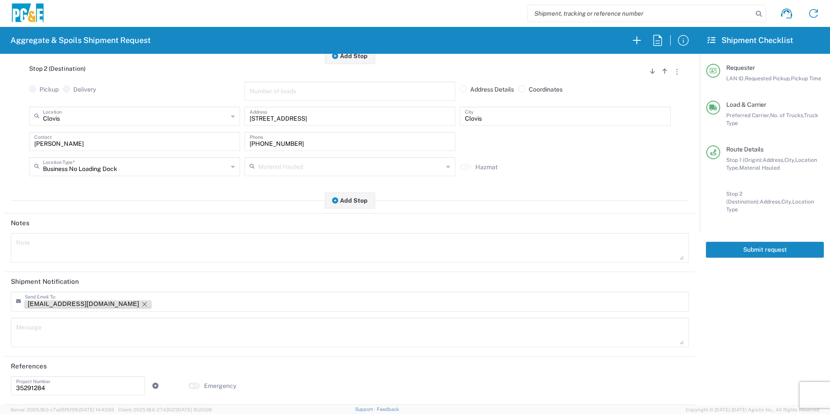
click at [141, 301] on icon "Remove tag" at bounding box center [144, 304] width 7 height 7
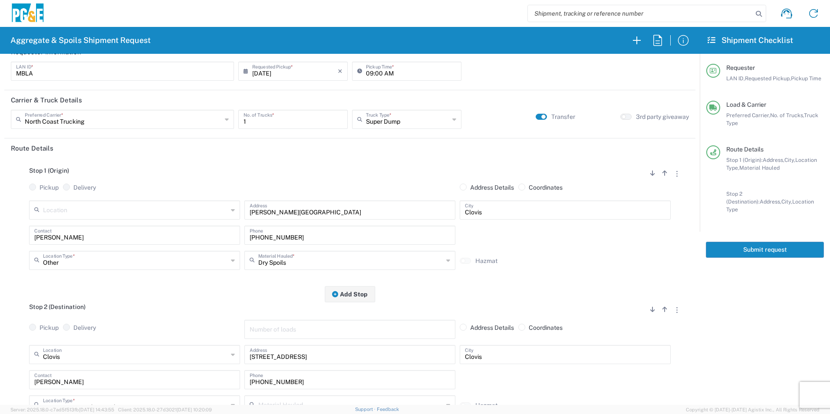
scroll to position [0, 0]
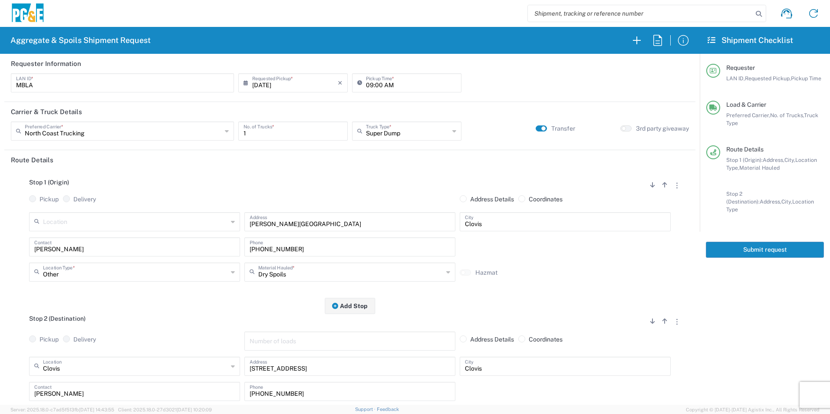
drag, startPoint x: 802, startPoint y: 240, endPoint x: 827, endPoint y: 241, distance: 24.8
click at [802, 242] on button "Submit request" at bounding box center [765, 250] width 118 height 16
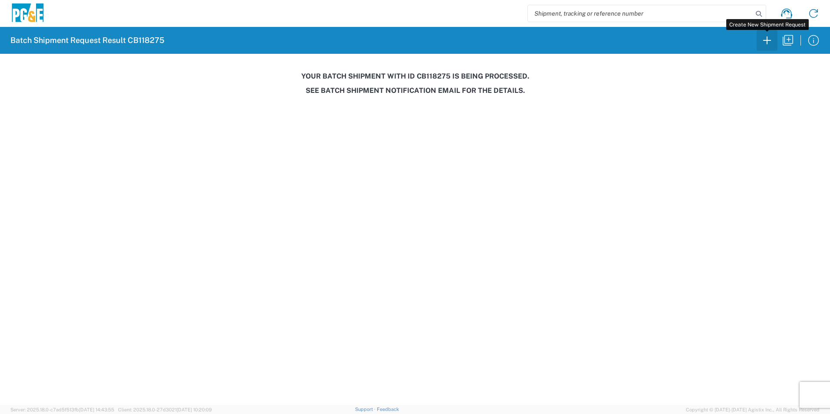
click at [764, 41] on icon "button" at bounding box center [767, 40] width 14 height 14
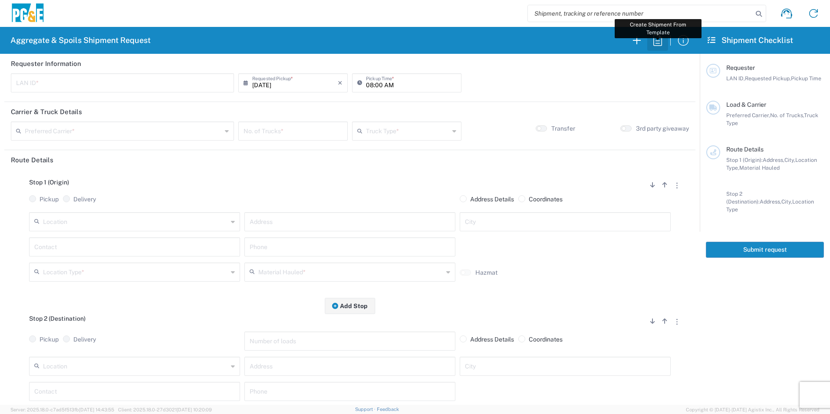
click at [659, 38] on icon "button" at bounding box center [658, 40] width 14 height 14
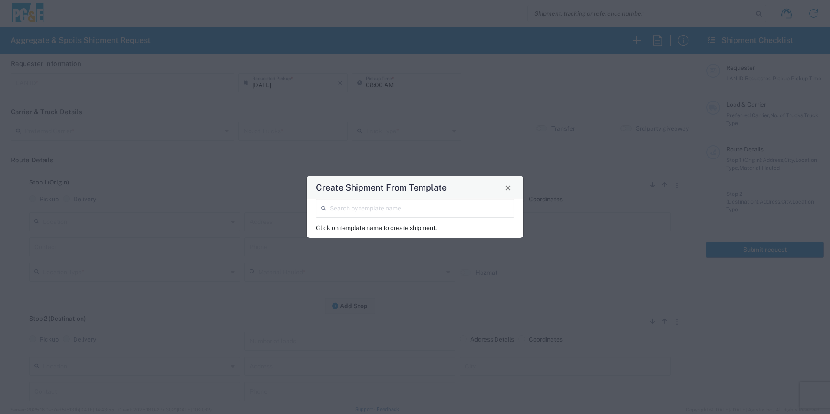
click at [383, 208] on input "search" at bounding box center [419, 207] width 179 height 15
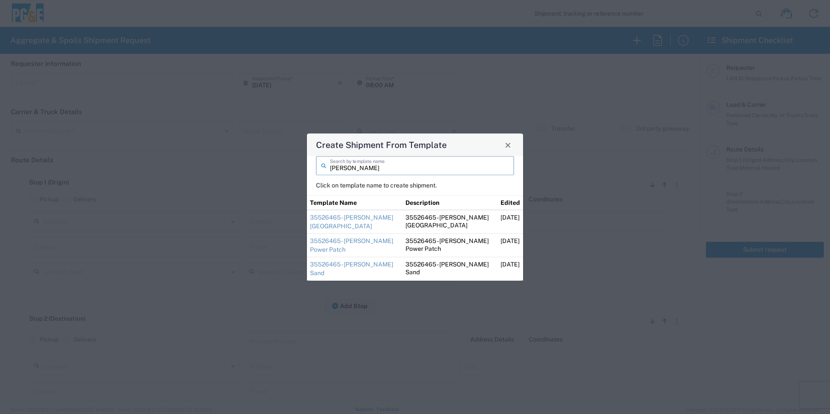
type input "steve"
click at [335, 221] on td "35526465 - Steve Foresthill Import Base Rock" at bounding box center [355, 222] width 96 height 24
click at [332, 216] on link "35526465 - Steve Foresthill Import Base Rock" at bounding box center [351, 222] width 83 height 16
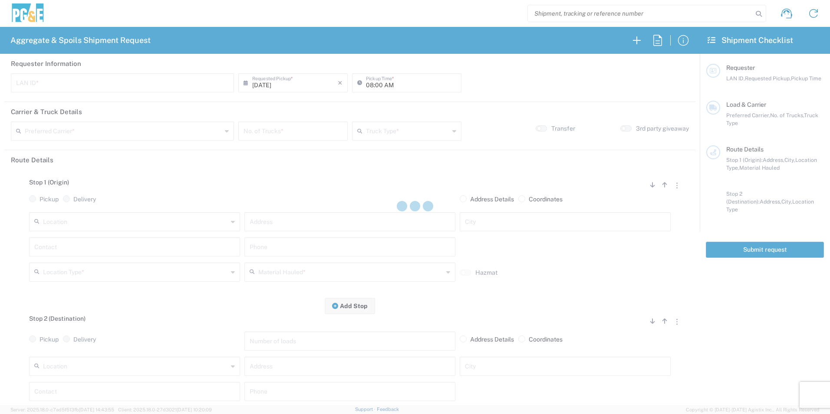
type input "STW8"
type input "06:30 AM"
type input "[PERSON_NAME] & Sons Trucking, Inc"
type input "Super Dump"
type textarea "Please deliver 3 Loads of Base Rock"
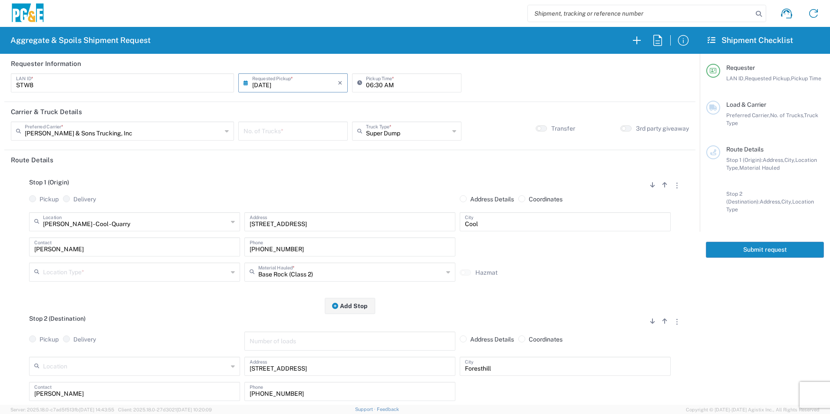
click at [298, 134] on input "number" at bounding box center [293, 130] width 99 height 15
type input "2"
click at [121, 271] on input "text" at bounding box center [135, 271] width 185 height 15
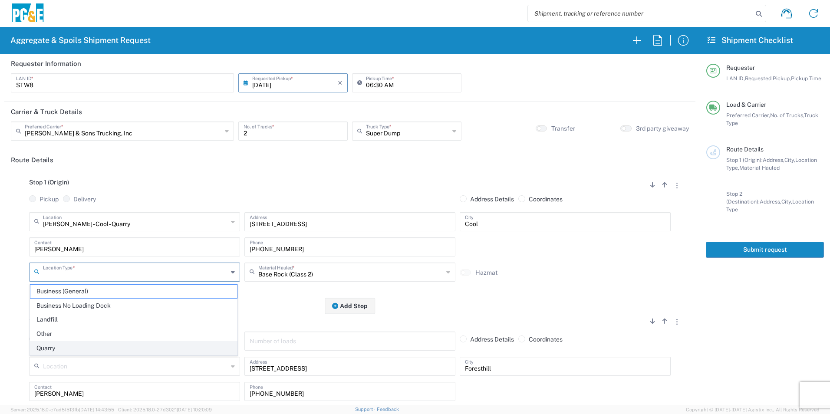
click at [63, 347] on span "Quarry" at bounding box center [133, 348] width 207 height 13
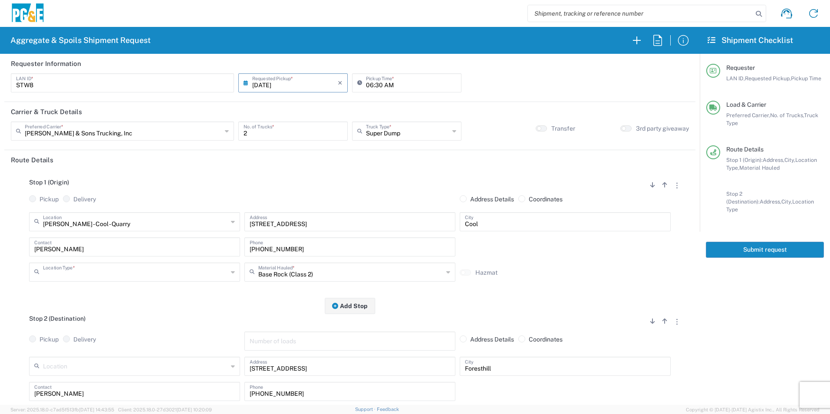
type input "Quarry"
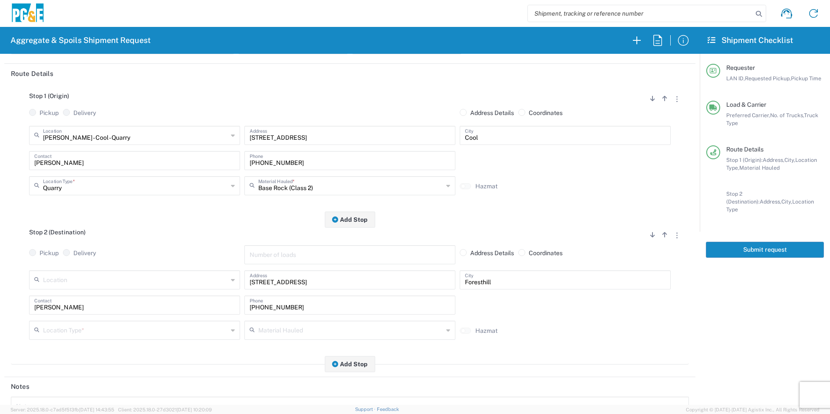
scroll to position [87, 0]
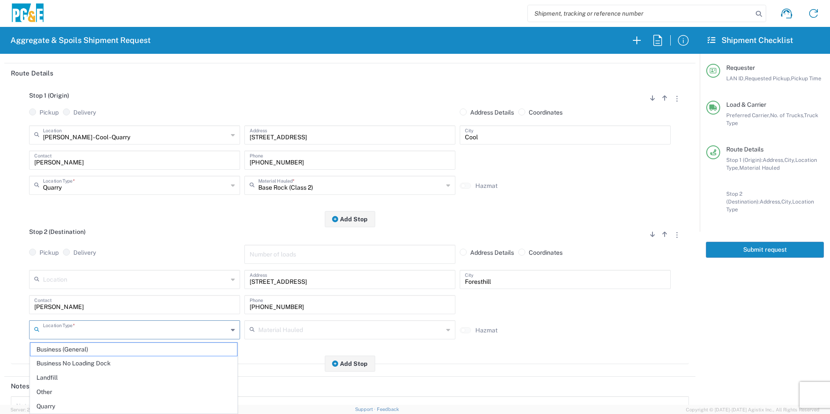
click at [86, 333] on input "text" at bounding box center [135, 329] width 185 height 15
click at [57, 389] on span "Other" at bounding box center [133, 392] width 207 height 13
type input "Other"
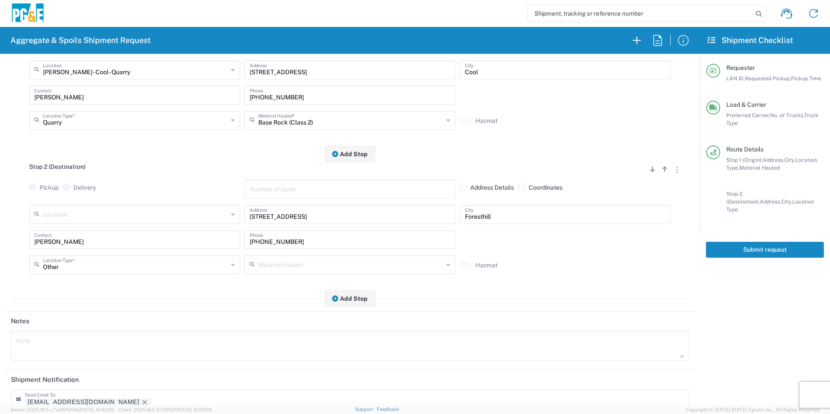
scroll to position [217, 0]
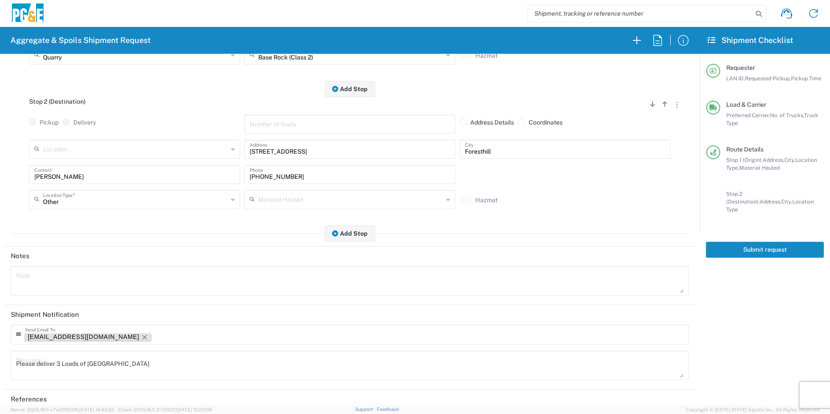
click at [141, 337] on icon "Remove tag" at bounding box center [144, 337] width 7 height 7
drag, startPoint x: 158, startPoint y: 364, endPoint x: 0, endPoint y: 347, distance: 158.9
click at [0, 346] on html "Aggregate & Spoils Shipment Request Requester Information STW8 LAN ID * 09/10/2…" at bounding box center [415, 207] width 830 height 414
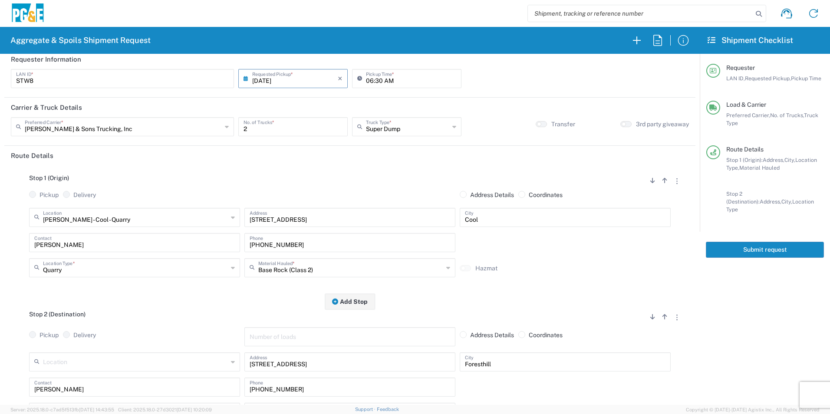
scroll to position [0, 0]
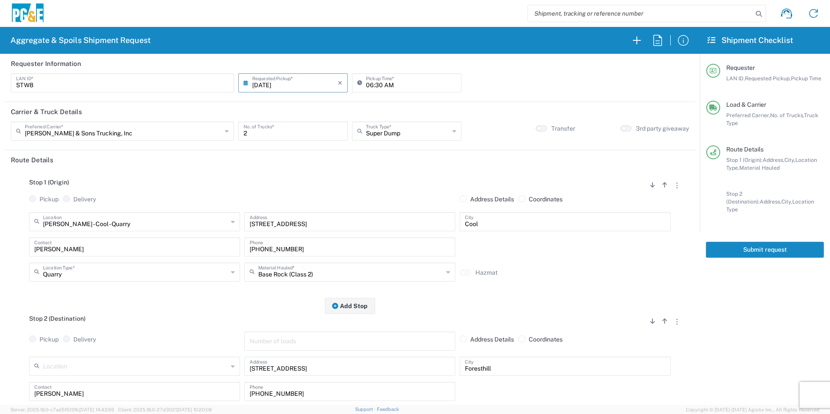
drag, startPoint x: 736, startPoint y: 241, endPoint x: 745, endPoint y: 248, distance: 11.1
click at [738, 242] on button "Submit request" at bounding box center [765, 250] width 118 height 16
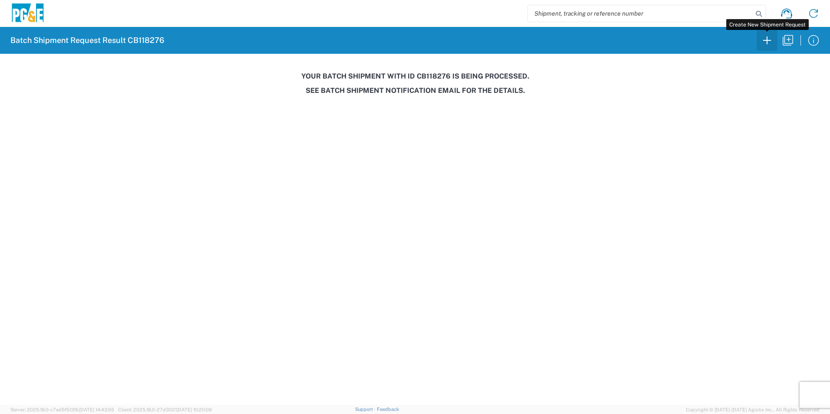
click at [765, 46] on icon "button" at bounding box center [767, 40] width 14 height 14
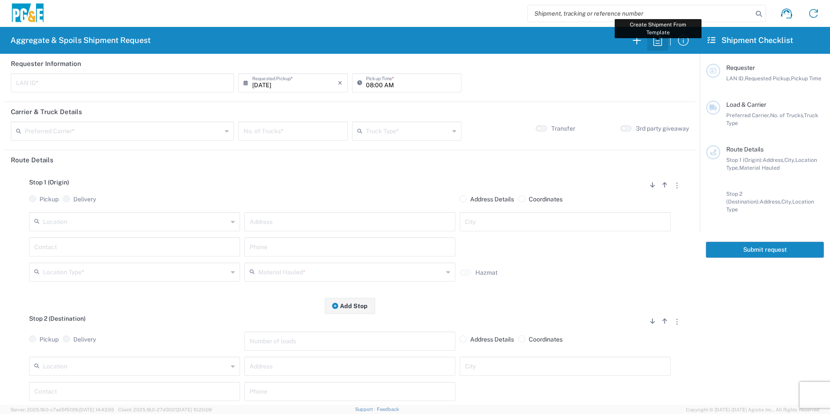
click at [656, 39] on icon "button" at bounding box center [658, 40] width 14 height 14
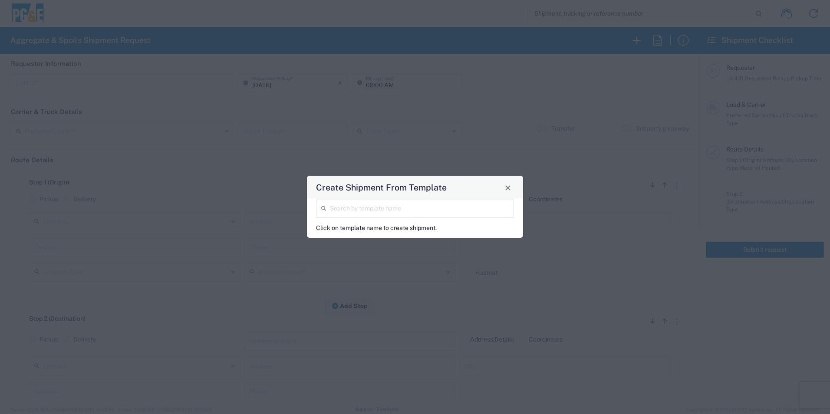
click at [351, 210] on input "search" at bounding box center [419, 207] width 179 height 15
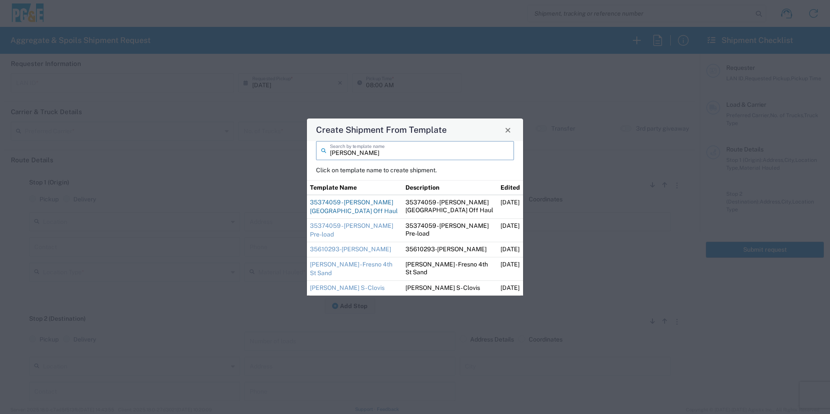
type input "ryan"
click at [346, 211] on link "35374059 - Ryan Pine Grove Off Haul" at bounding box center [354, 207] width 88 height 16
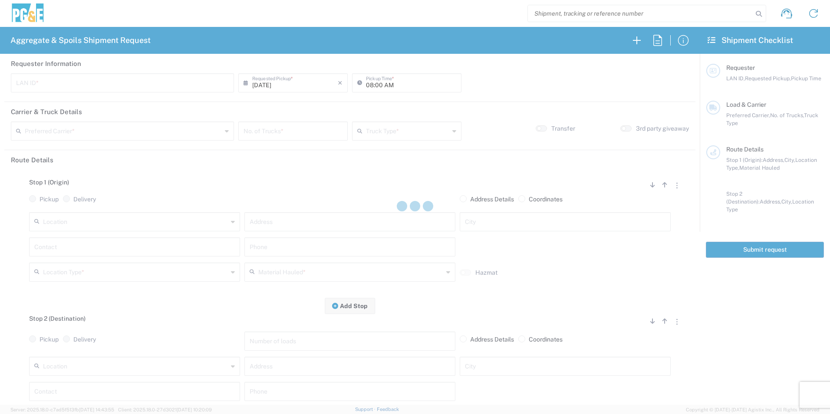
type input "RMB5"
type input "09:00 AM"
type input "[PERSON_NAME] & Sons Trucking, Inc"
type input "Super Dump"
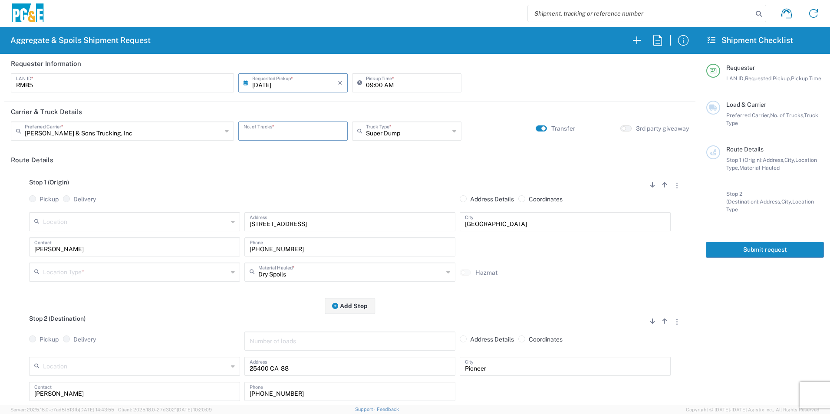
click at [297, 132] on input "number" at bounding box center [293, 130] width 99 height 15
type input "2"
click at [139, 266] on input "text" at bounding box center [135, 271] width 185 height 15
click at [80, 328] on span "Other" at bounding box center [133, 333] width 207 height 13
type input "Other"
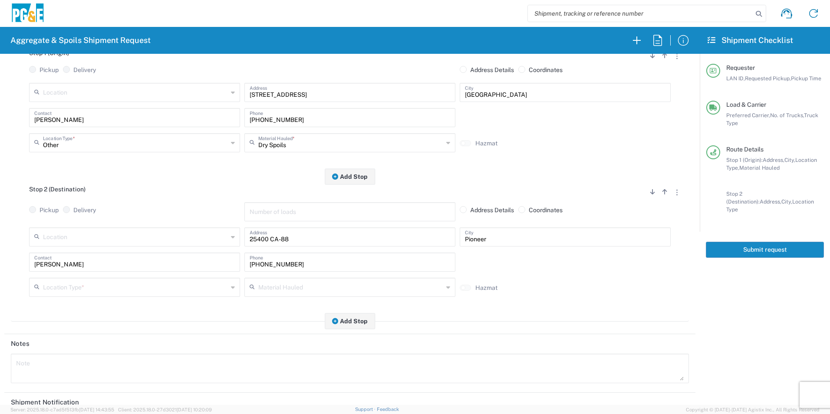
scroll to position [130, 0]
click at [62, 287] on input "text" at bounding box center [135, 285] width 185 height 15
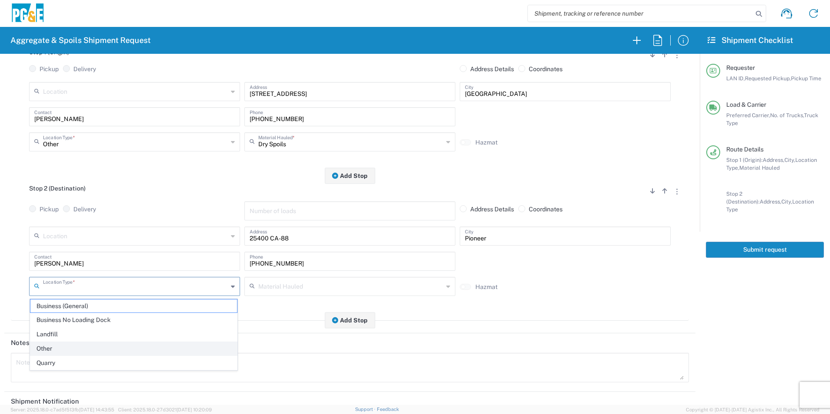
click at [43, 343] on span "Other" at bounding box center [133, 348] width 207 height 13
type input "Other"
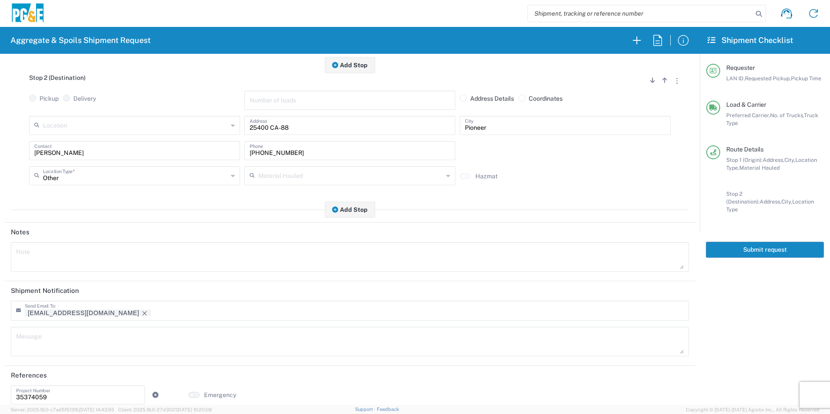
scroll to position [251, 0]
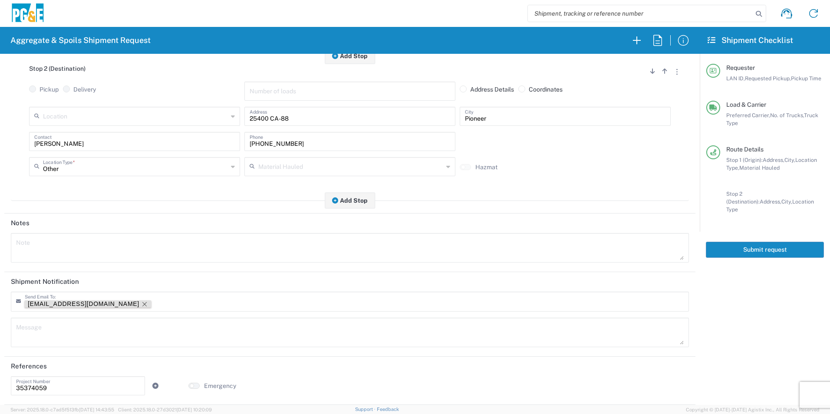
click at [88, 301] on div "RMB5@pge.com" at bounding box center [131, 304] width 213 height 9
click at [141, 303] on icon "Remove tag" at bounding box center [144, 304] width 7 height 7
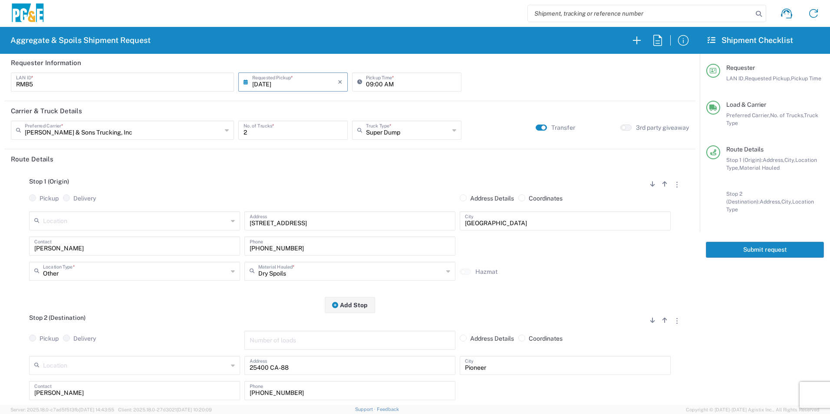
scroll to position [0, 0]
click at [781, 242] on button "Submit request" at bounding box center [765, 250] width 118 height 16
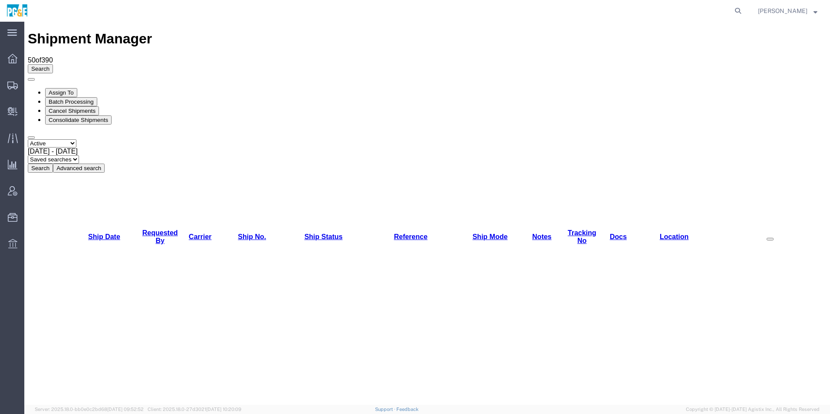
click at [67, 139] on select "Select status Active All Shipments Approved Booked Canceled Delivered Denied Ne…" at bounding box center [52, 143] width 49 height 8
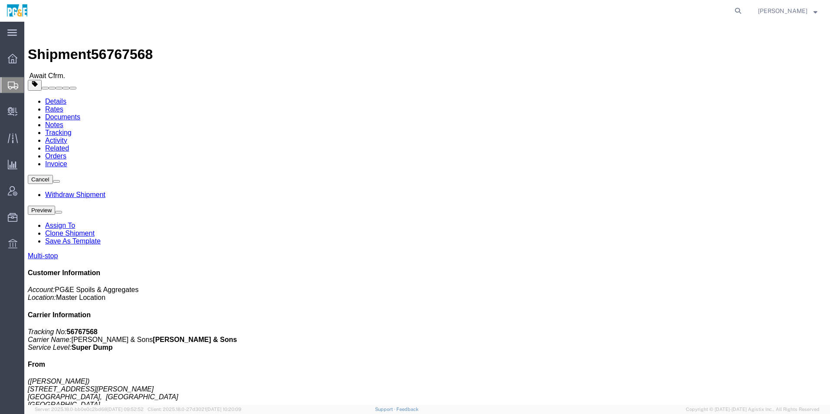
click link "Notes"
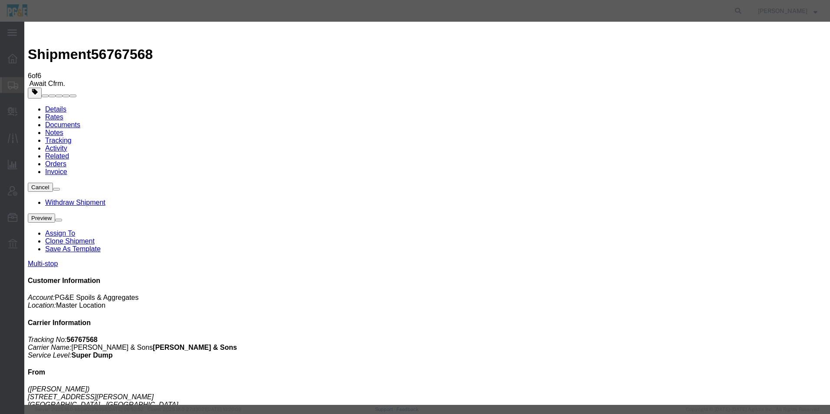
select select "INVOICE_NOTES"
select select "PUBLIC"
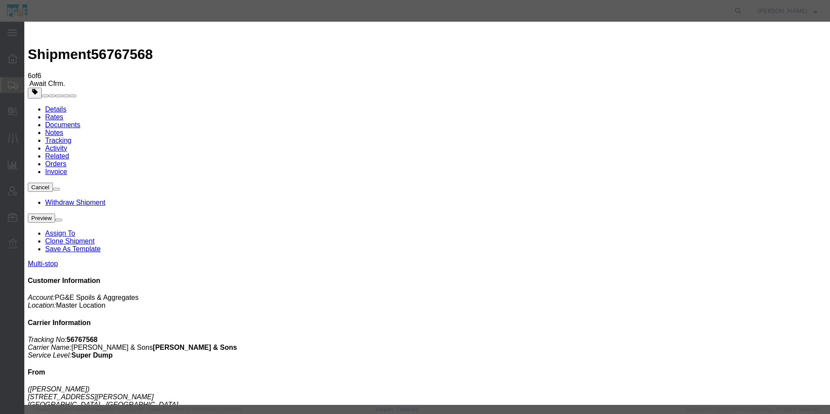
type textarea "Portal to Portal approved."
